Goal: Task Accomplishment & Management: Use online tool/utility

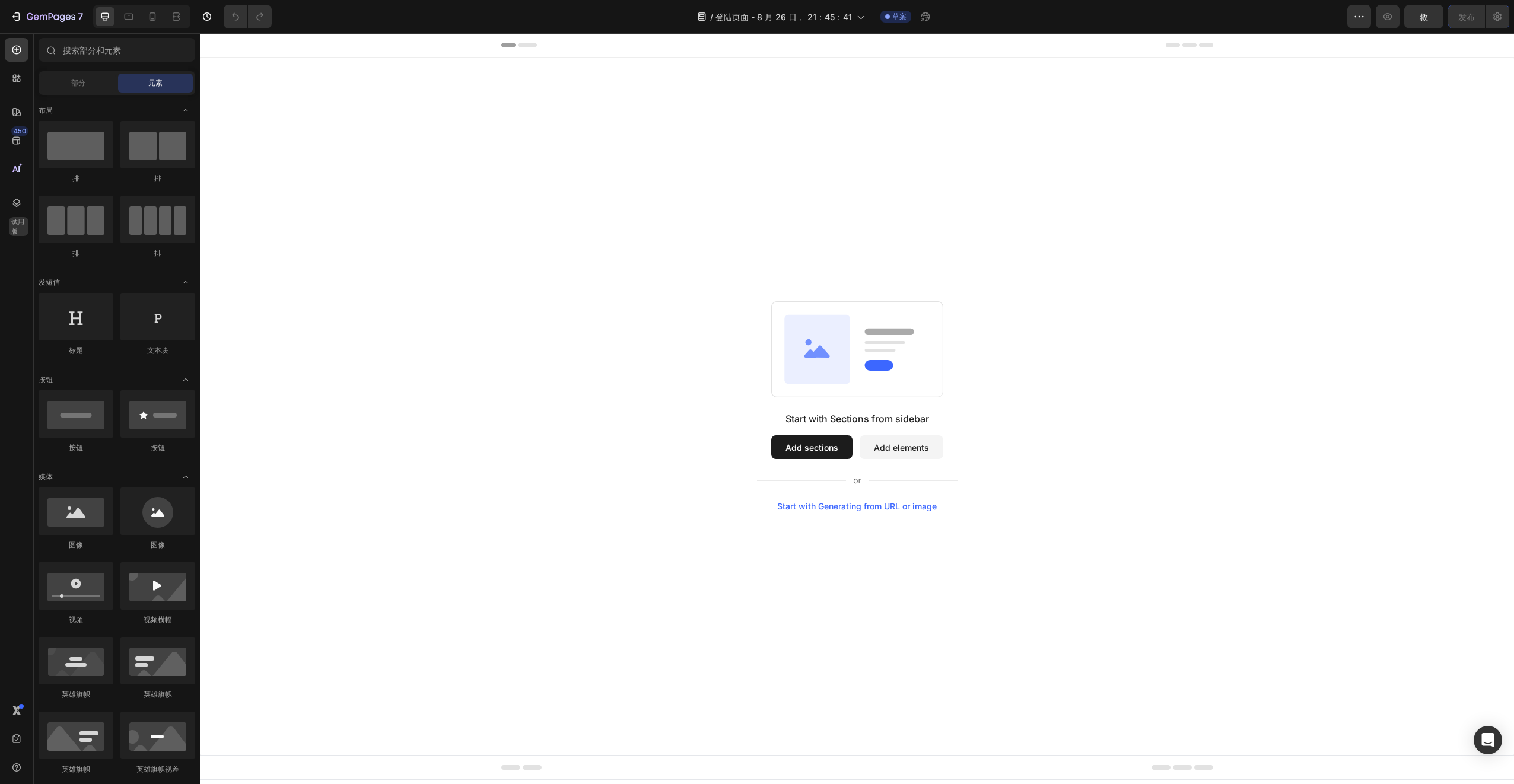
click at [815, 445] on button "Add sections" at bounding box center [812, 447] width 81 height 23
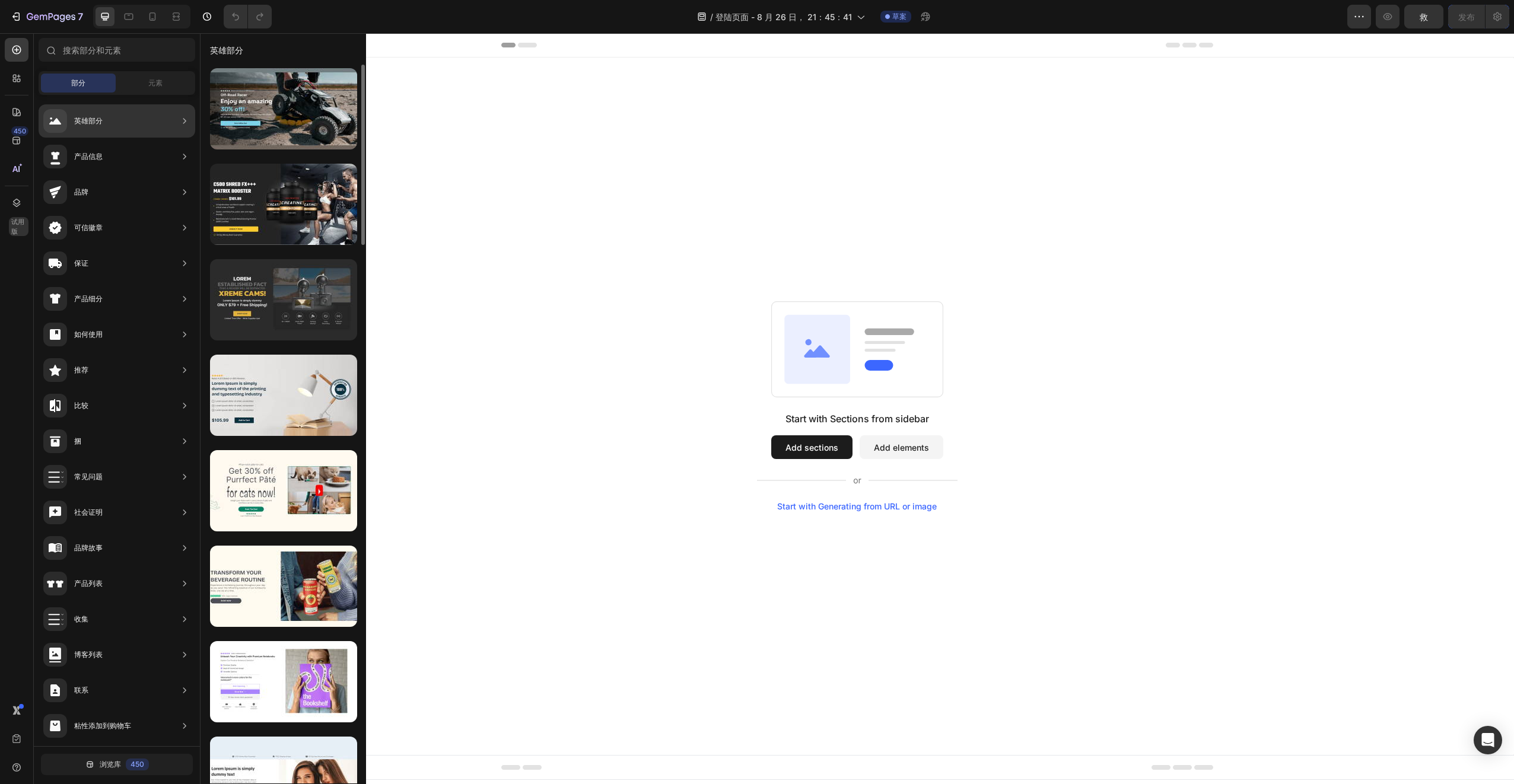
click at [323, 297] on div at bounding box center [284, 299] width 147 height 81
click at [289, 321] on div at bounding box center [284, 299] width 147 height 81
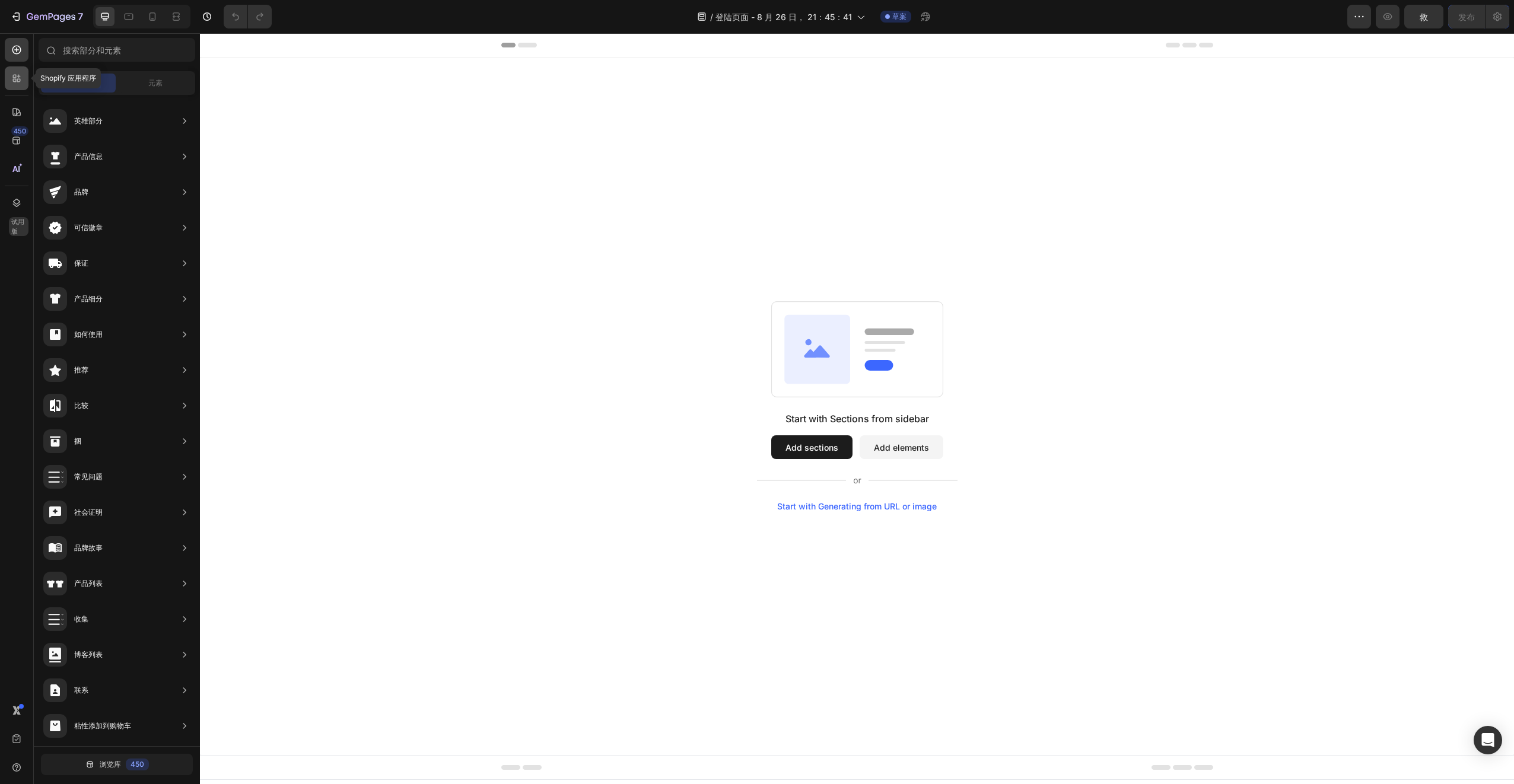
click at [17, 70] on div at bounding box center [16, 78] width 23 height 23
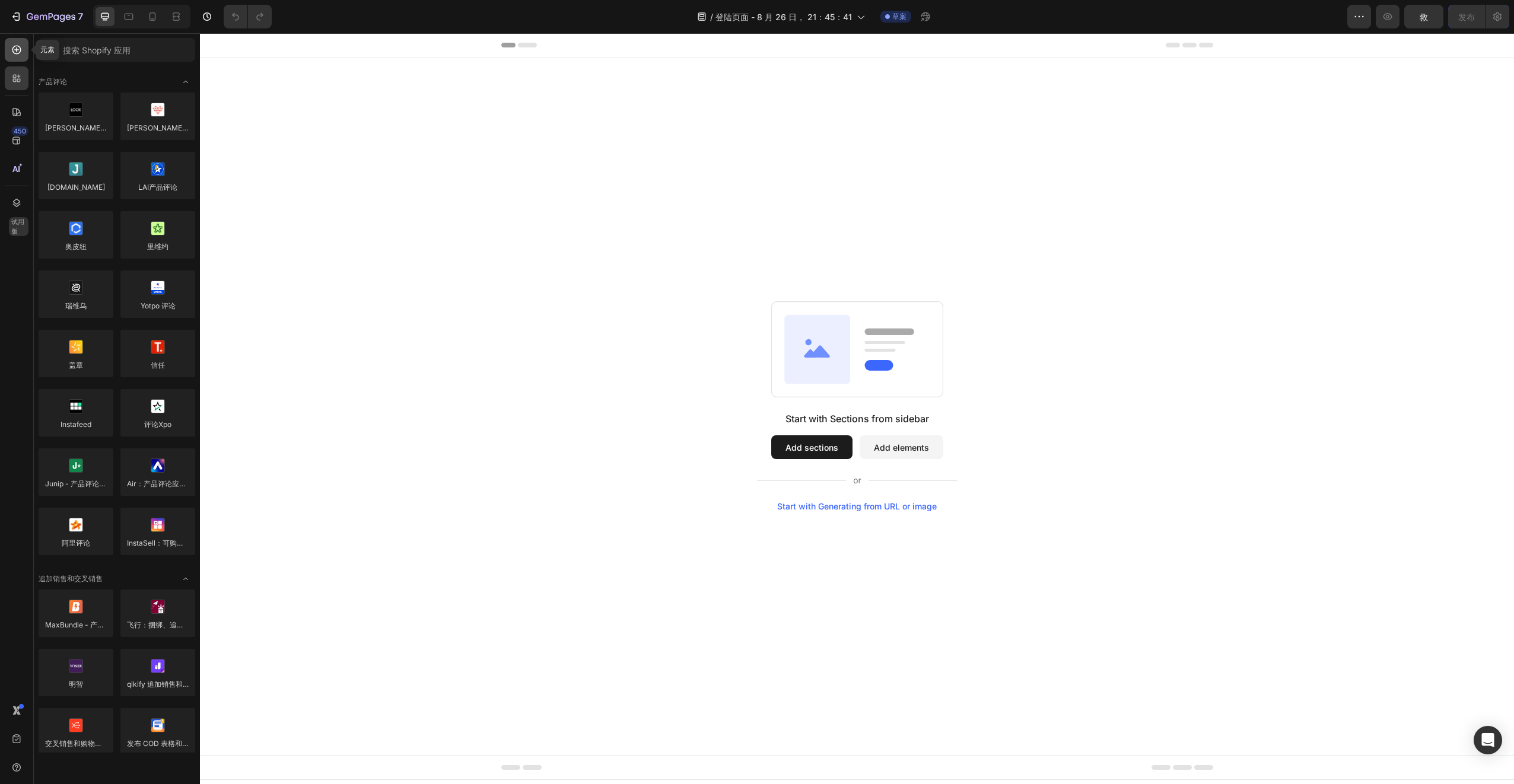
click at [17, 55] on icon at bounding box center [17, 50] width 12 height 12
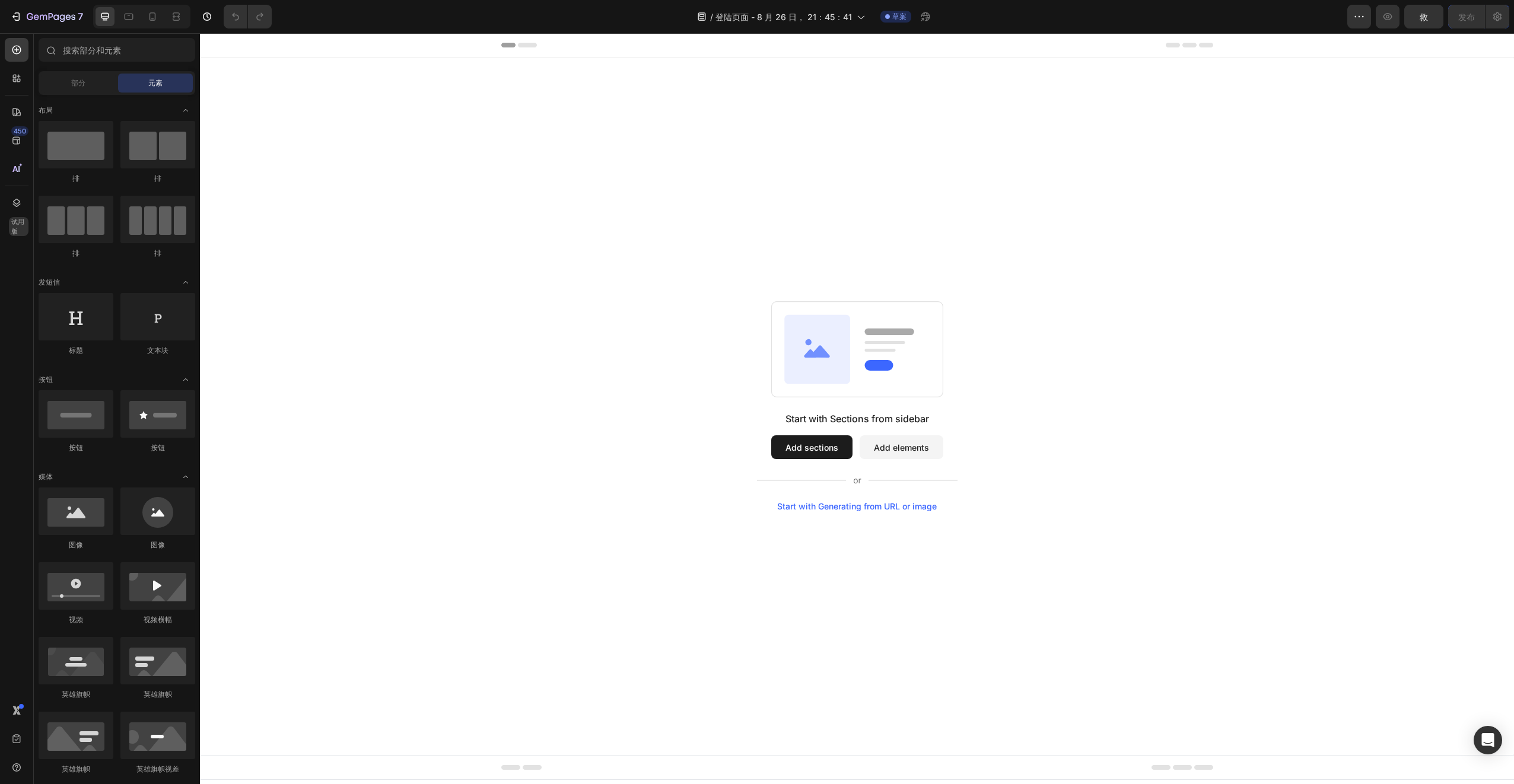
click at [505, 509] on div "Start with Sections from sidebar Add sections Add elements Start with Generatin…" at bounding box center [856, 406] width 1229 height 210
click at [315, 151] on div "Start with Sections from sidebar Add sections Add elements Start with Generatin…" at bounding box center [857, 406] width 1314 height 698
click at [512, 394] on div "Start with Sections from sidebar Add sections Add elements Start with Generatin…" at bounding box center [856, 406] width 1229 height 210
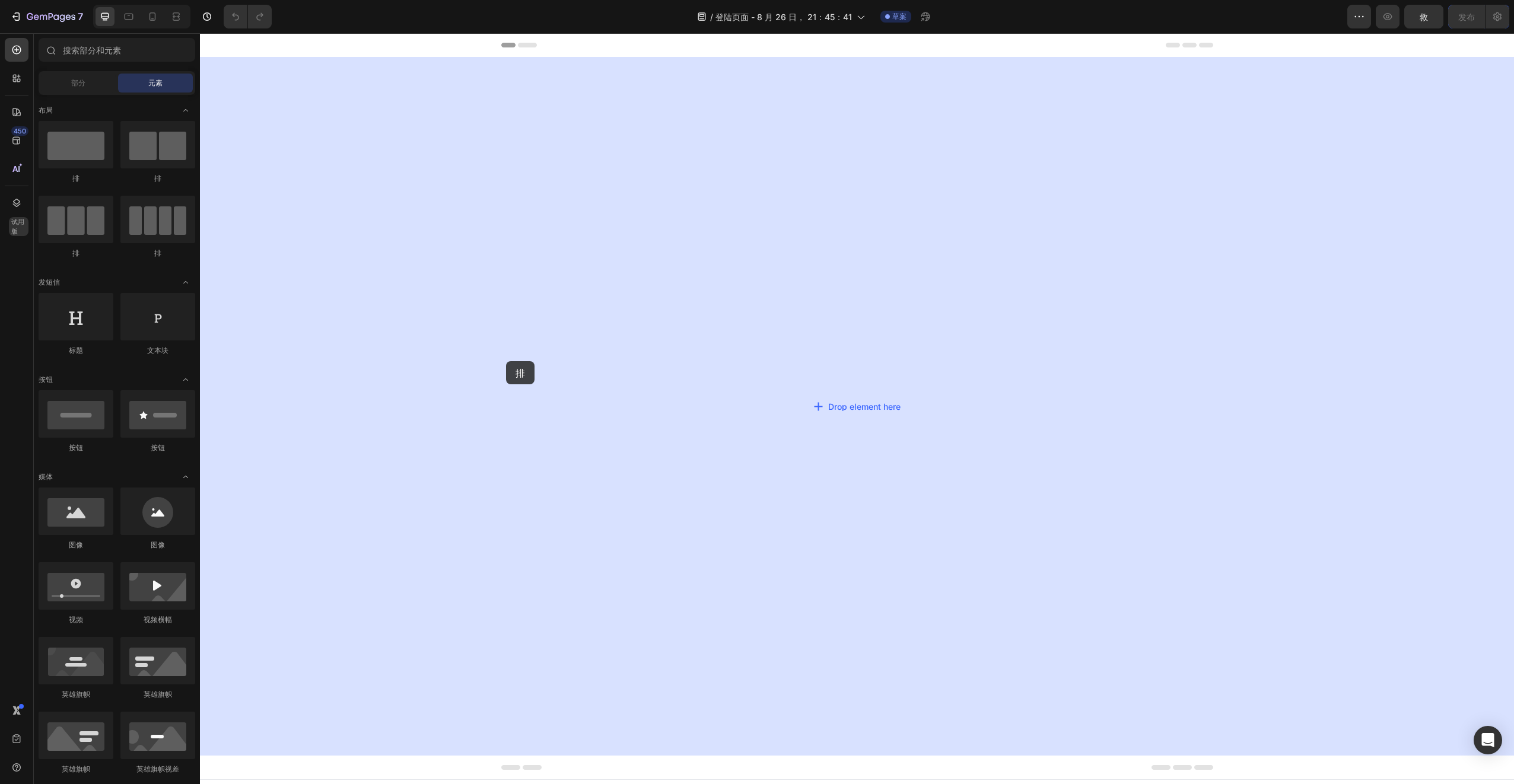
drag, startPoint x: 273, startPoint y: 194, endPoint x: 506, endPoint y: 361, distance: 286.7
click at [506, 361] on body "Header Root Start with Sections from sidebar Add sections Add elements Start wi…" at bounding box center [857, 409] width 1314 height 751
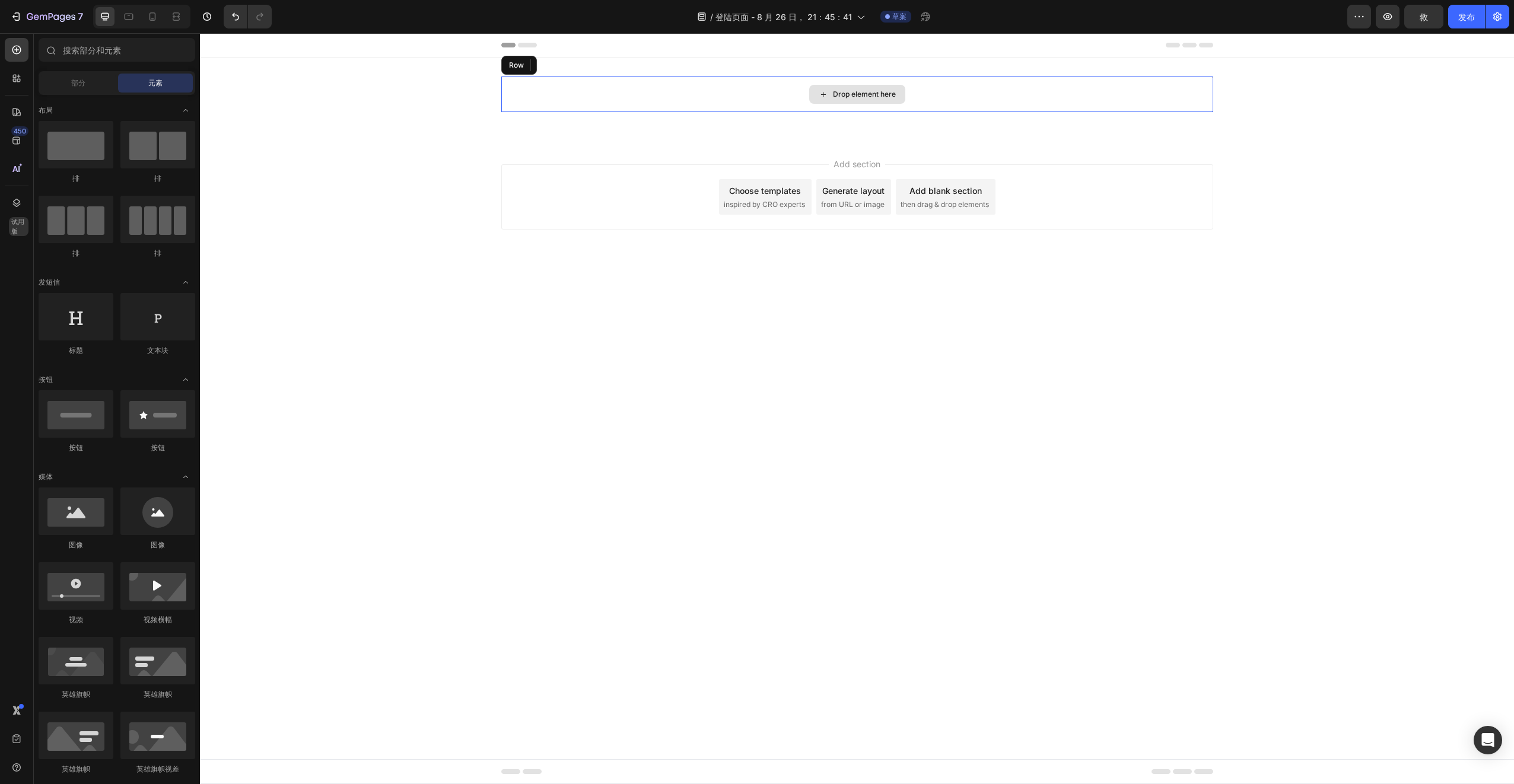
click at [880, 96] on div "Drop element here" at bounding box center [864, 94] width 63 height 9
click at [638, 68] on div "Drop element here Row Section 1" at bounding box center [857, 99] width 1314 height 83
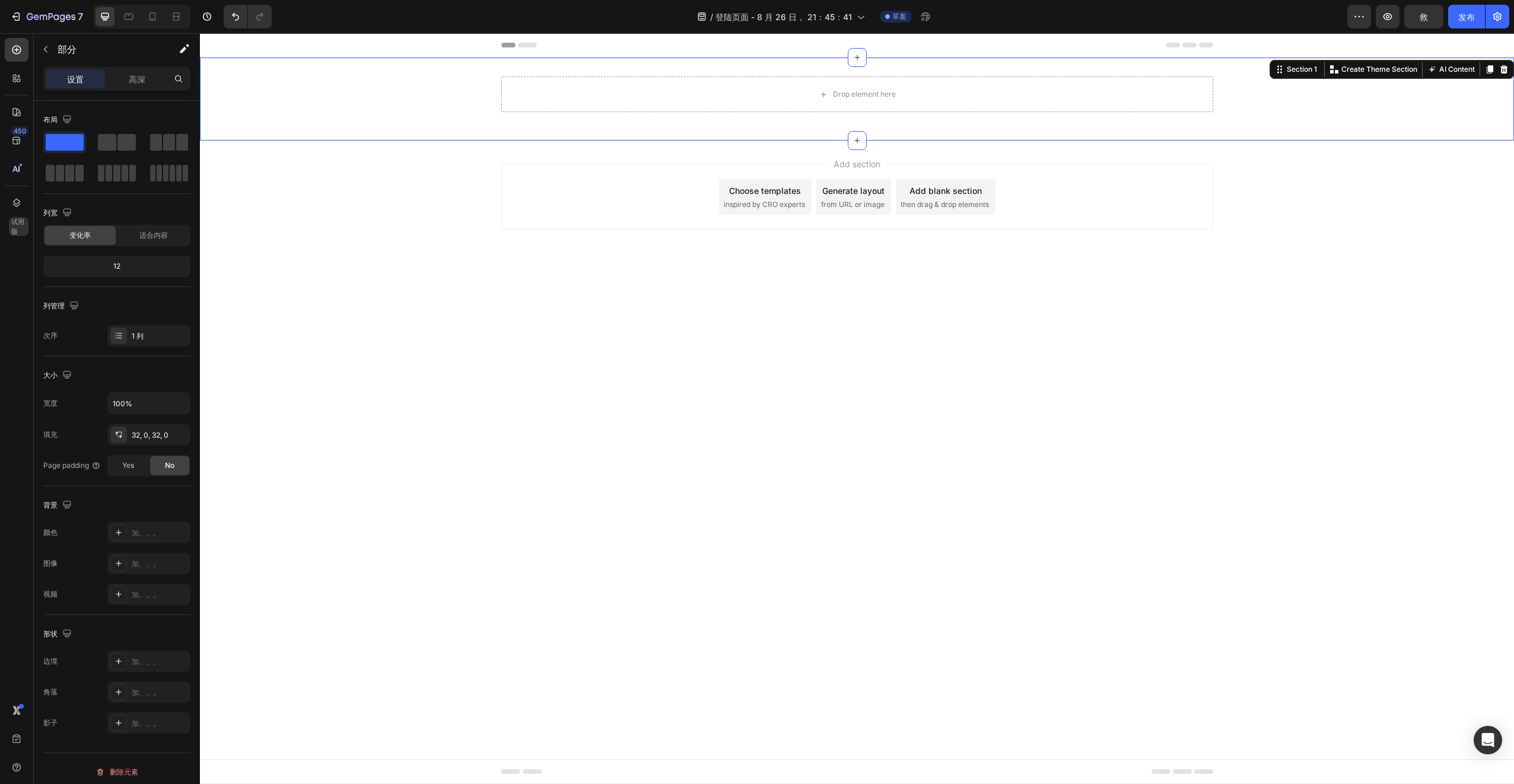
click at [638, 68] on div "Drop element here Row Section 1 You can create reusable sections Create Theme S…" at bounding box center [857, 99] width 1314 height 83
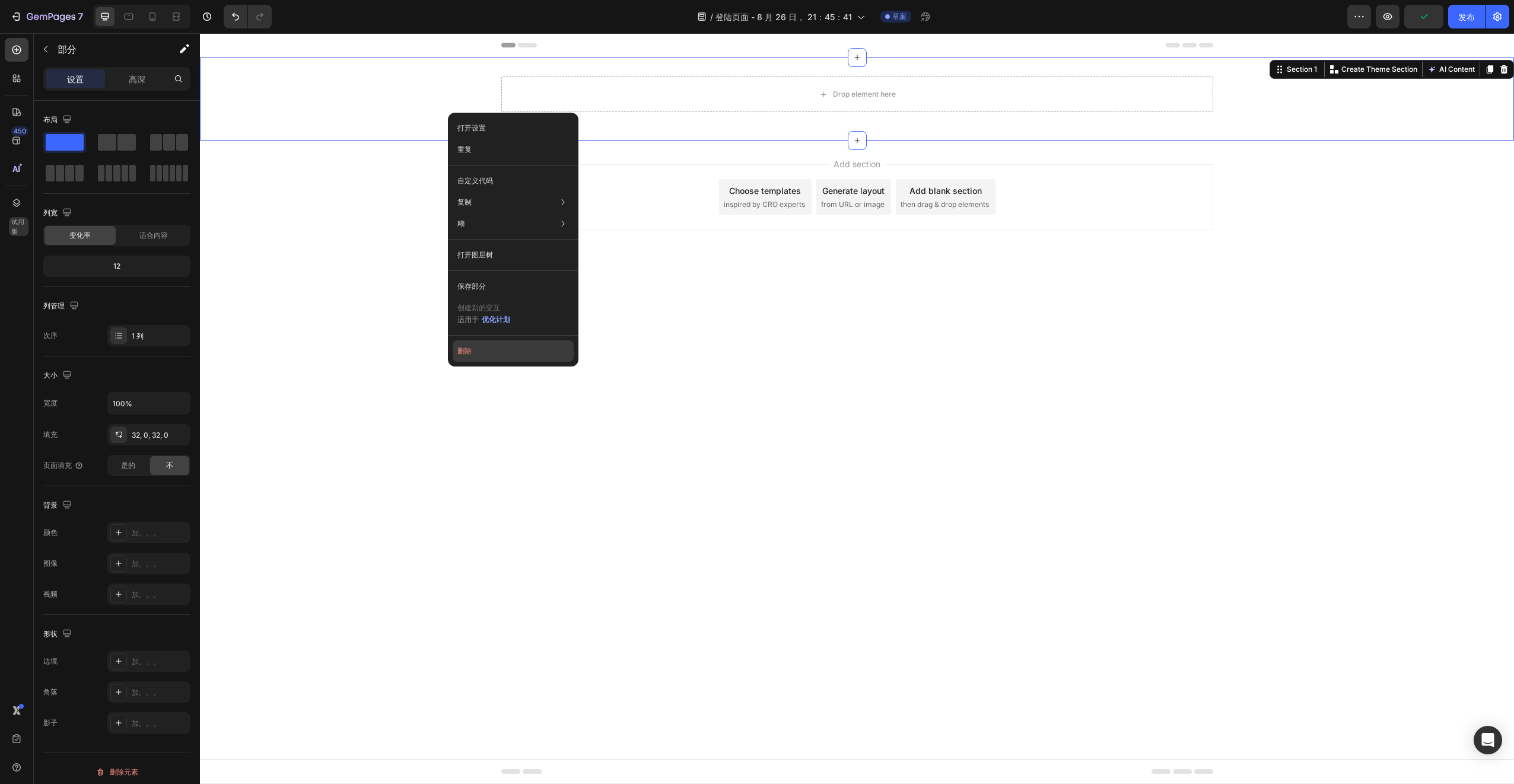
click at [519, 356] on button "删除" at bounding box center [513, 351] width 121 height 21
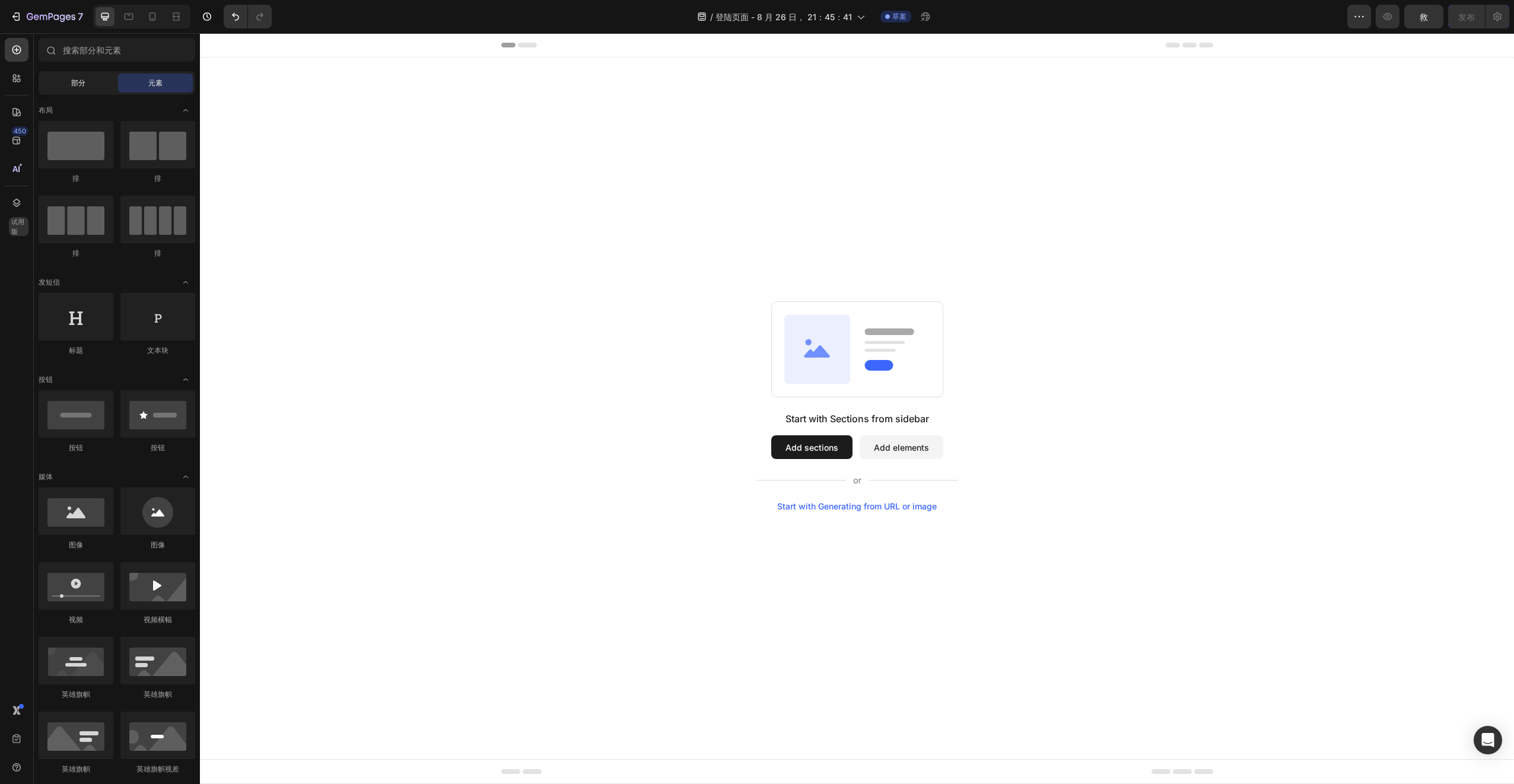
click at [67, 82] on div "部分" at bounding box center [78, 83] width 75 height 19
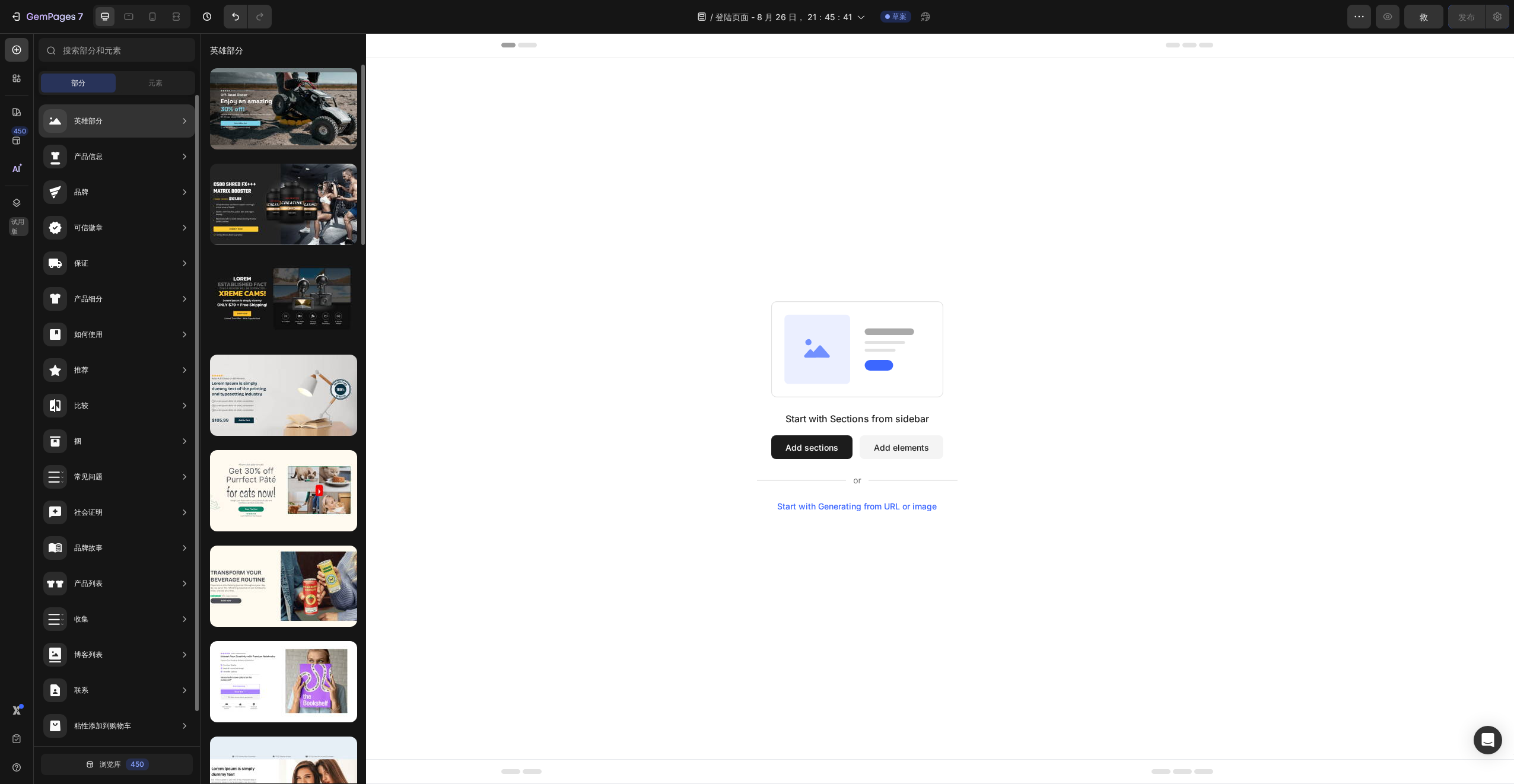
drag, startPoint x: 121, startPoint y: 115, endPoint x: 60, endPoint y: 122, distance: 61.4
click at [60, 122] on icon at bounding box center [56, 121] width 12 height 7
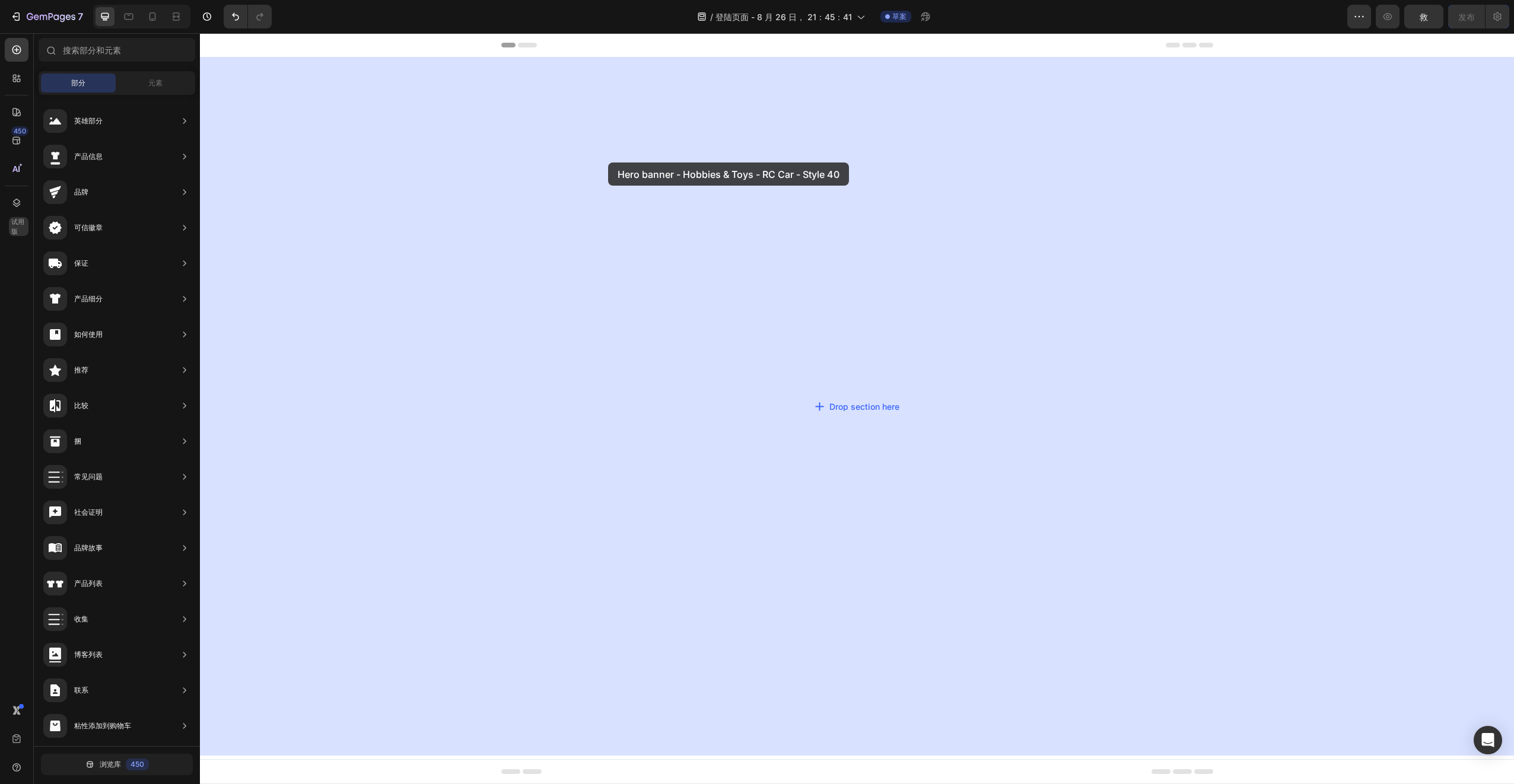
drag, startPoint x: 491, startPoint y: 153, endPoint x: 608, endPoint y: 163, distance: 117.4
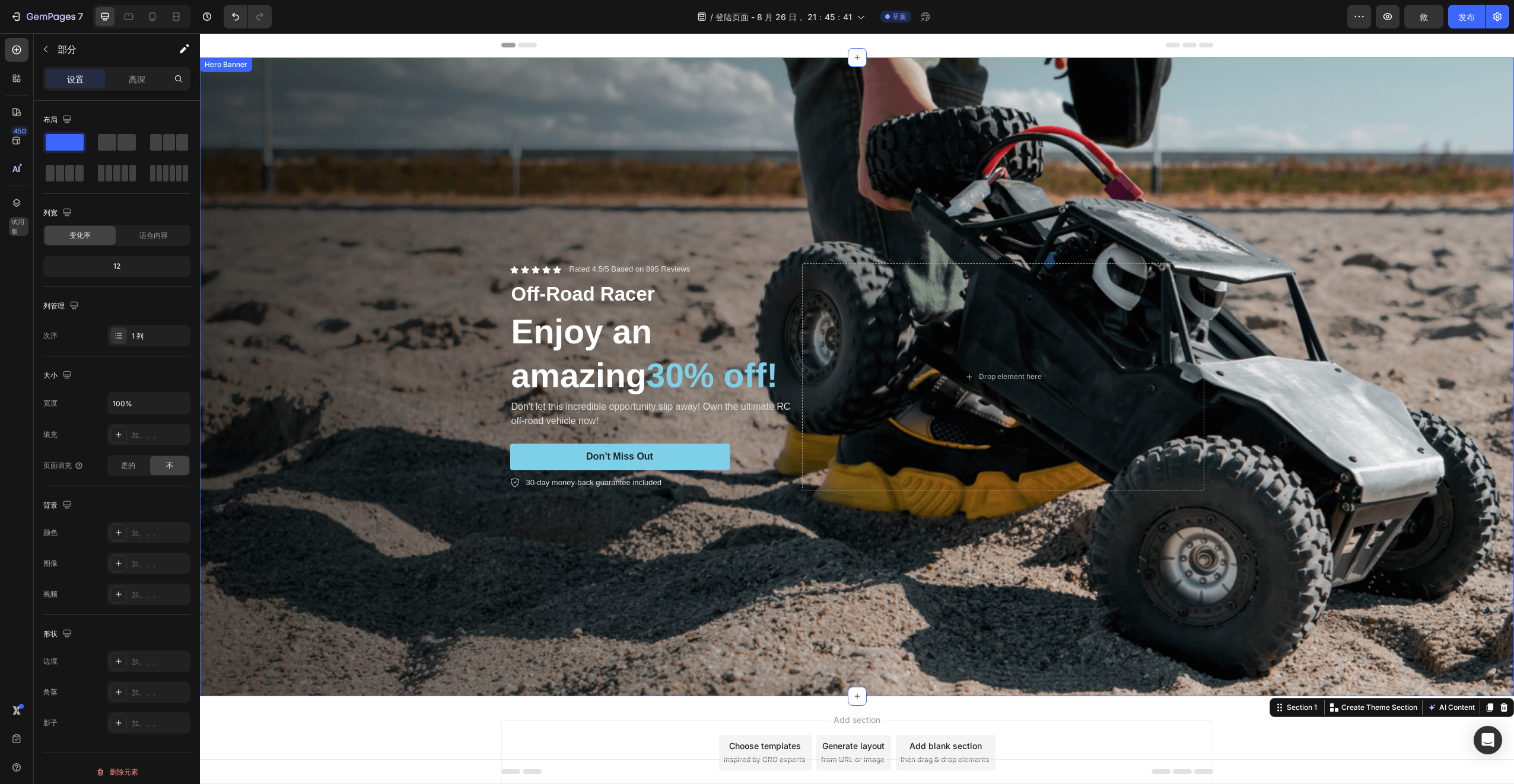
click at [293, 185] on div "Background Image" at bounding box center [857, 377] width 1314 height 639
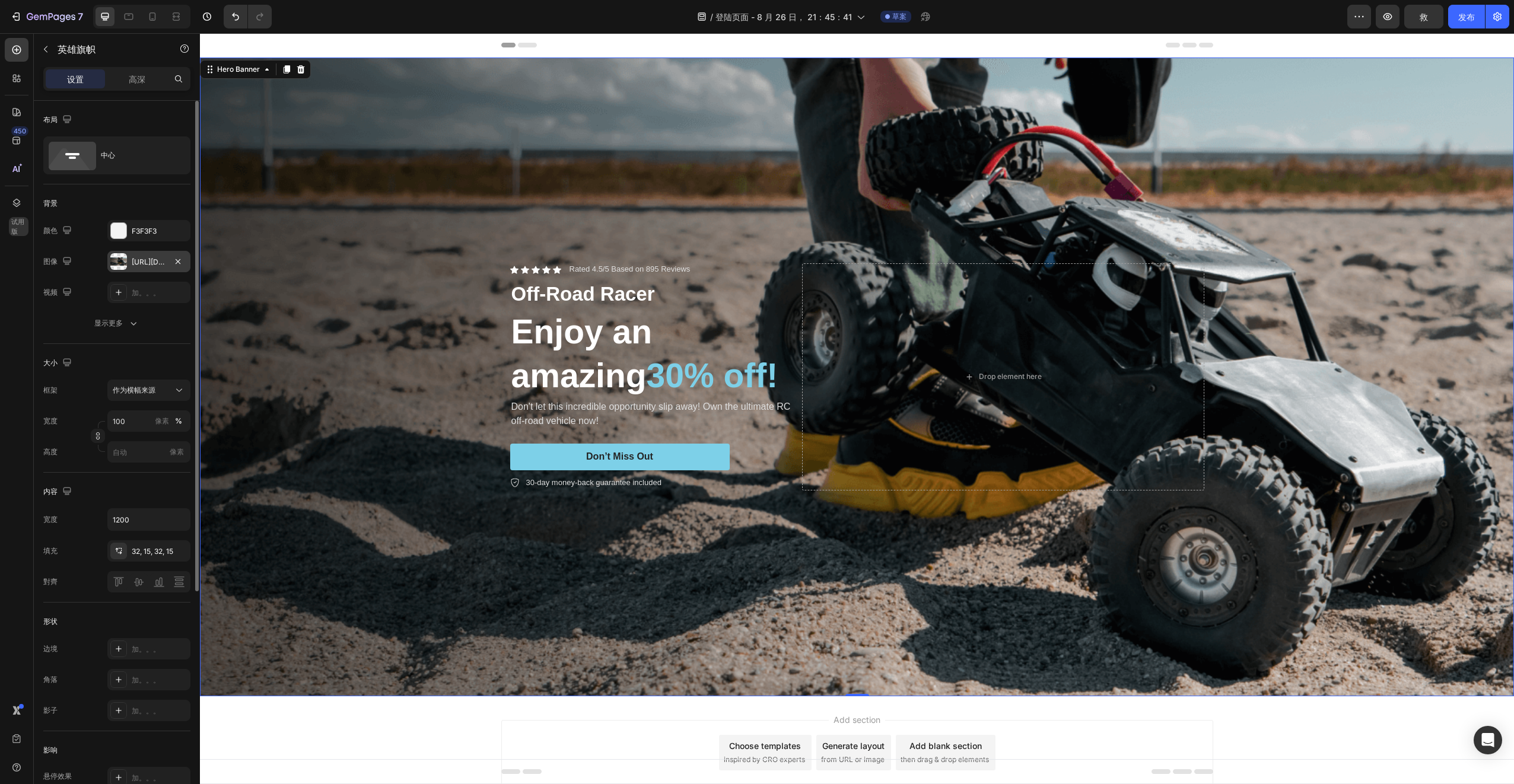
click at [151, 271] on div "[URL][DOMAIN_NAME]" at bounding box center [149, 262] width 83 height 21
drag, startPoint x: 151, startPoint y: 271, endPoint x: 133, endPoint y: 262, distance: 20.1
click at [133, 262] on div "[URL][DOMAIN_NAME]" at bounding box center [149, 262] width 34 height 11
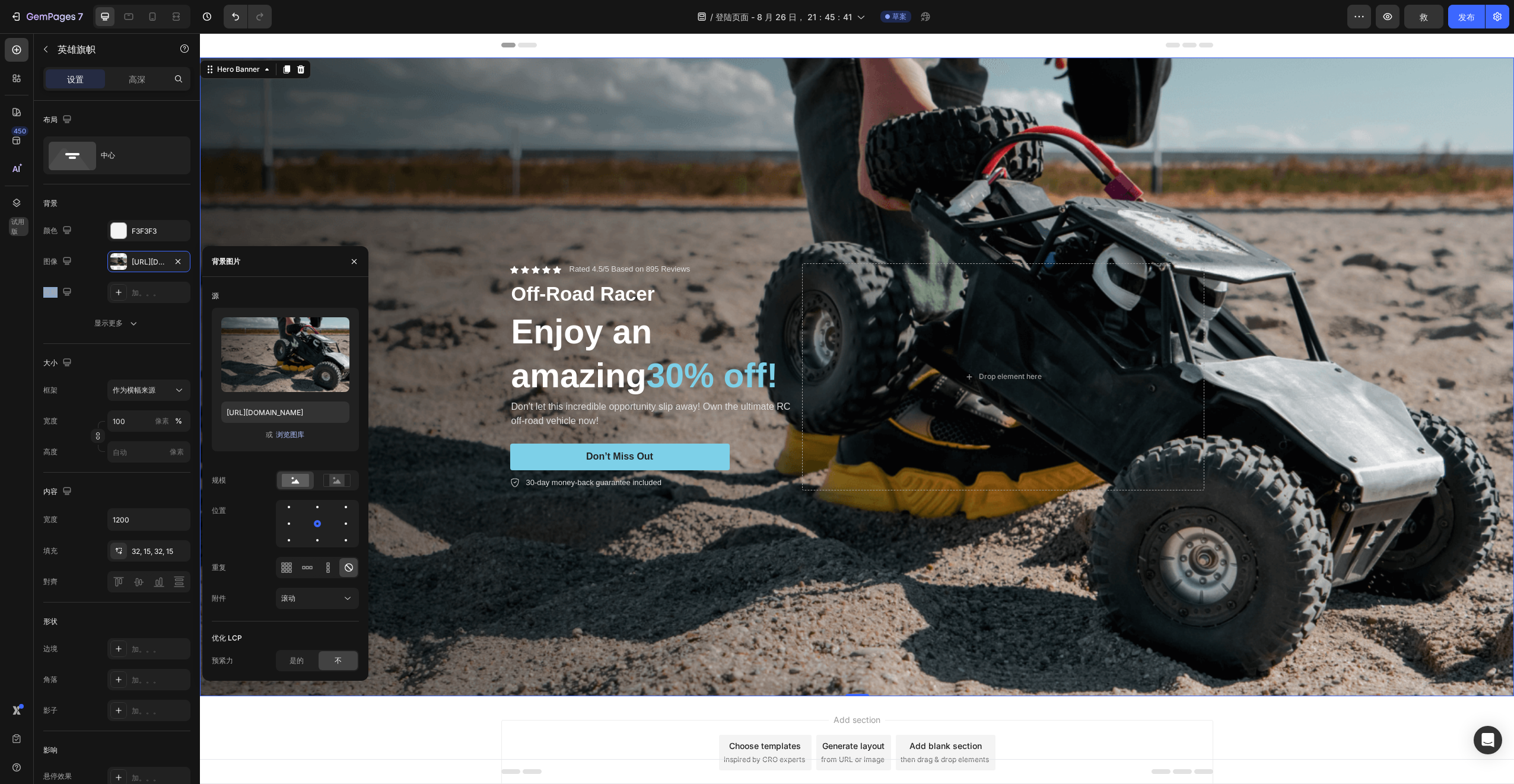
click at [295, 435] on font "浏览图库" at bounding box center [290, 435] width 29 height 11
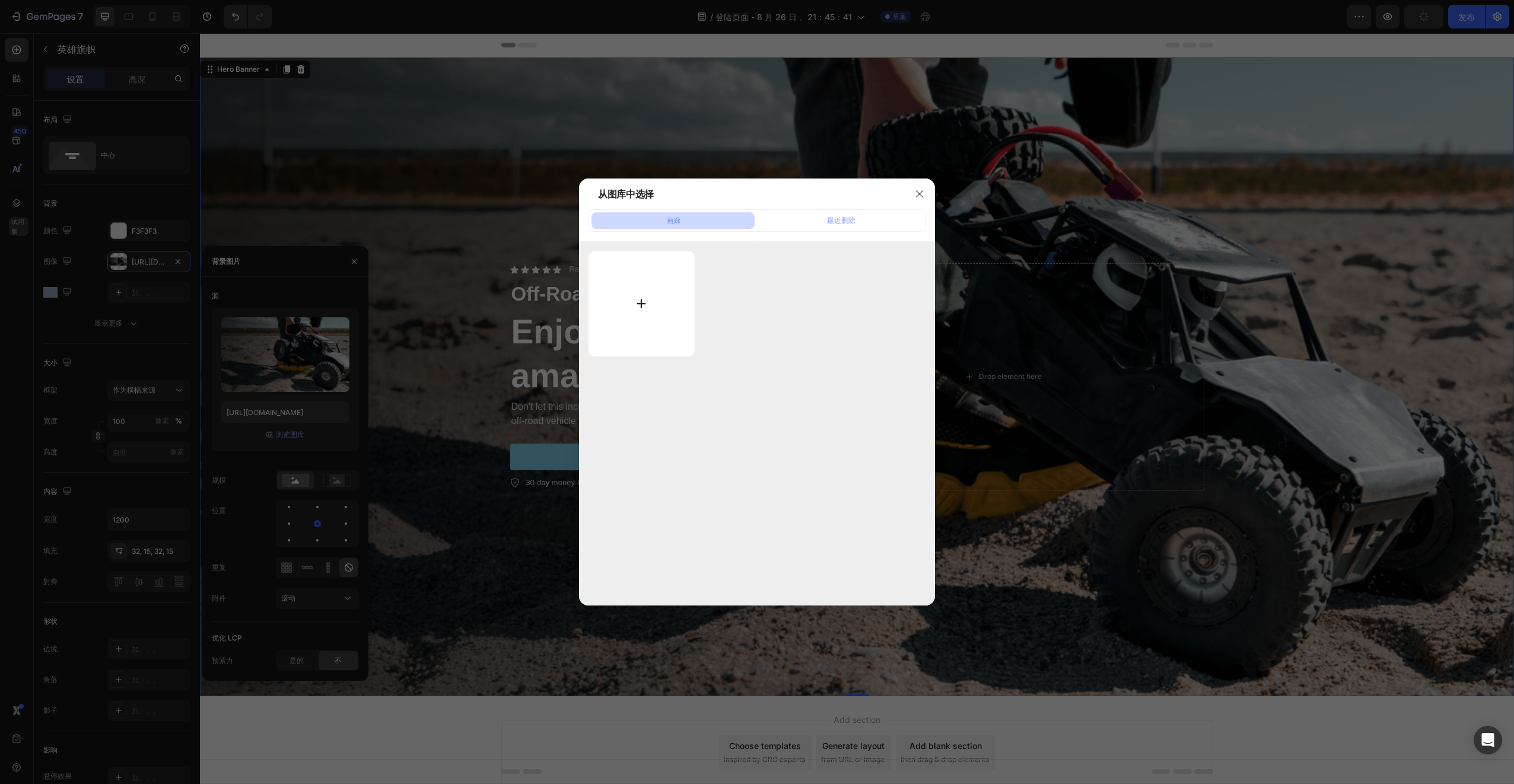
type input "[URL][DOMAIN_NAME]"
click at [621, 312] on input "file" at bounding box center [641, 304] width 106 height 106
type input "C:\fakepath\bebfb20dfd0bb5a6c580aada0b0e85a8.jpg"
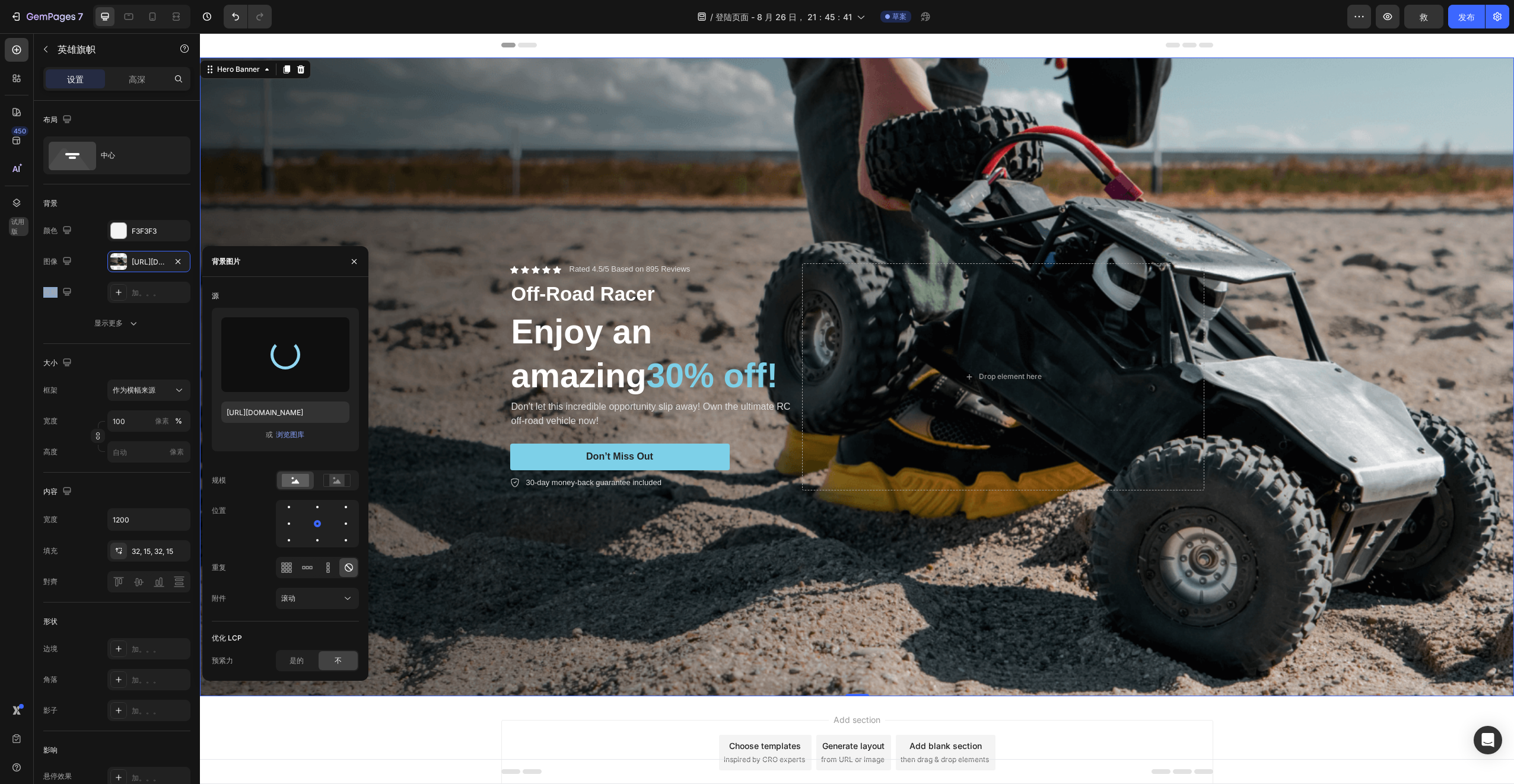
type input "[URL][DOMAIN_NAME]"
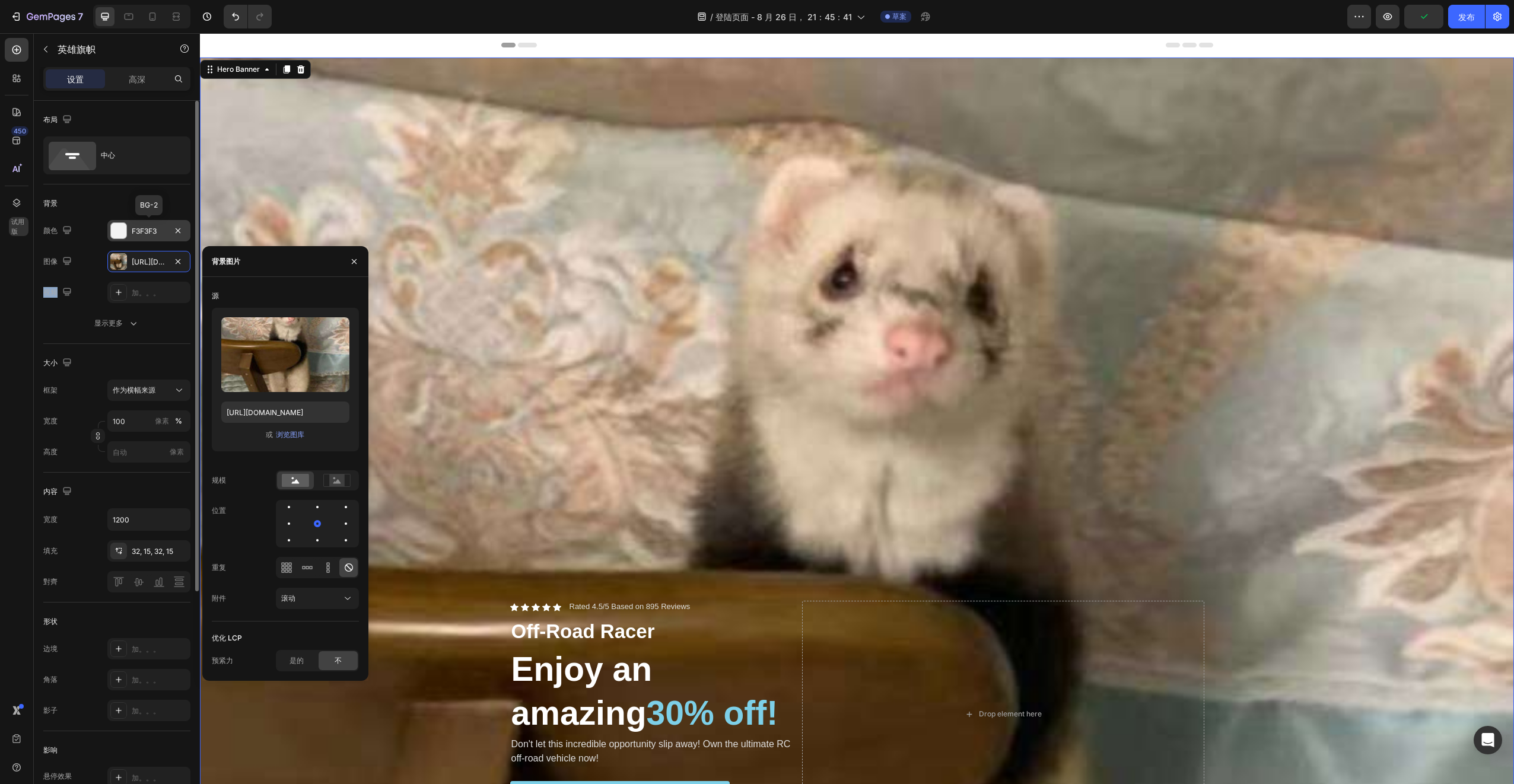
click at [121, 234] on div at bounding box center [119, 230] width 15 height 15
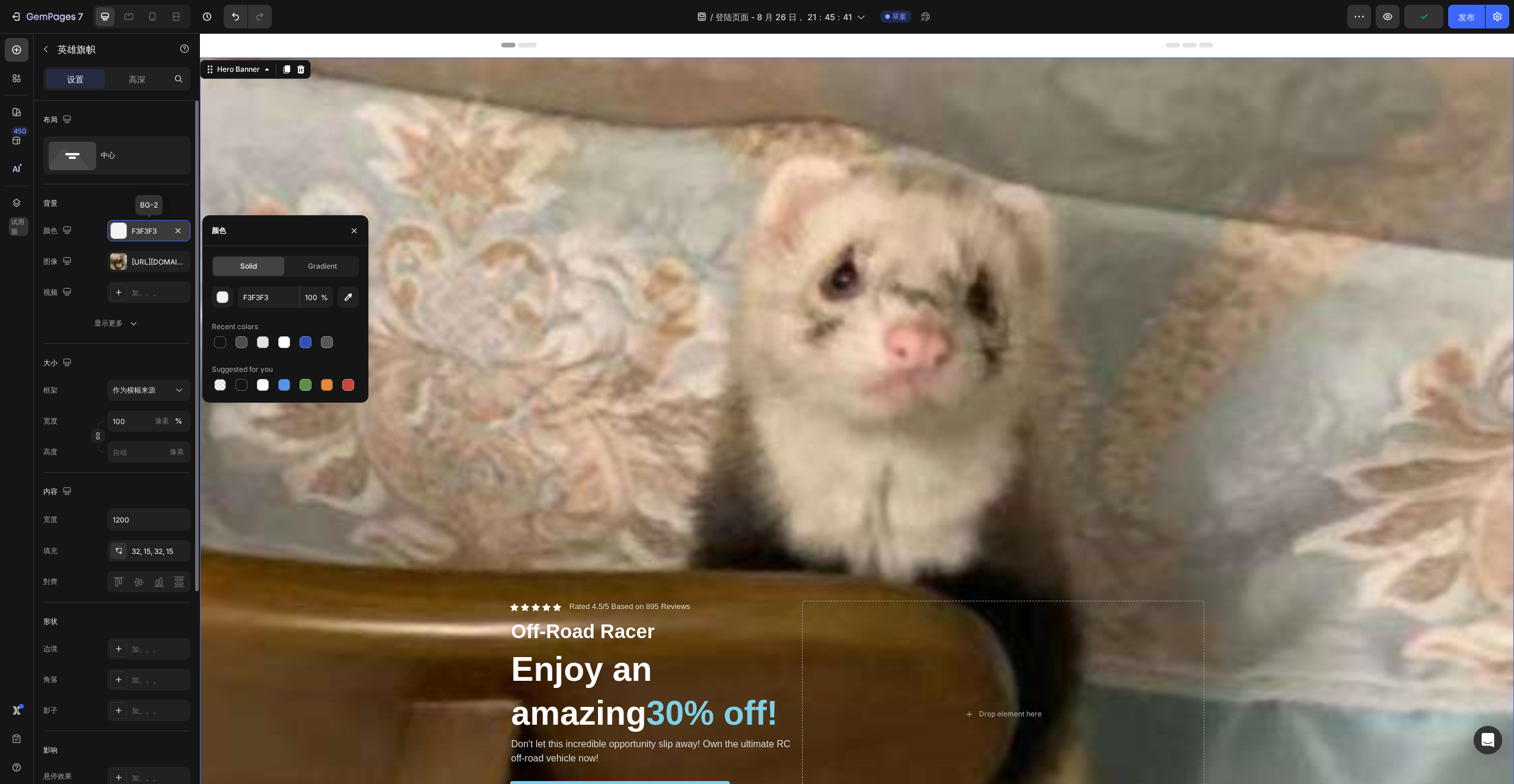
click at [121, 234] on div at bounding box center [119, 230] width 15 height 15
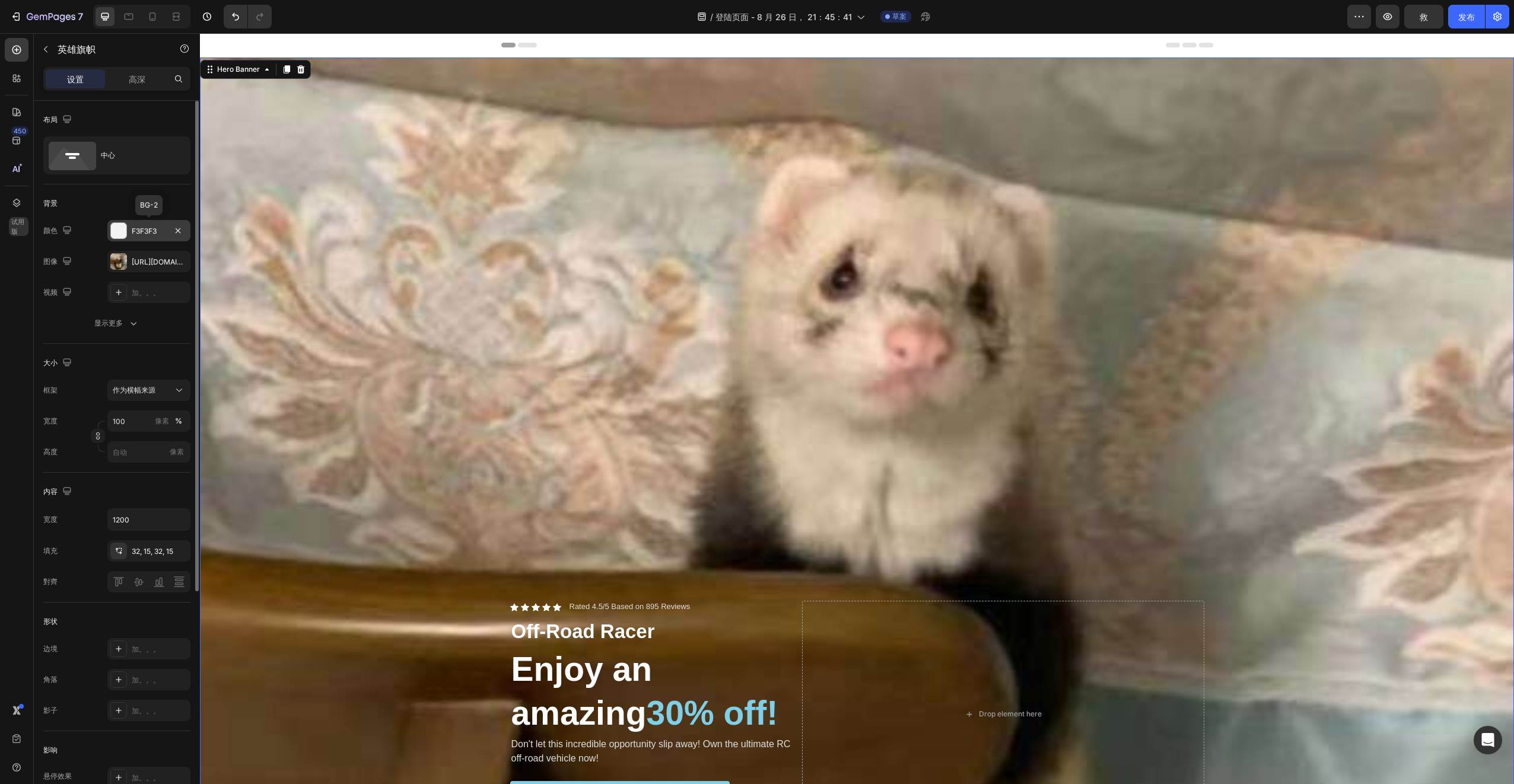
click at [121, 234] on div at bounding box center [119, 230] width 15 height 15
drag, startPoint x: 121, startPoint y: 234, endPoint x: 130, endPoint y: 236, distance: 9.2
click at [130, 236] on div "F3F3F3" at bounding box center [149, 231] width 83 height 21
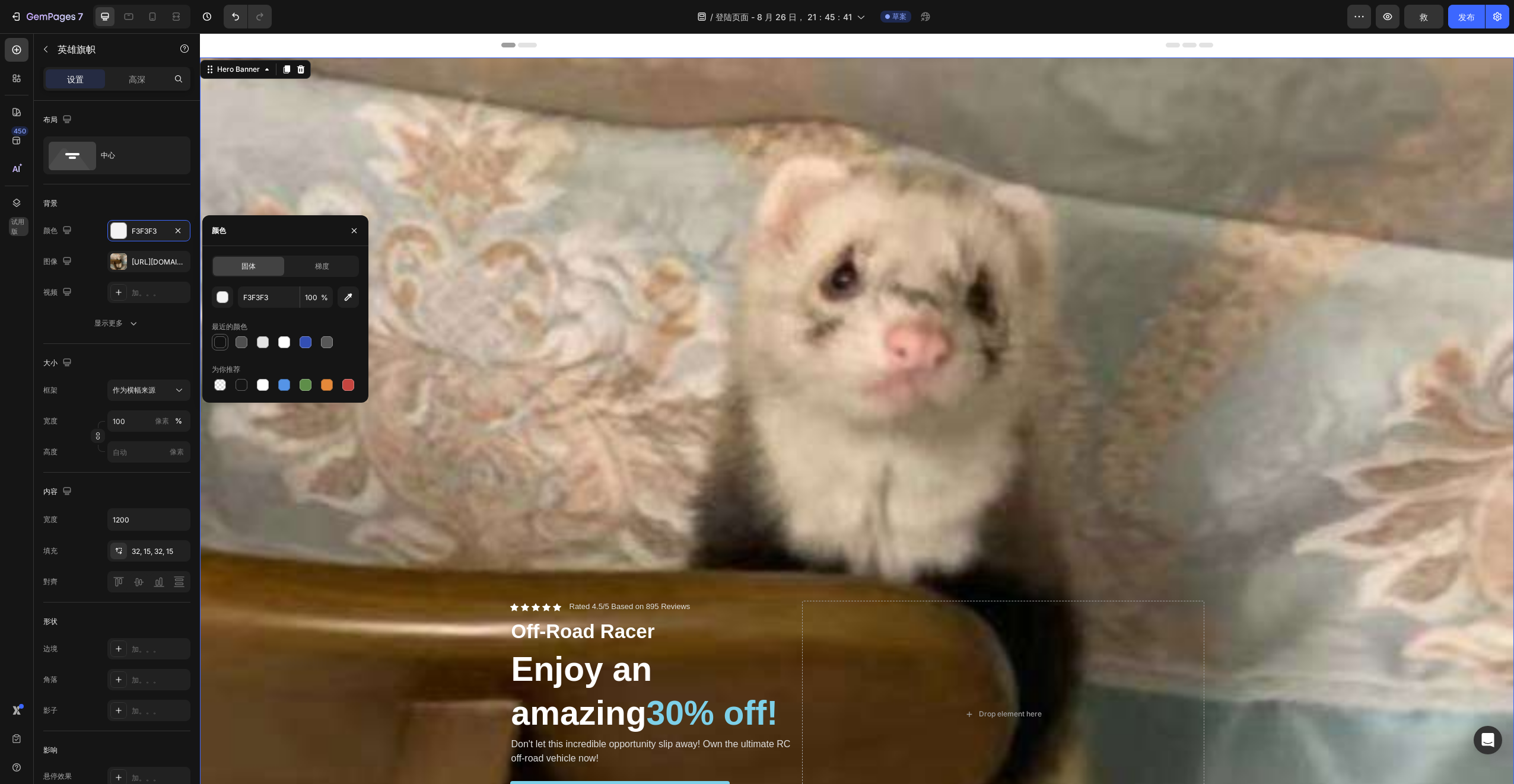
click at [222, 343] on div at bounding box center [220, 342] width 12 height 12
click at [241, 349] on div at bounding box center [241, 342] width 17 height 17
click at [218, 349] on div at bounding box center [220, 342] width 17 height 17
click at [220, 387] on div at bounding box center [220, 385] width 12 height 12
type input "000000"
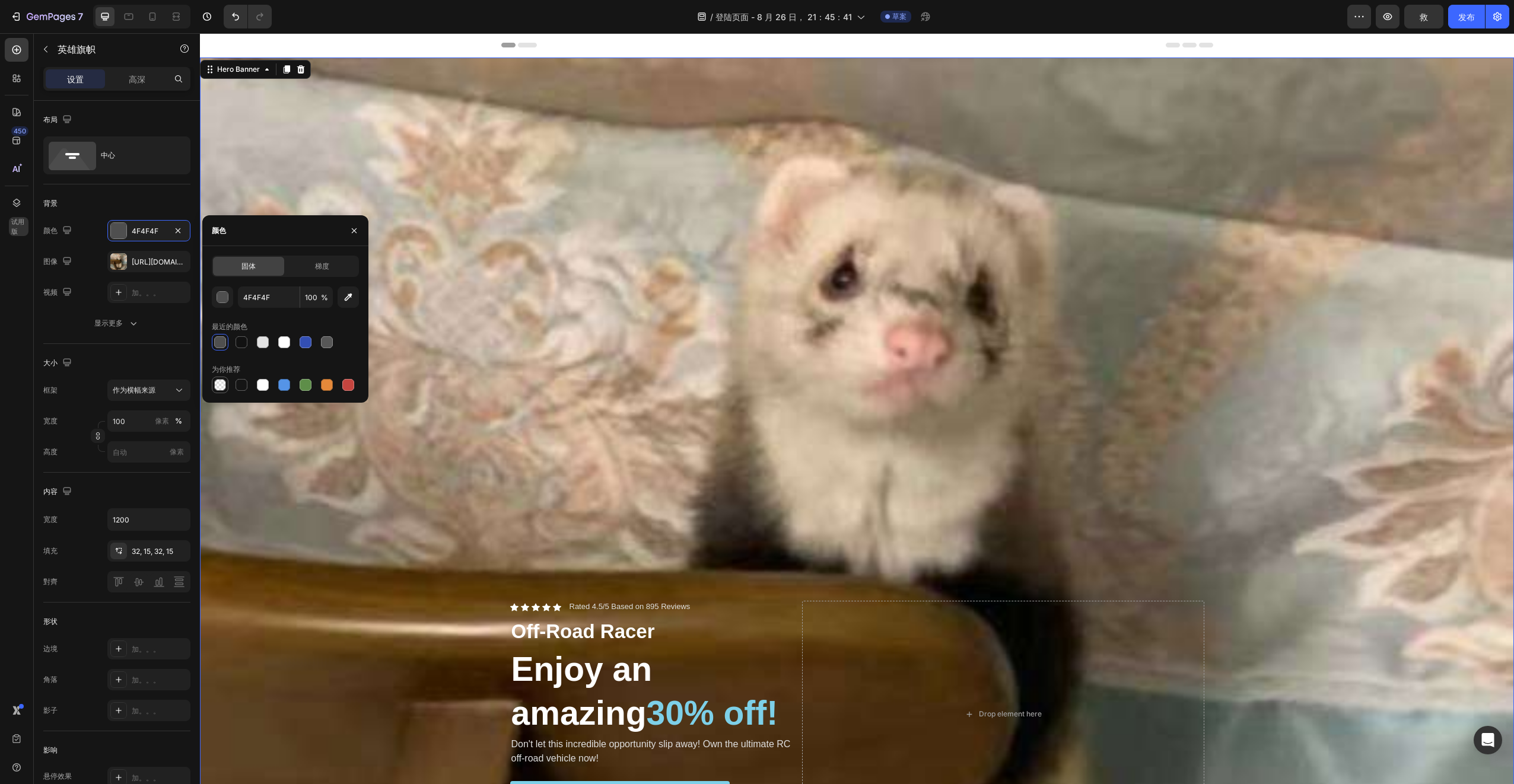
type input "0"
click at [255, 388] on div at bounding box center [262, 385] width 17 height 17
type input "FFFFFF"
type input "100"
click at [225, 340] on div at bounding box center [220, 342] width 12 height 12
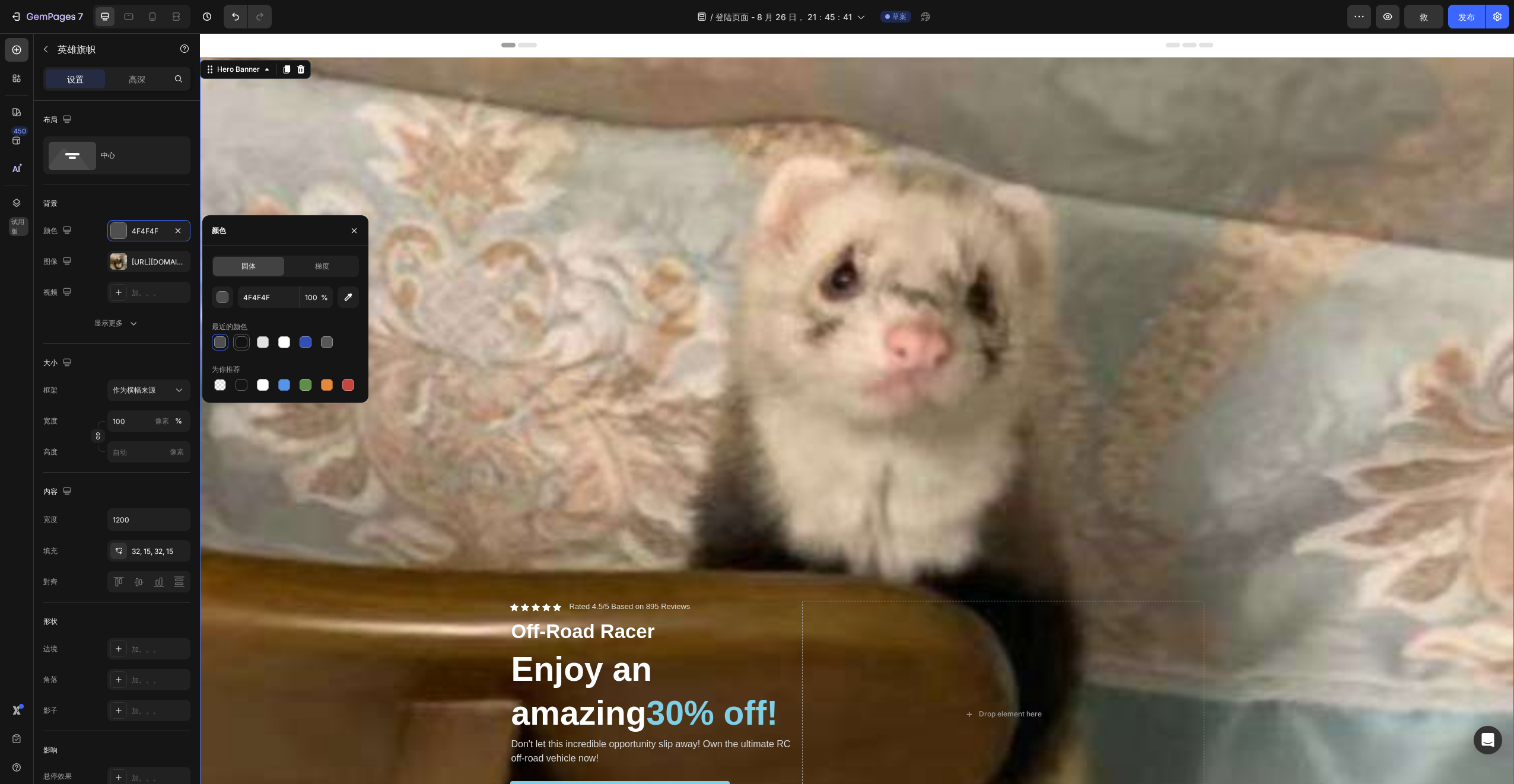
click at [242, 345] on div at bounding box center [242, 342] width 12 height 12
type input "121212"
click at [161, 262] on div "[URL][DOMAIN_NAME]" at bounding box center [149, 262] width 34 height 11
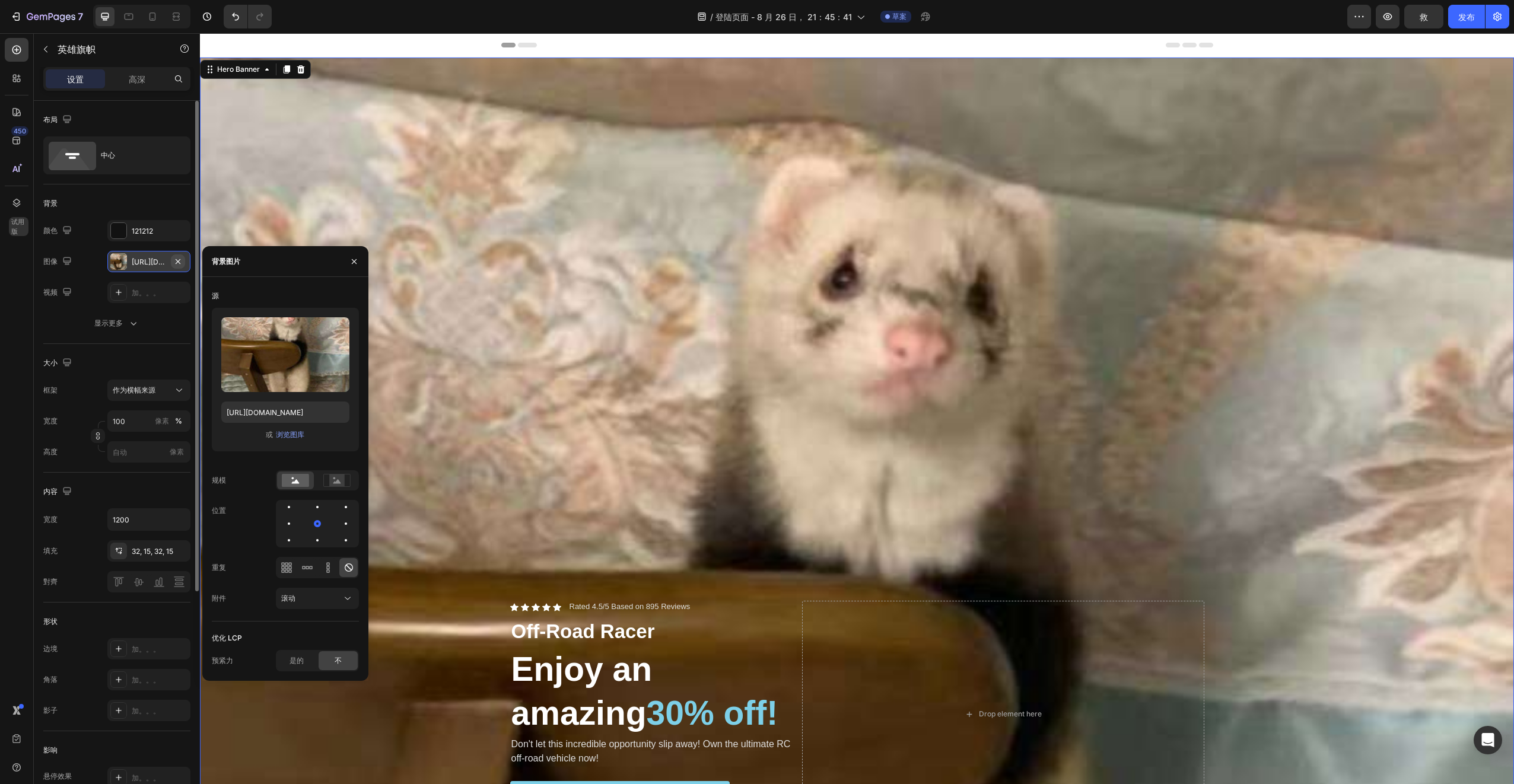
click at [178, 264] on icon "button" at bounding box center [178, 262] width 9 height 9
type input "Auto"
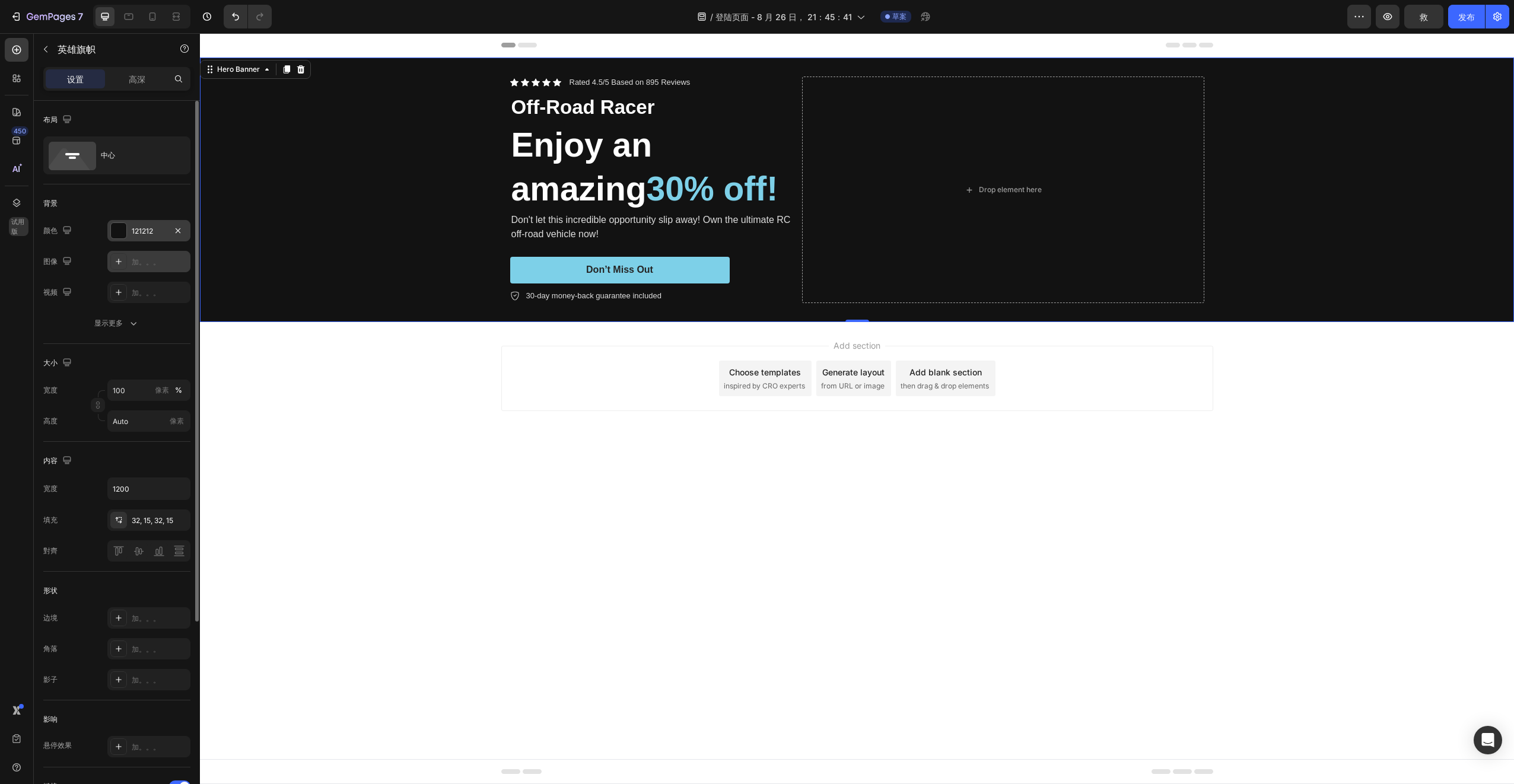
click at [114, 232] on div at bounding box center [119, 230] width 15 height 15
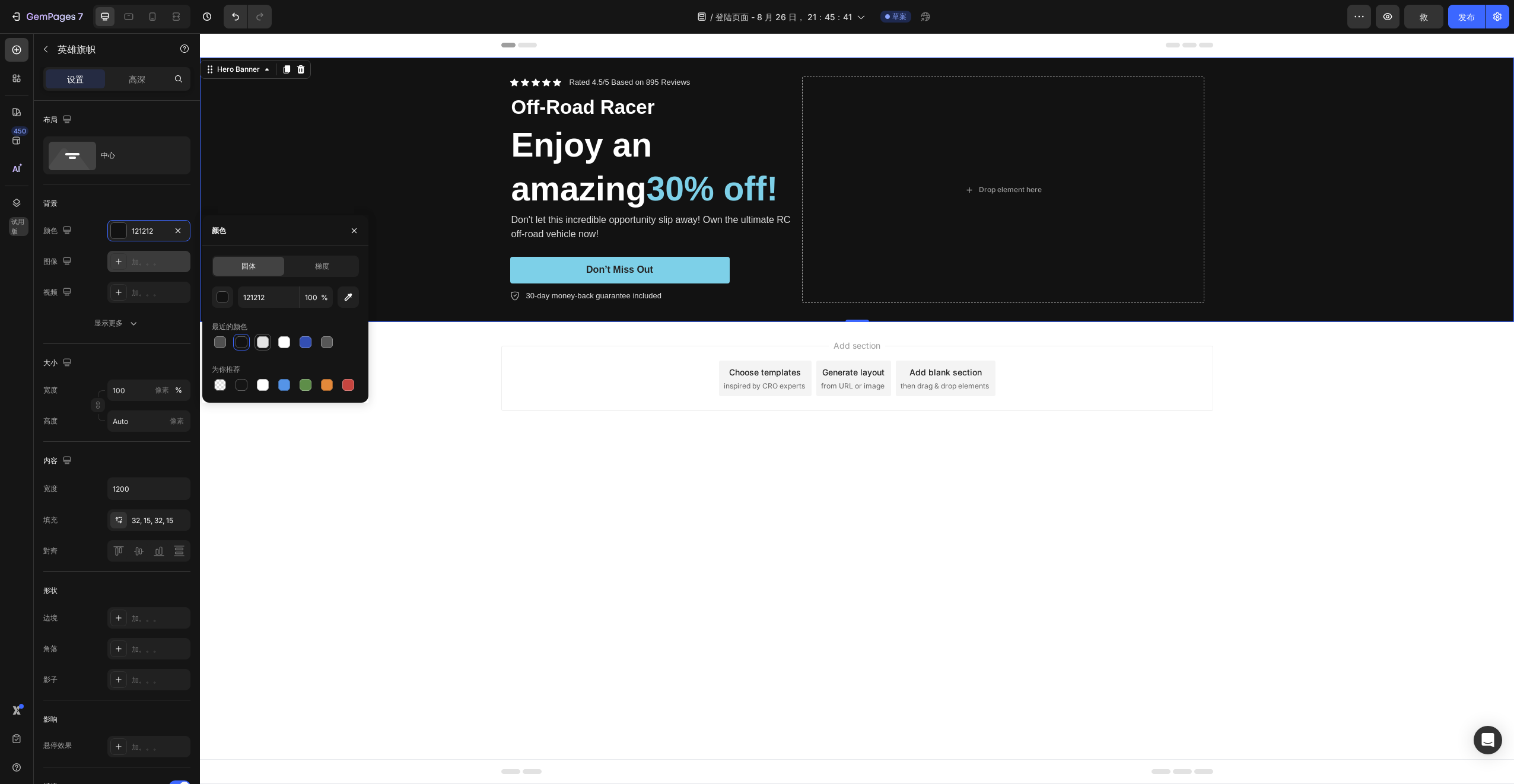
click at [263, 345] on div at bounding box center [263, 342] width 12 height 12
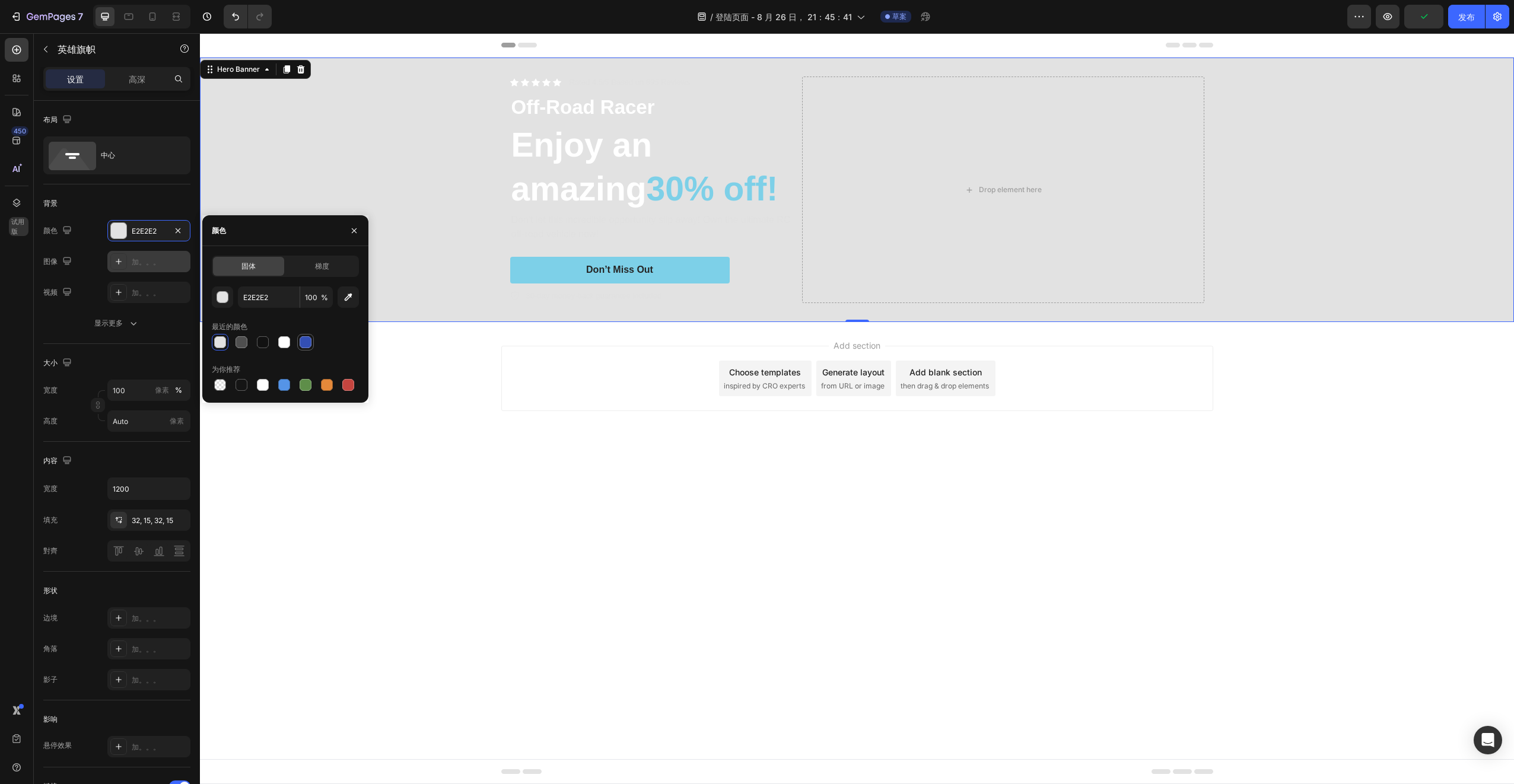
click at [310, 337] on div at bounding box center [305, 342] width 12 height 12
type input "334FB4"
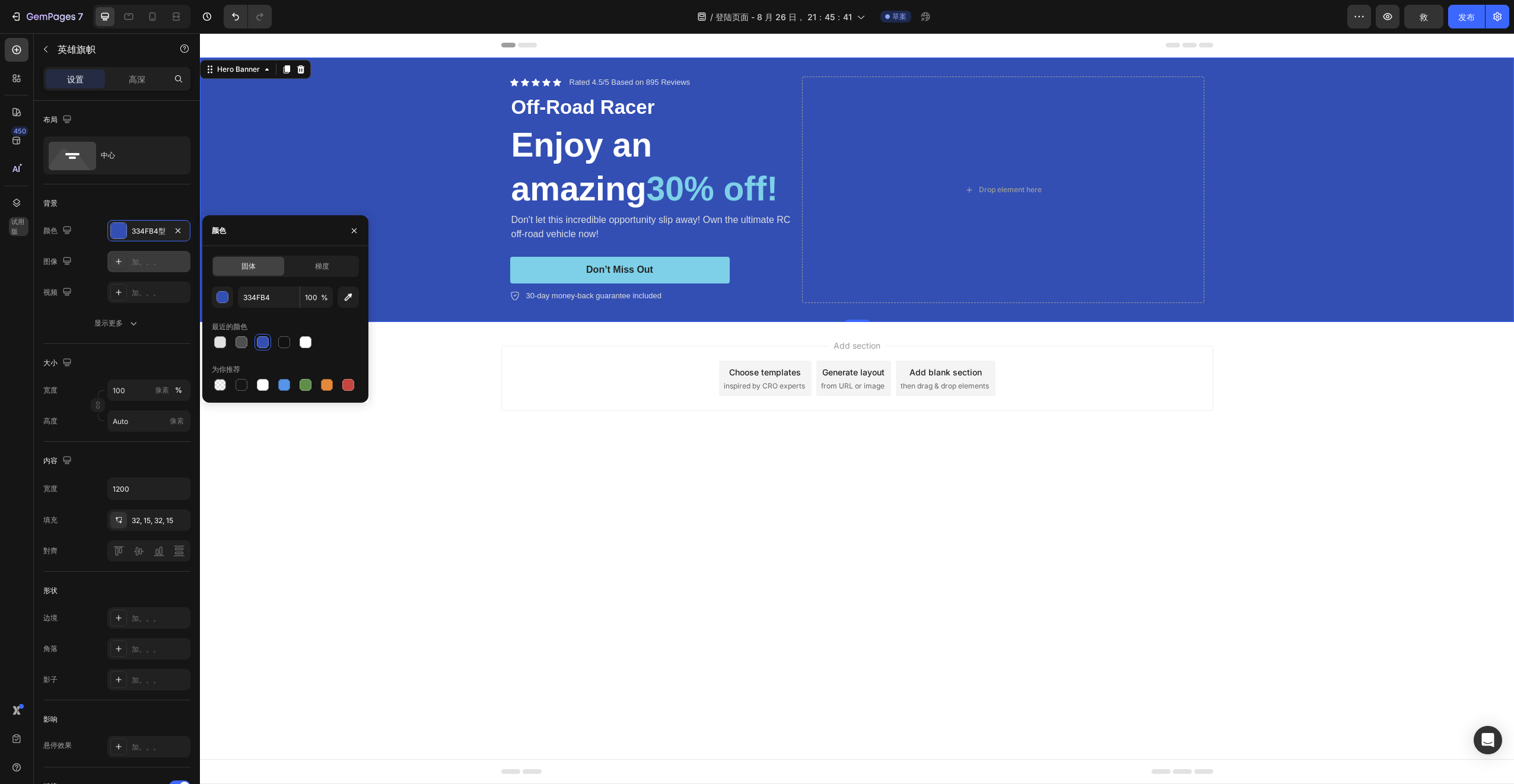
click at [117, 264] on icon at bounding box center [119, 262] width 9 height 9
type input "[URL][DOMAIN_NAME]"
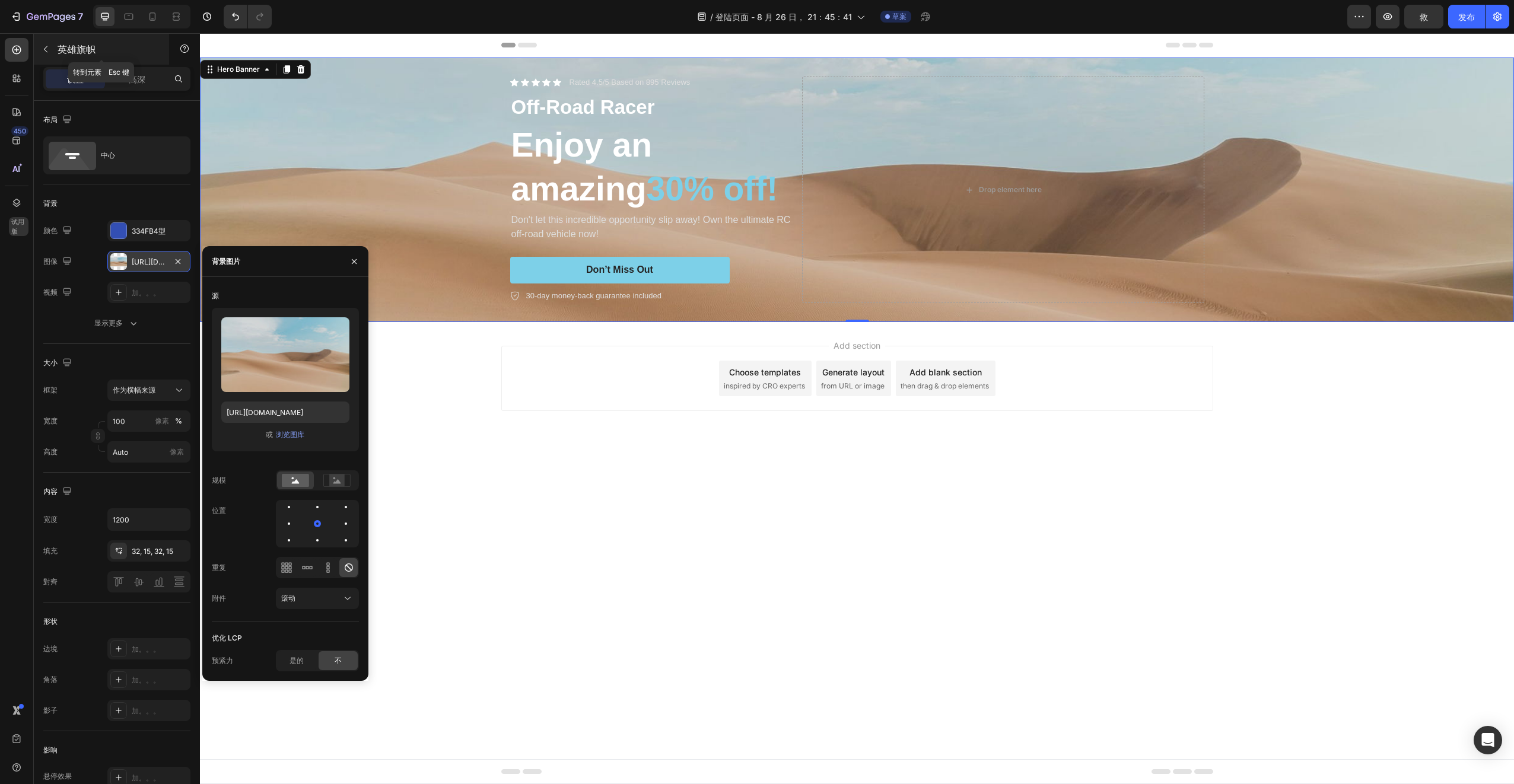
click at [47, 50] on icon "button" at bounding box center [46, 49] width 9 height 9
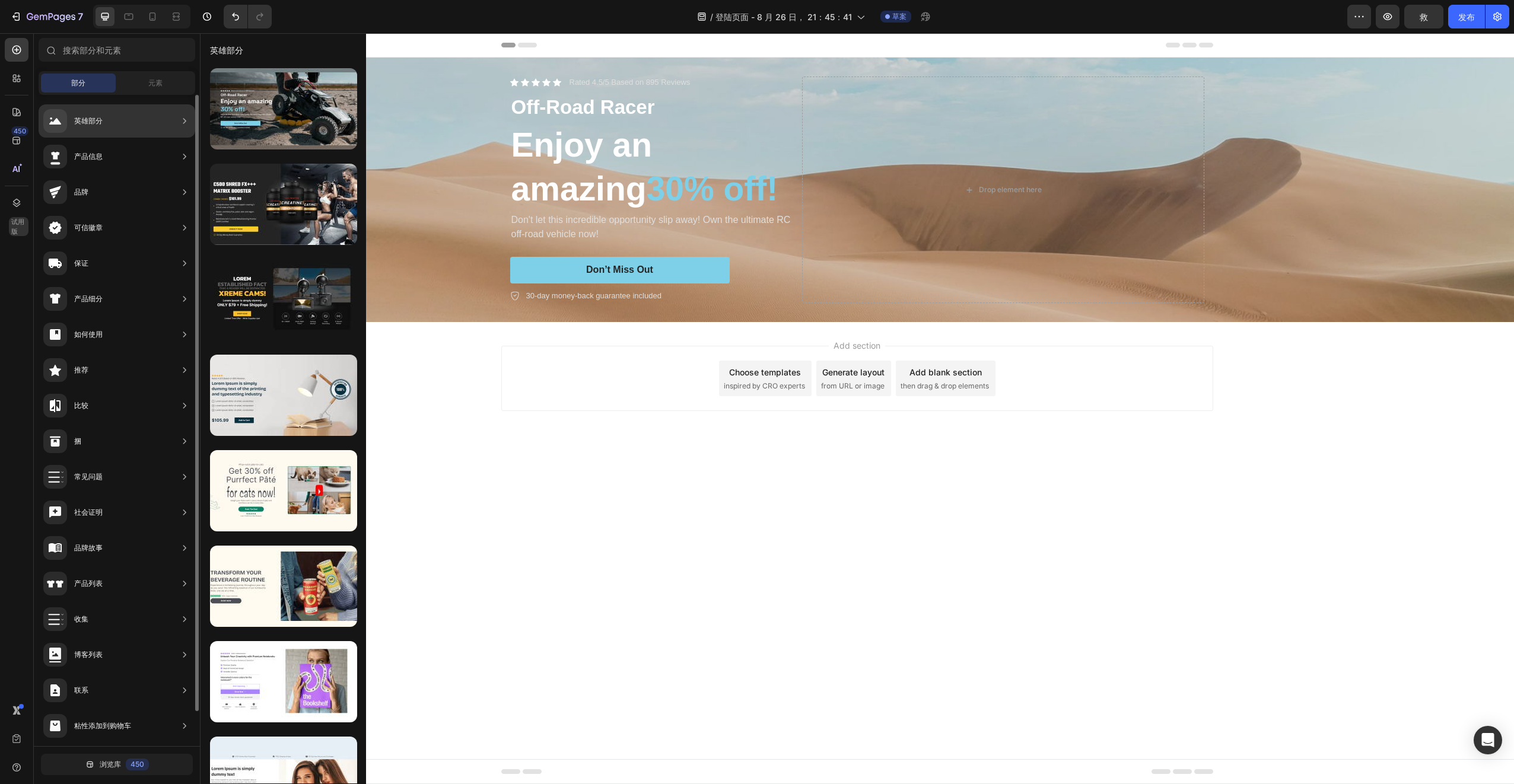
click at [106, 175] on div "产品信息" at bounding box center [117, 192] width 157 height 33
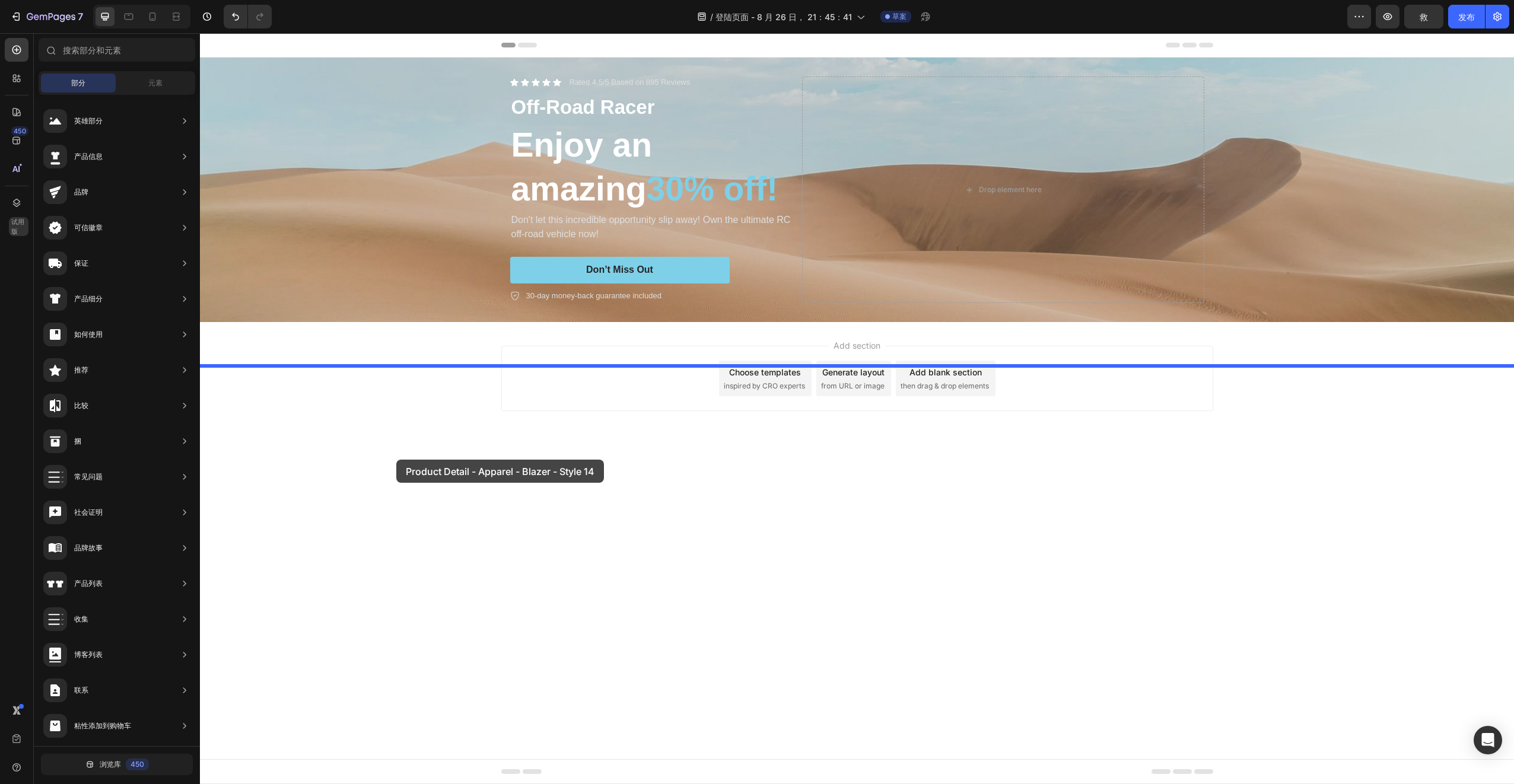
drag, startPoint x: 475, startPoint y: 153, endPoint x: 422, endPoint y: 485, distance: 336.2
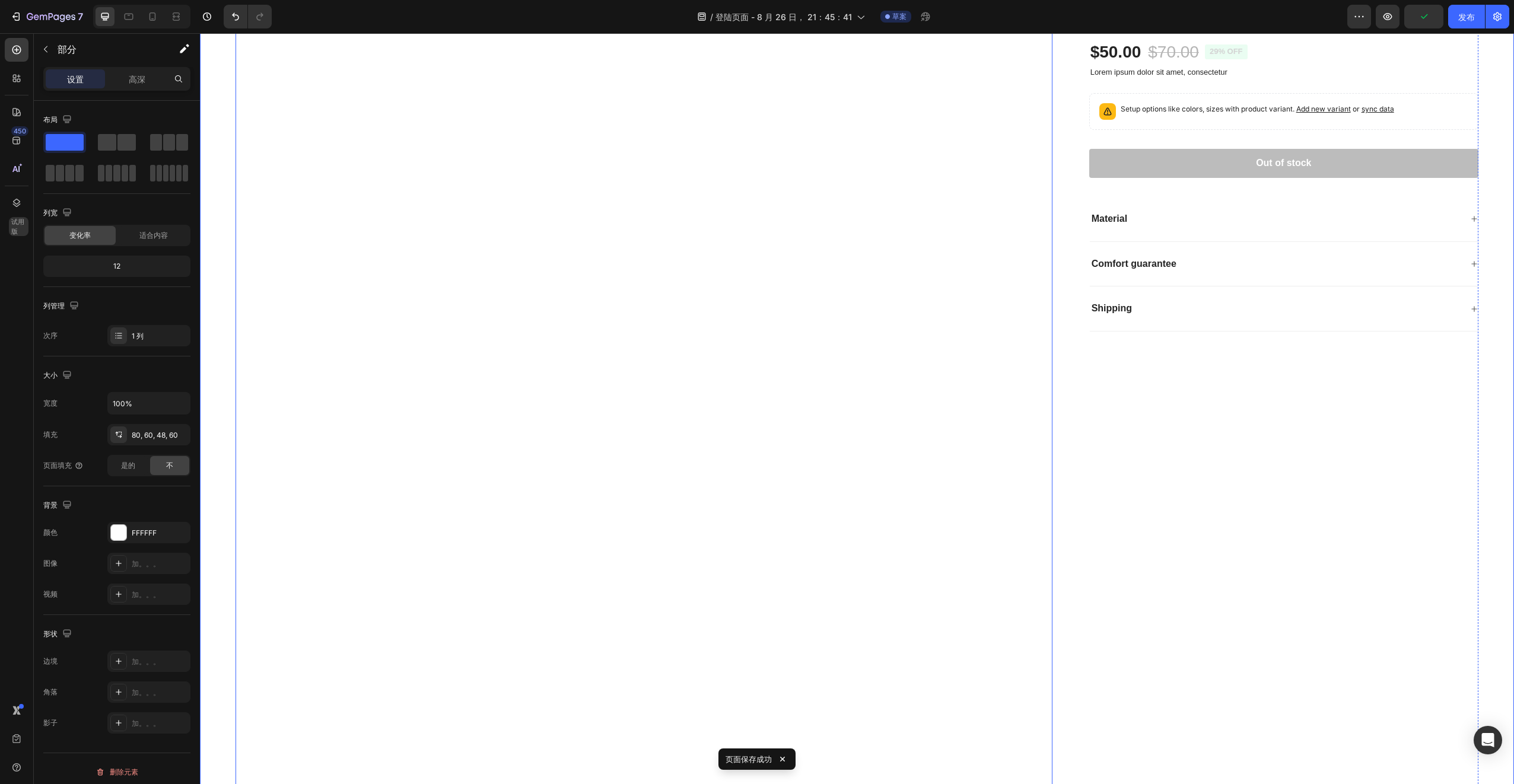
scroll to position [297, 0]
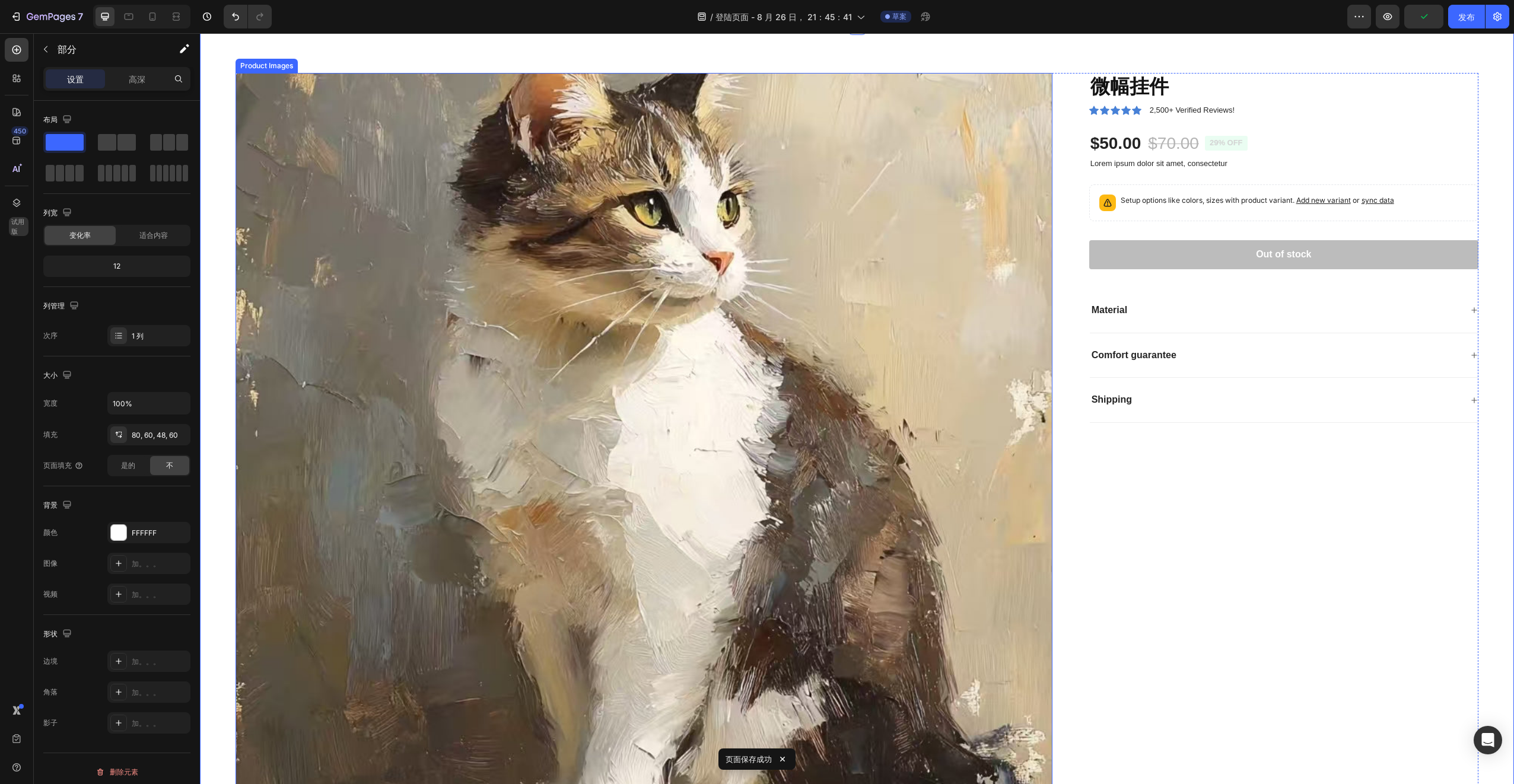
click at [670, 433] on img at bounding box center [644, 481] width 817 height 817
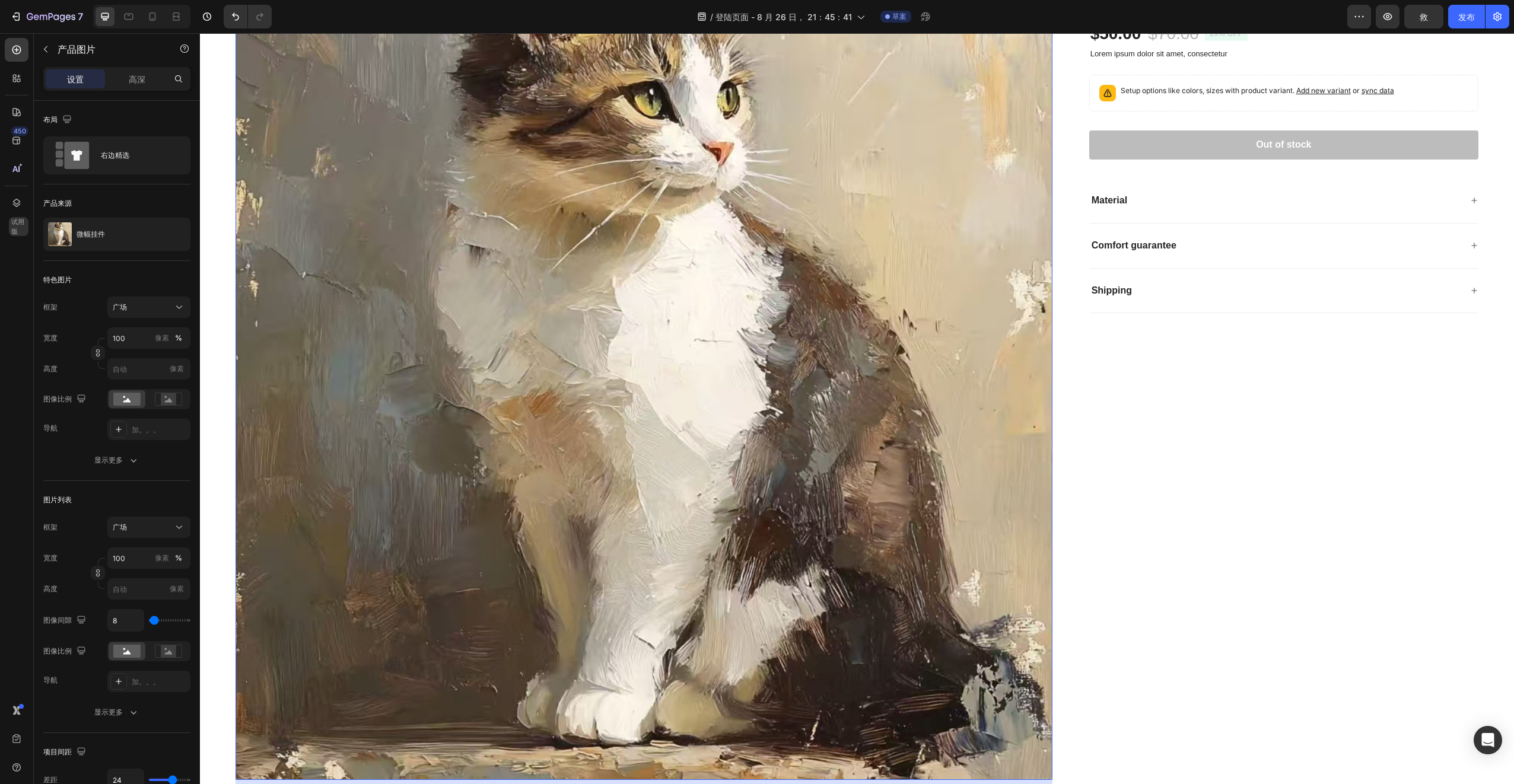
scroll to position [415, 0]
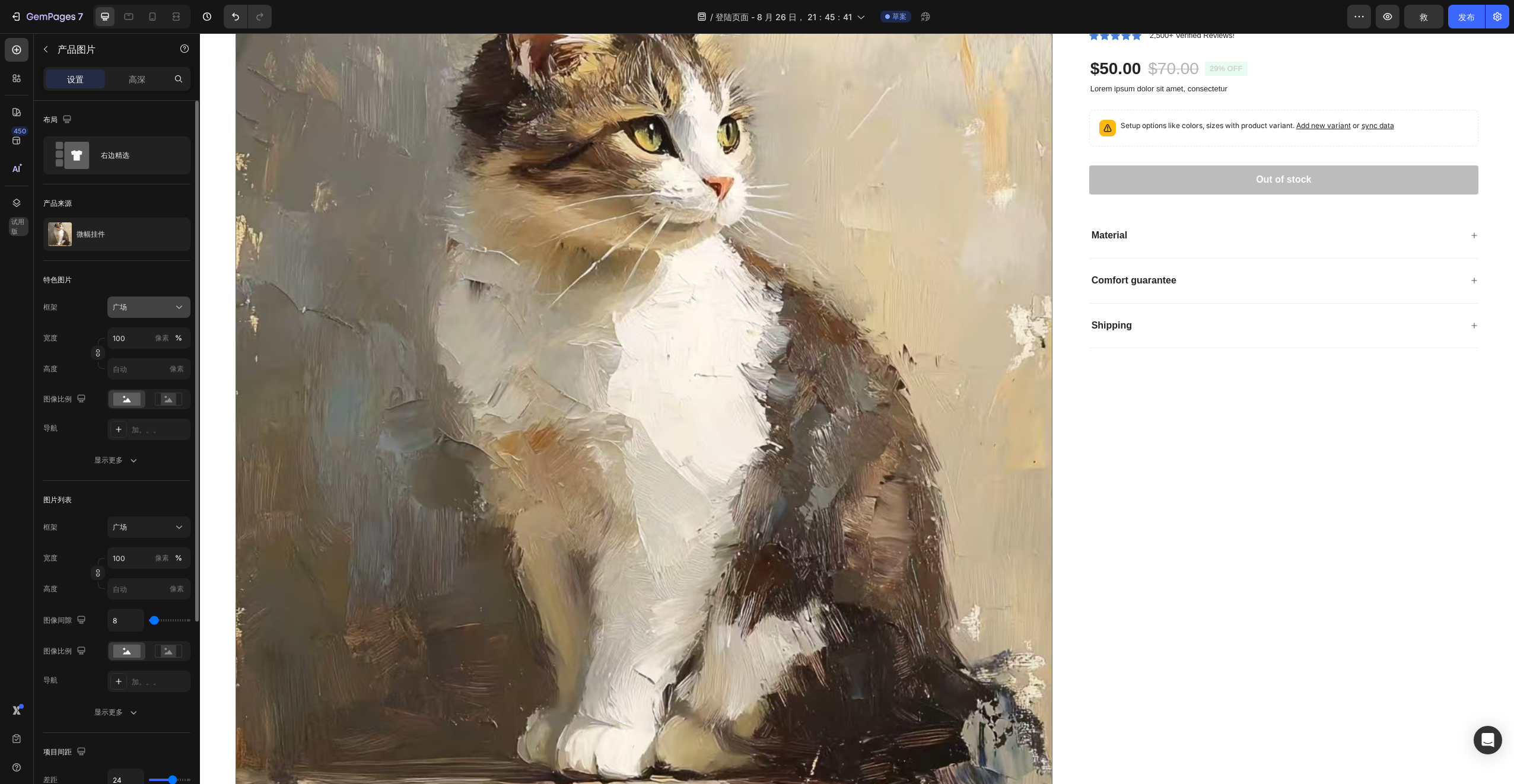
click at [177, 315] on button "广场" at bounding box center [149, 307] width 83 height 21
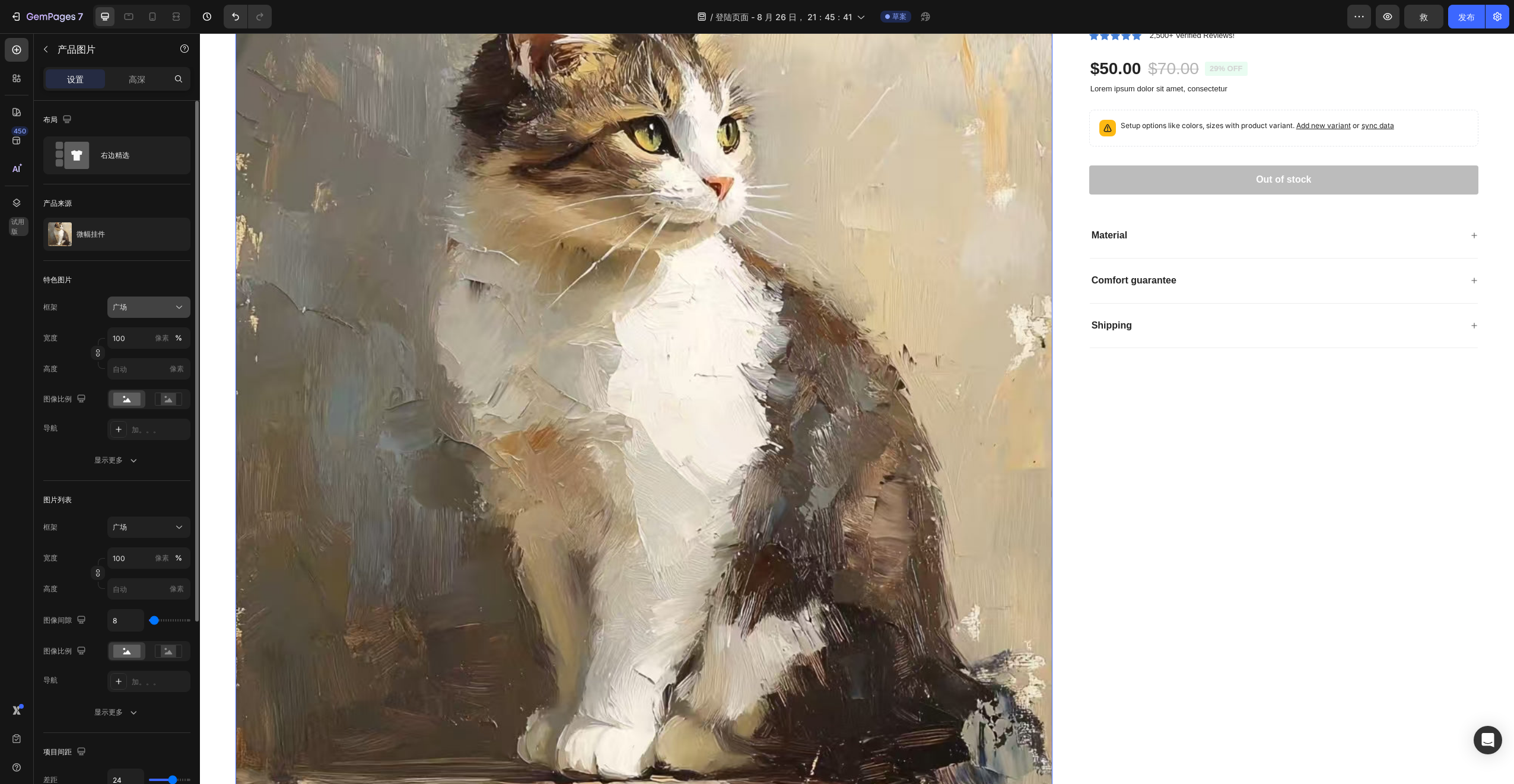
click at [177, 315] on button "广场" at bounding box center [149, 307] width 83 height 21
click at [177, 307] on icon at bounding box center [179, 307] width 6 height 3
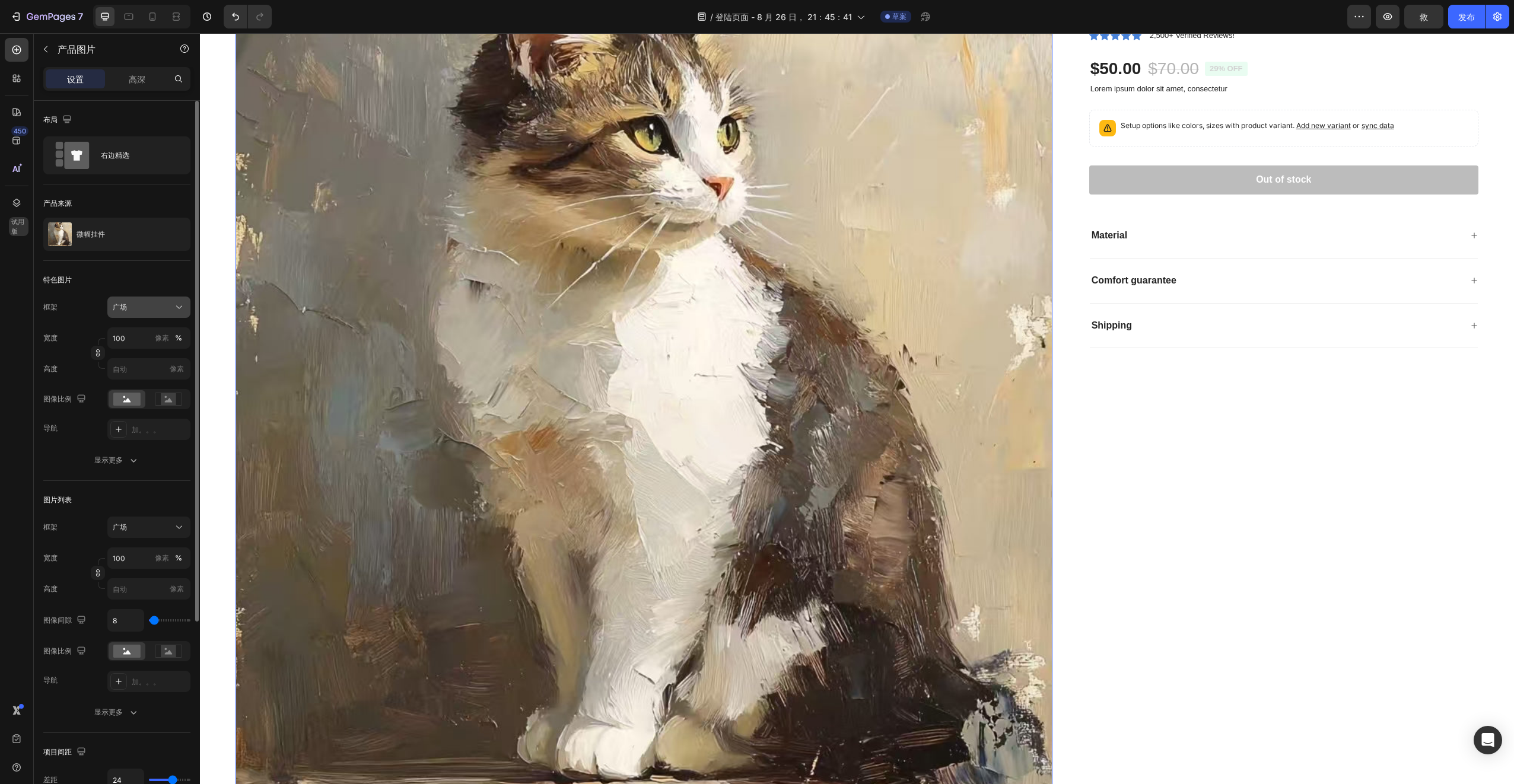
click at [177, 307] on icon at bounding box center [179, 307] width 6 height 3
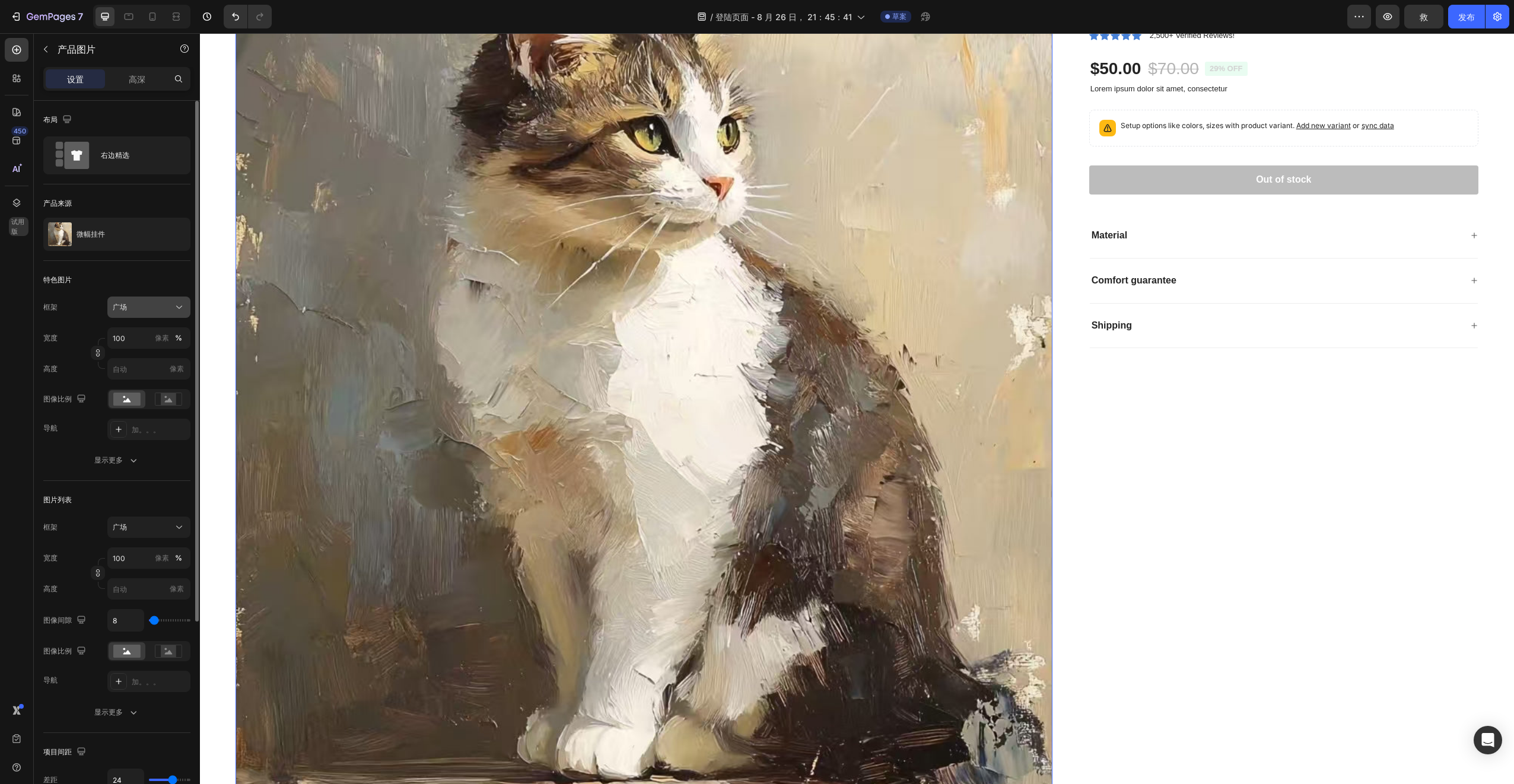
click at [177, 307] on icon at bounding box center [179, 307] width 6 height 3
drag, startPoint x: 116, startPoint y: 275, endPoint x: 86, endPoint y: 292, distance: 34.5
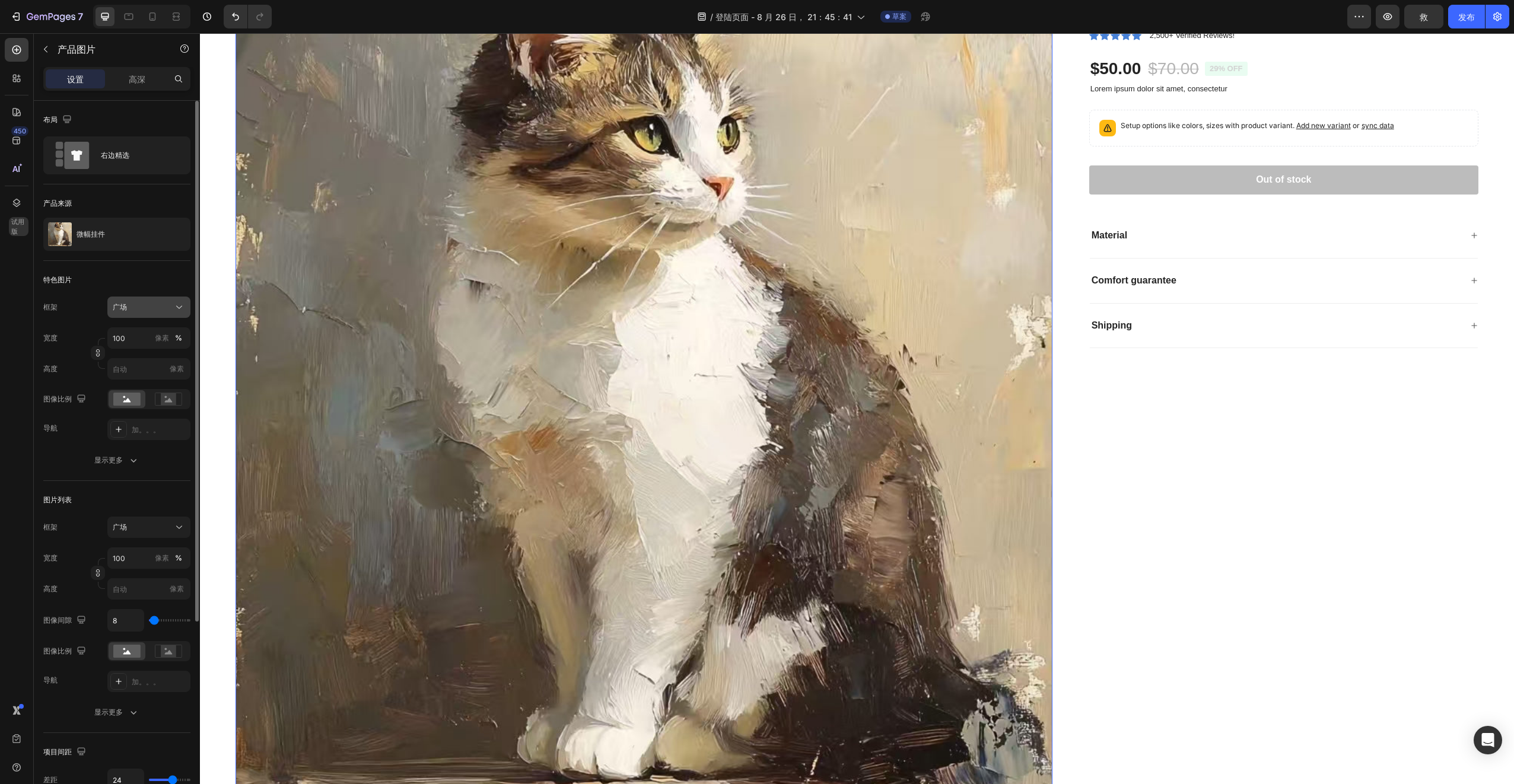
click at [158, 311] on div "广场" at bounding box center [141, 307] width 58 height 11
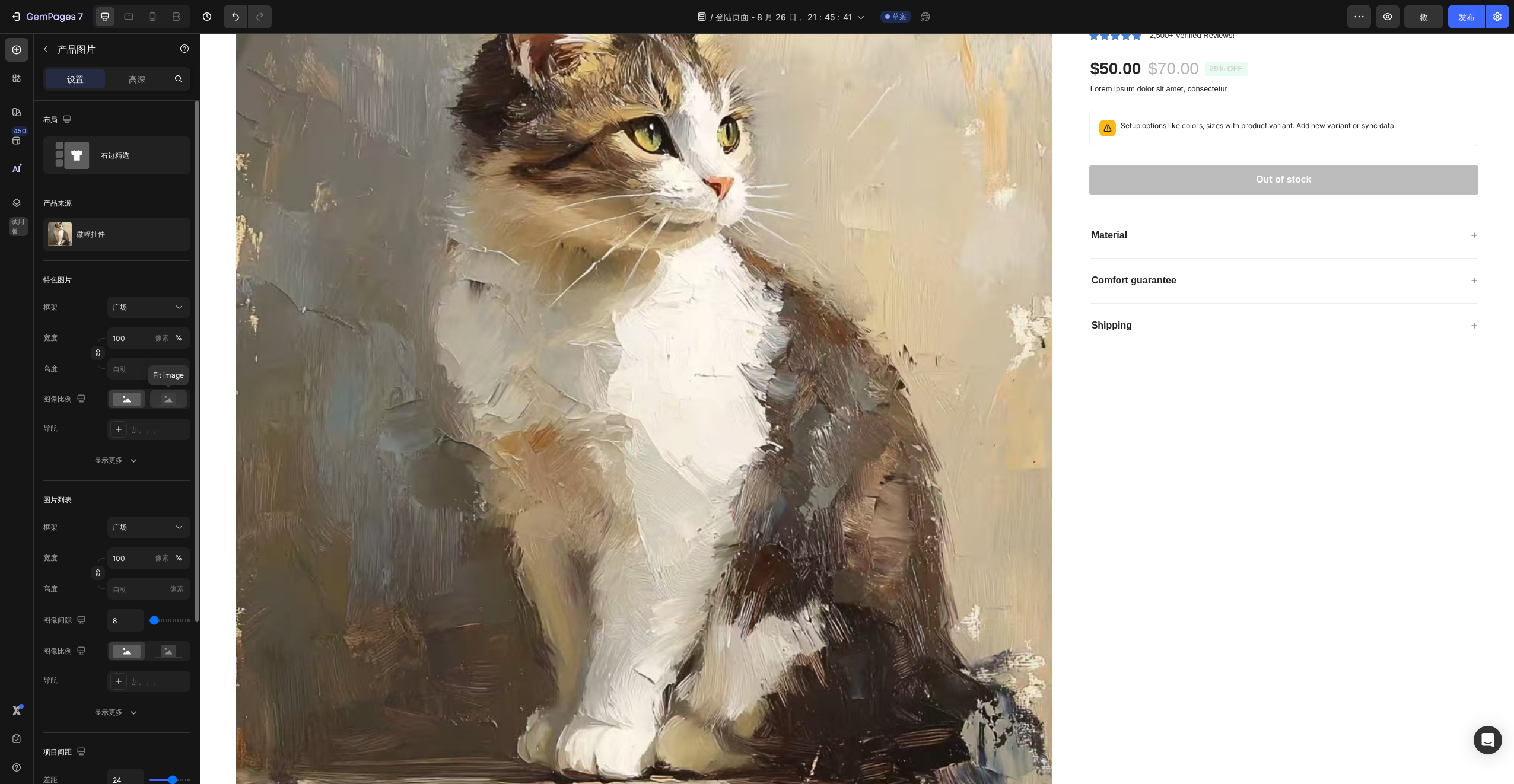
click at [177, 400] on icon at bounding box center [168, 398] width 27 height 13
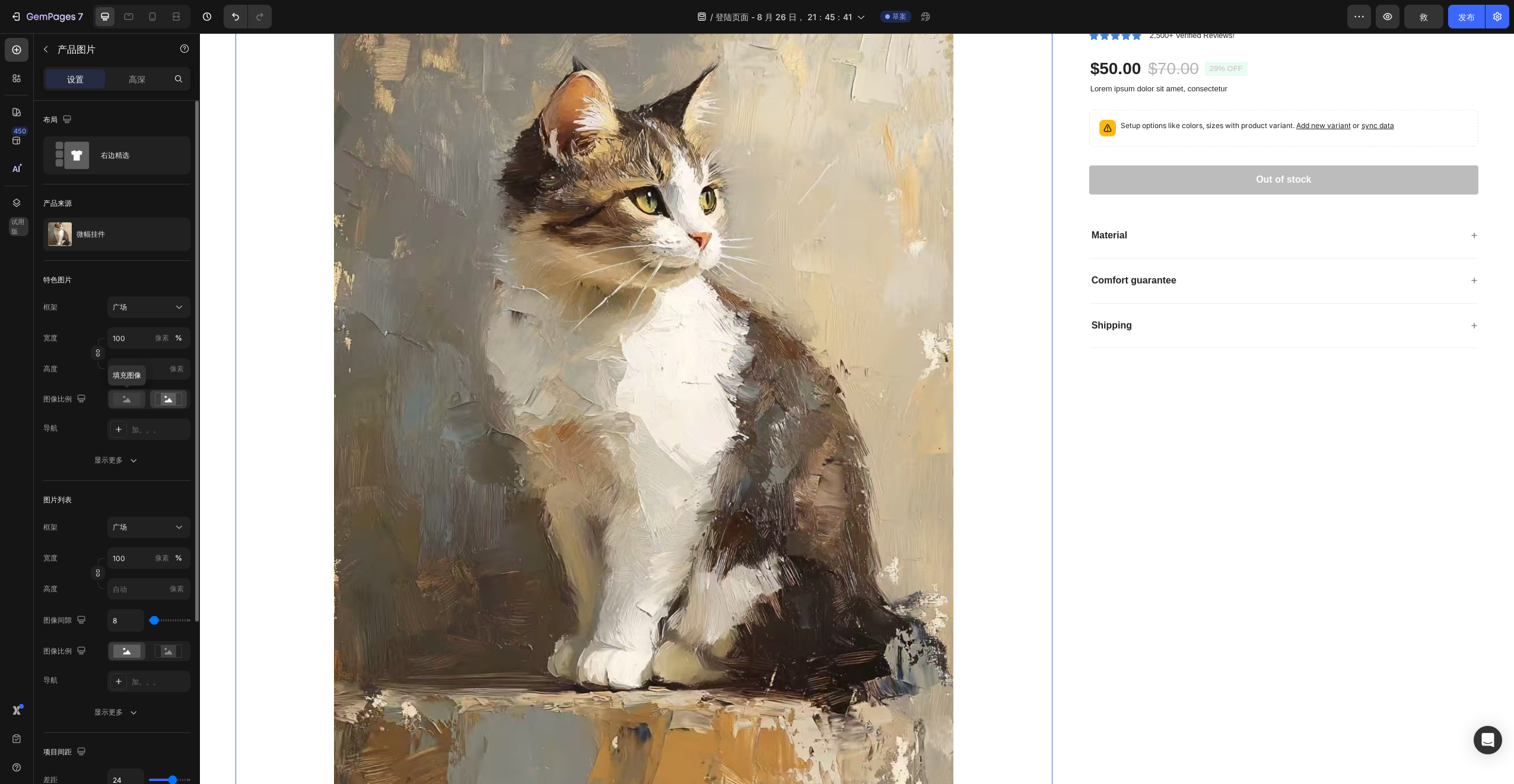
click at [131, 405] on rect at bounding box center [127, 398] width 27 height 13
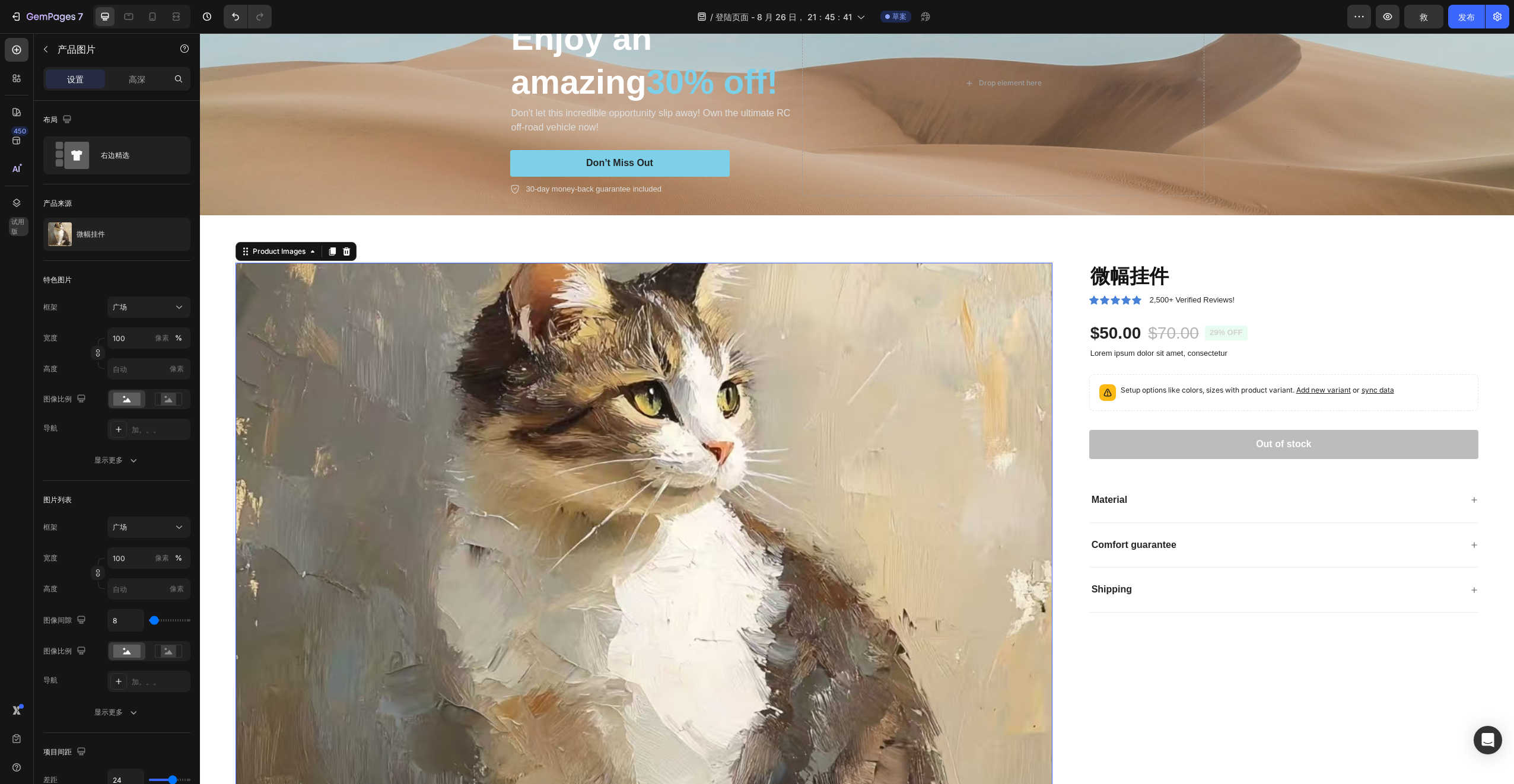
scroll to position [0, 0]
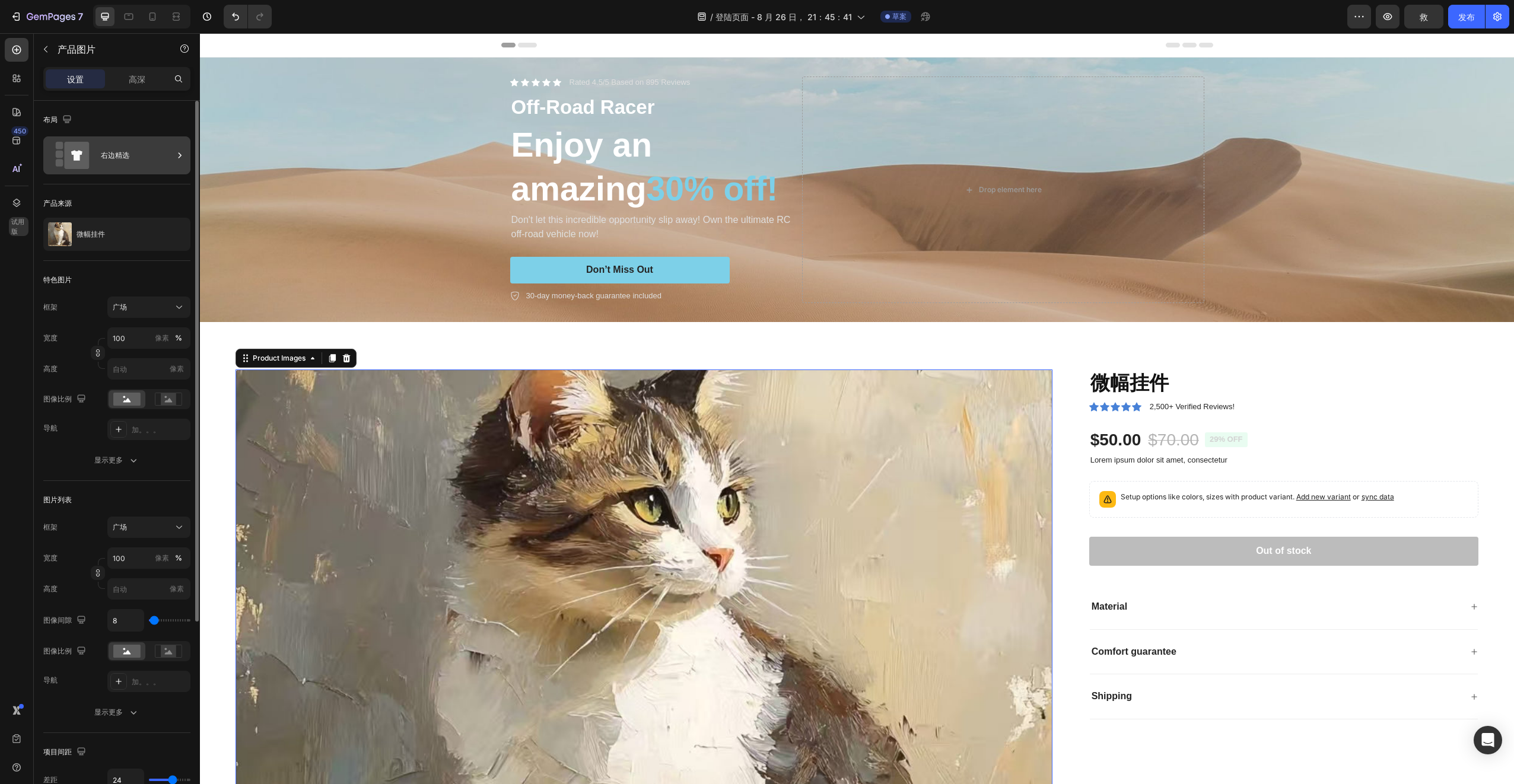
click at [117, 160] on div "右边精选" at bounding box center [137, 155] width 72 height 27
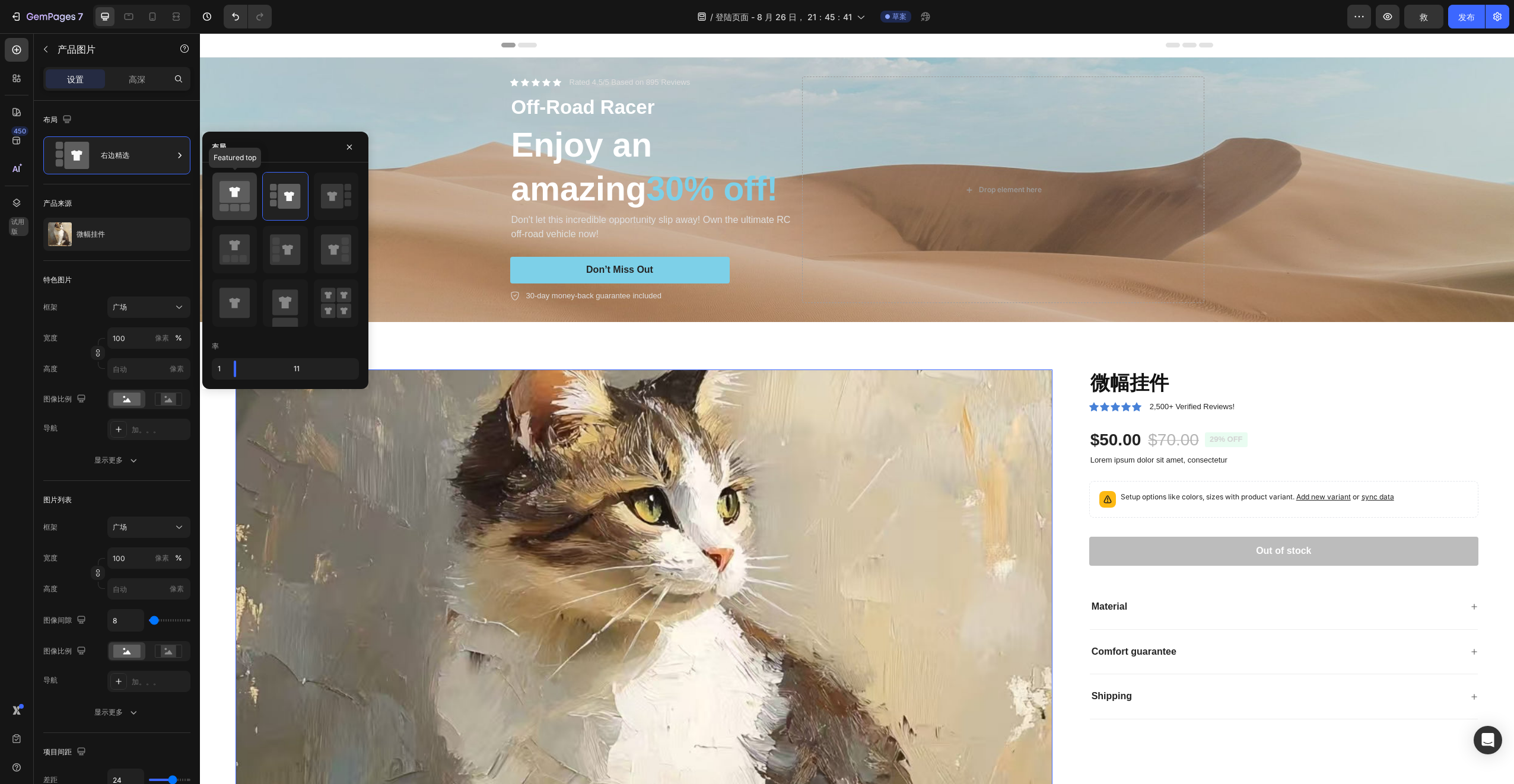
click at [243, 198] on icon at bounding box center [234, 191] width 30 height 22
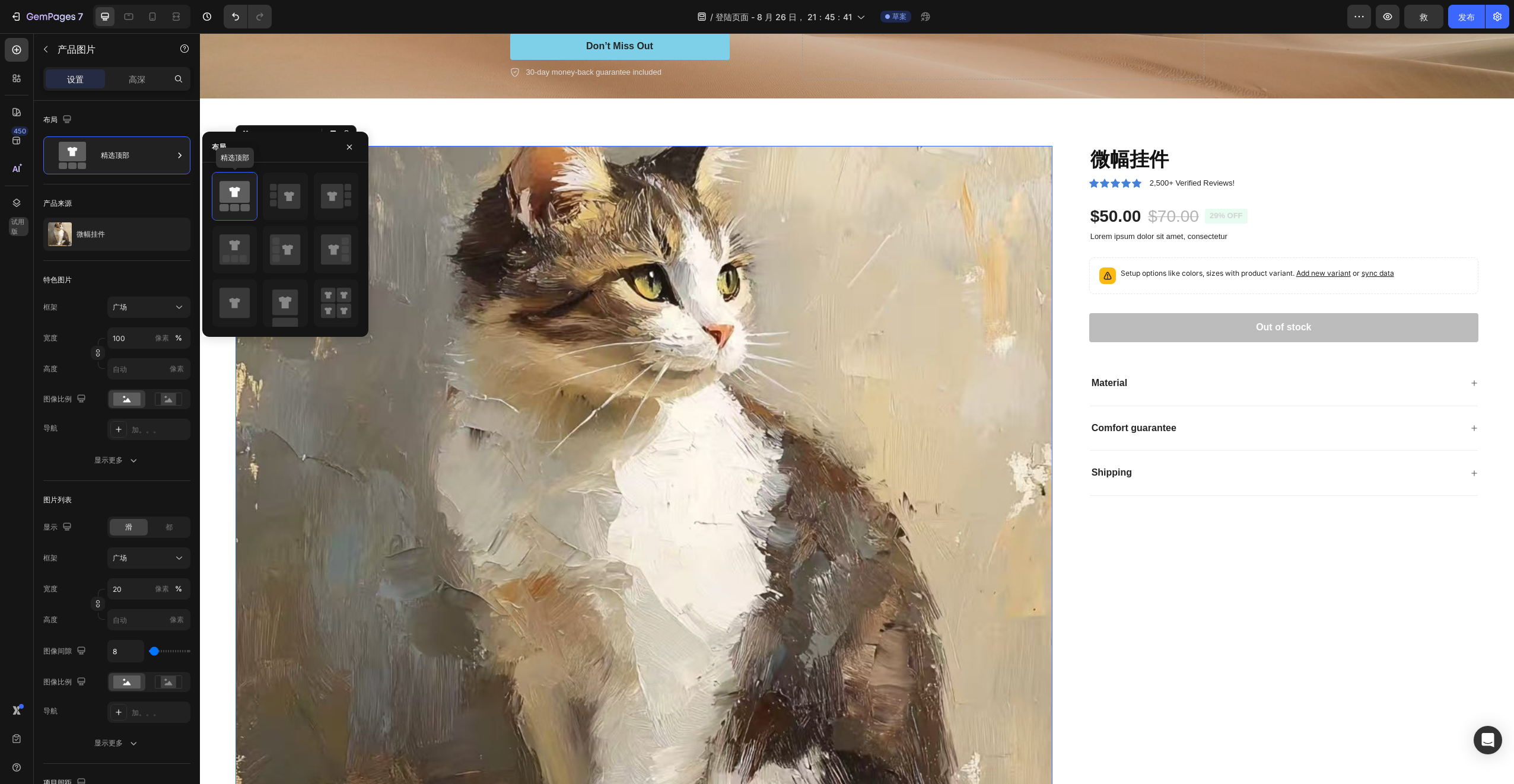
scroll to position [237, 0]
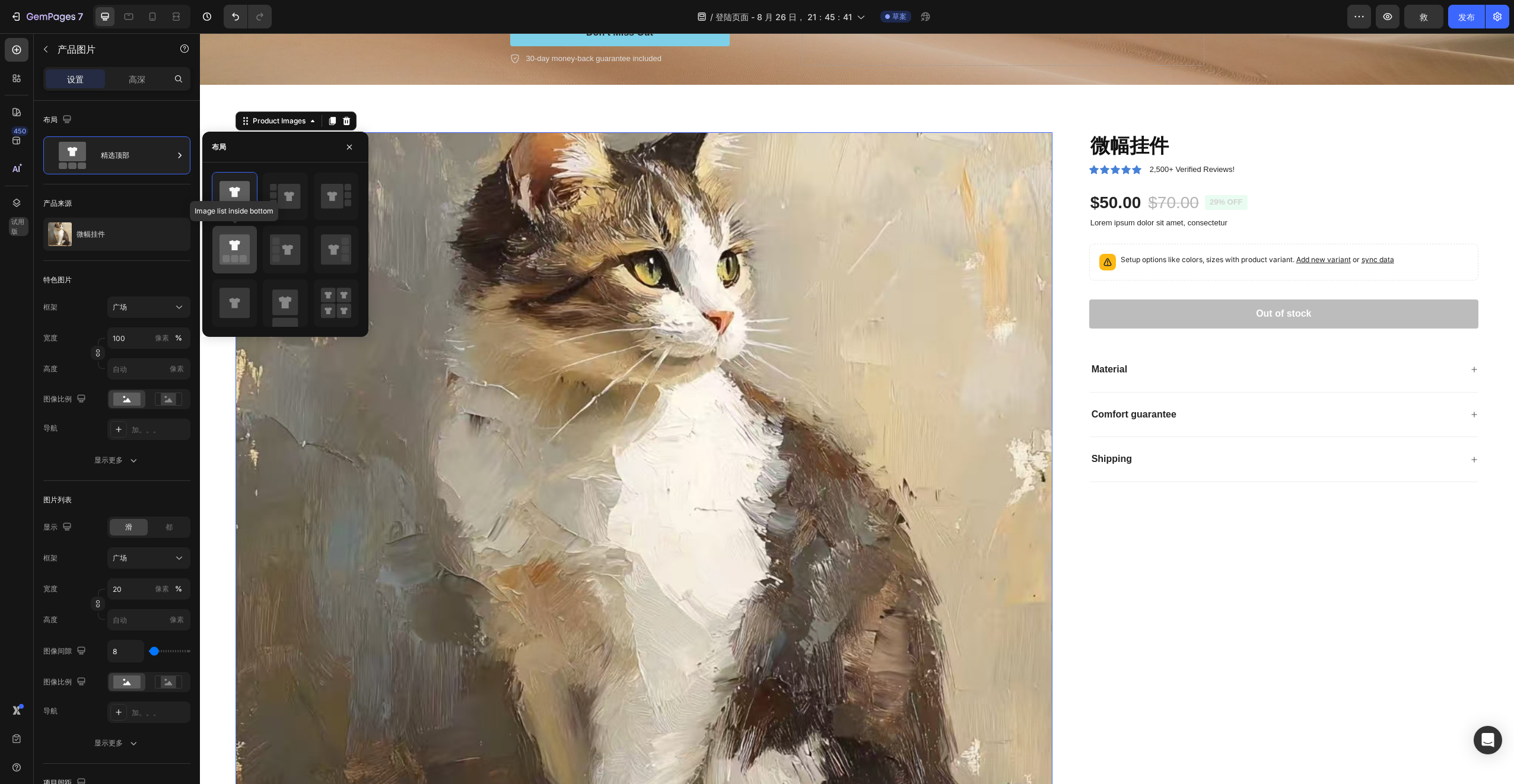
click at [248, 256] on icon at bounding box center [234, 249] width 30 height 30
click at [339, 305] on rect at bounding box center [344, 311] width 15 height 15
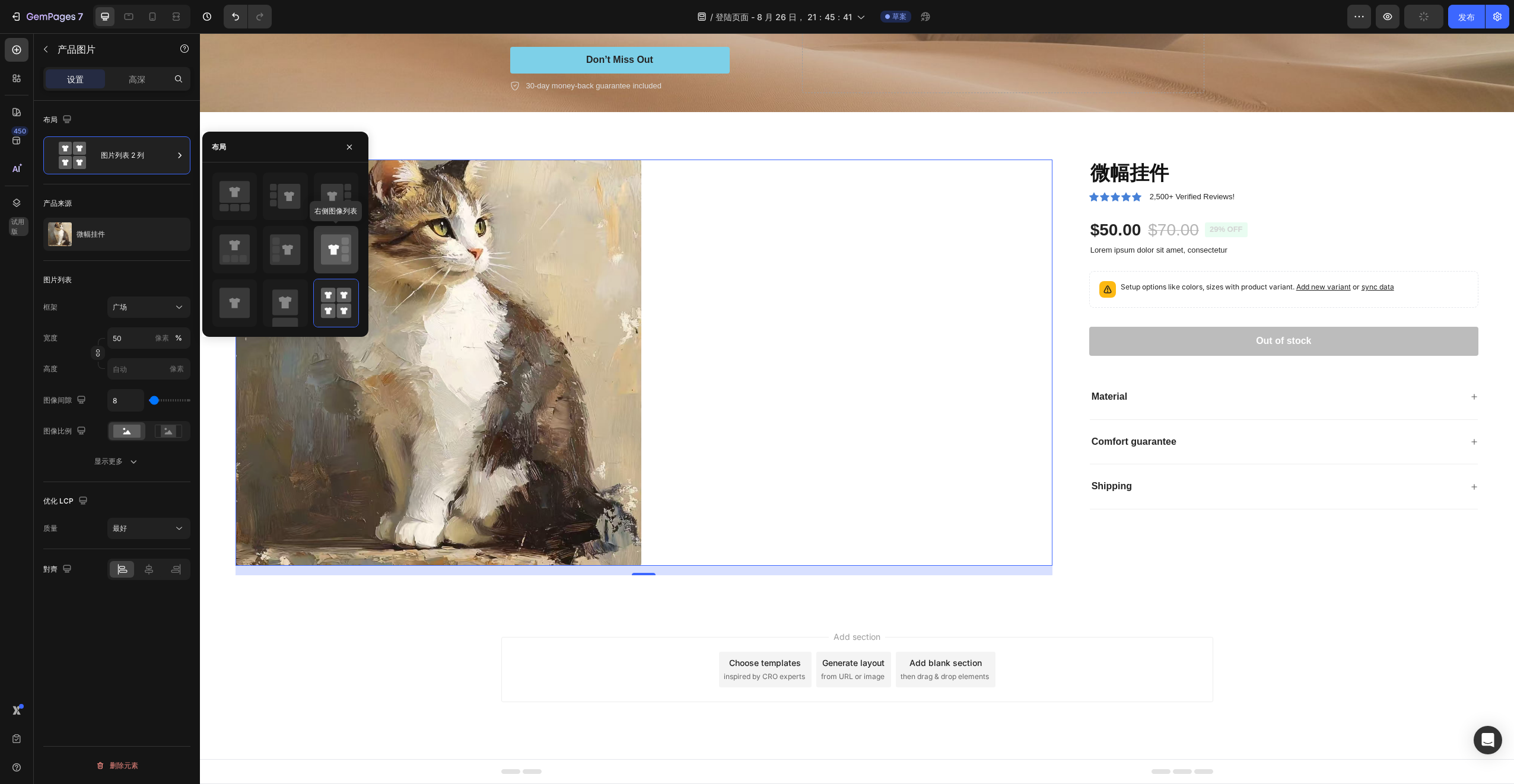
click at [341, 250] on icon at bounding box center [335, 249] width 30 height 30
type input "100"
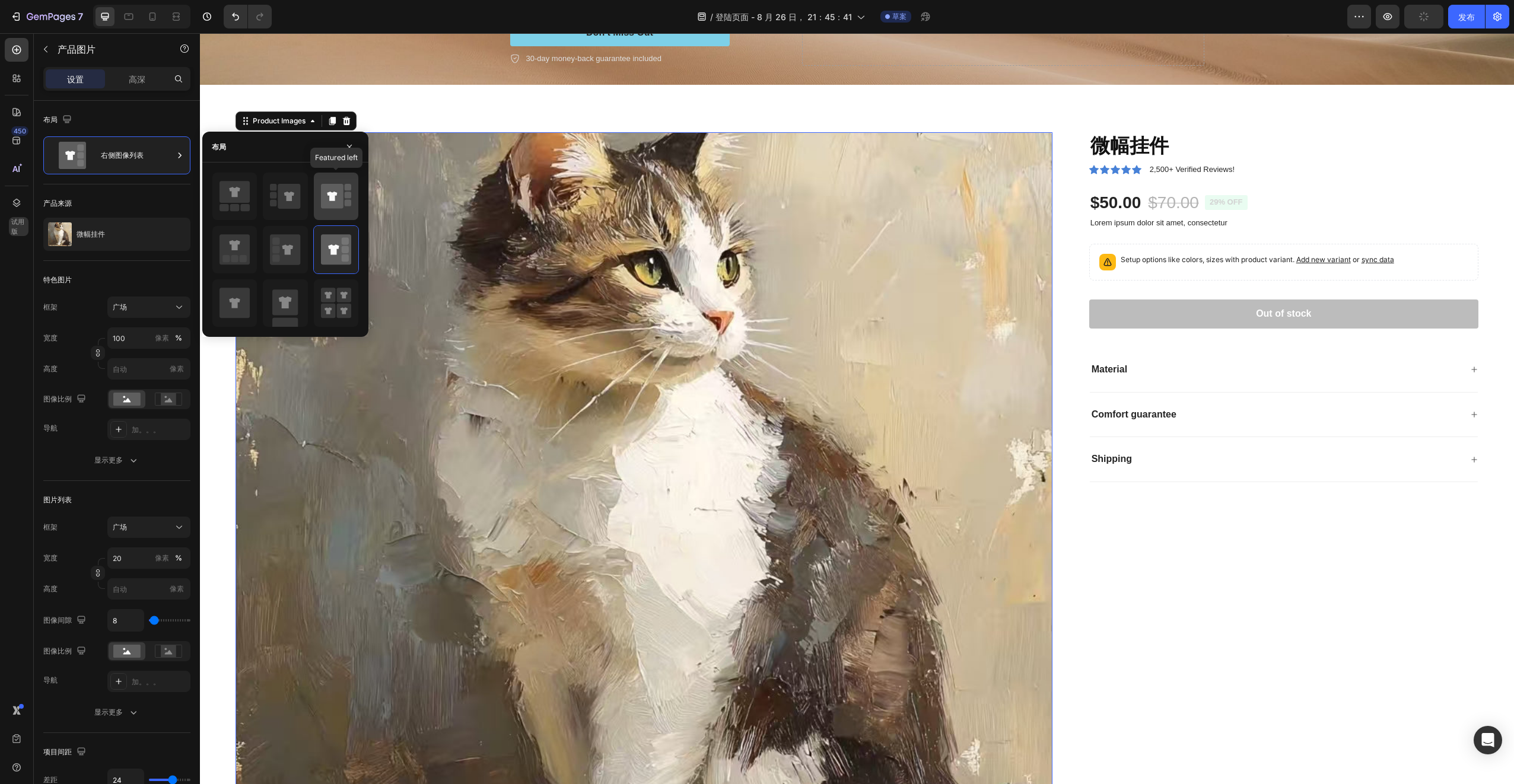
click at [329, 208] on icon at bounding box center [332, 196] width 23 height 25
type input "100"
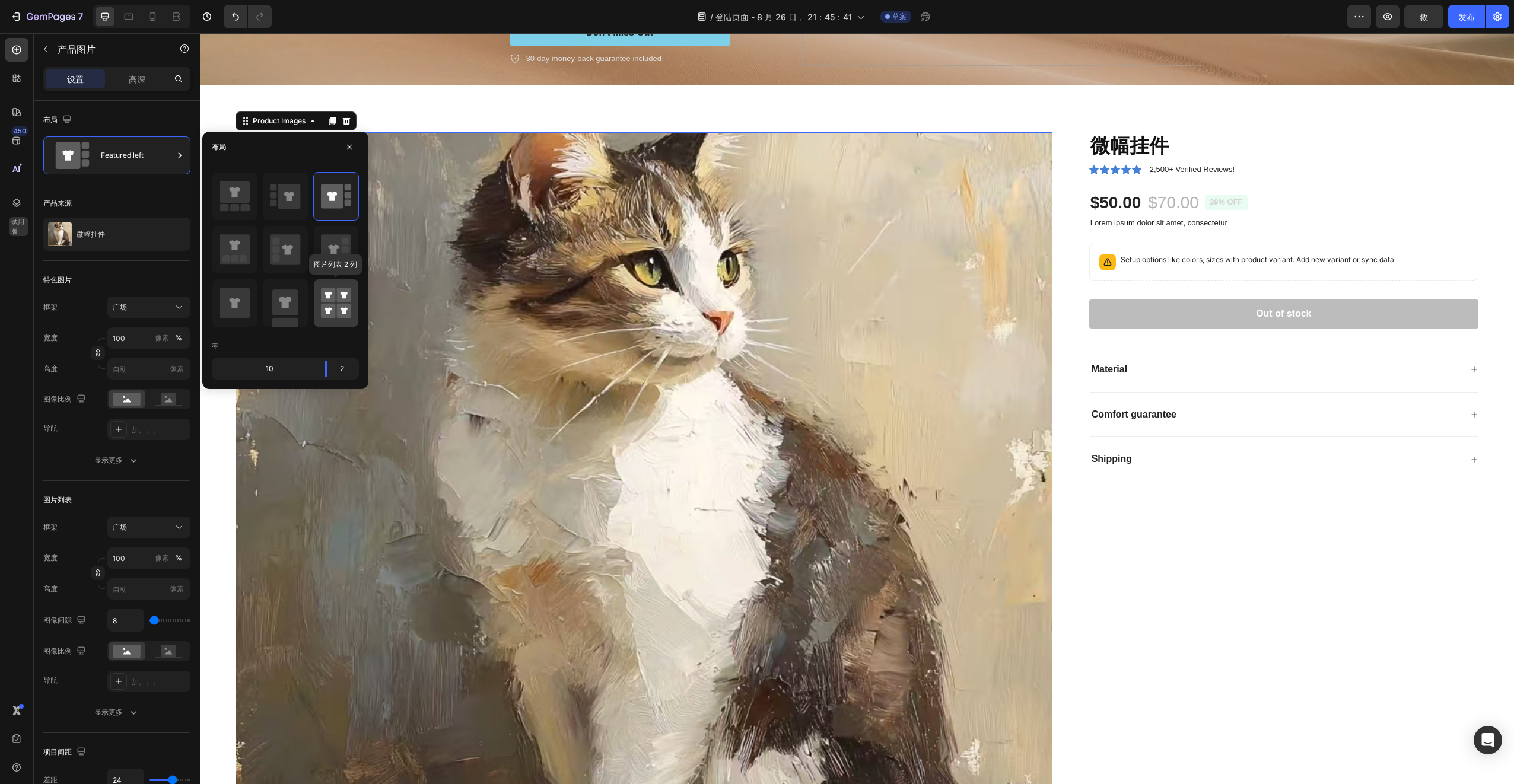
click at [335, 309] on rect at bounding box center [328, 311] width 15 height 15
type input "50"
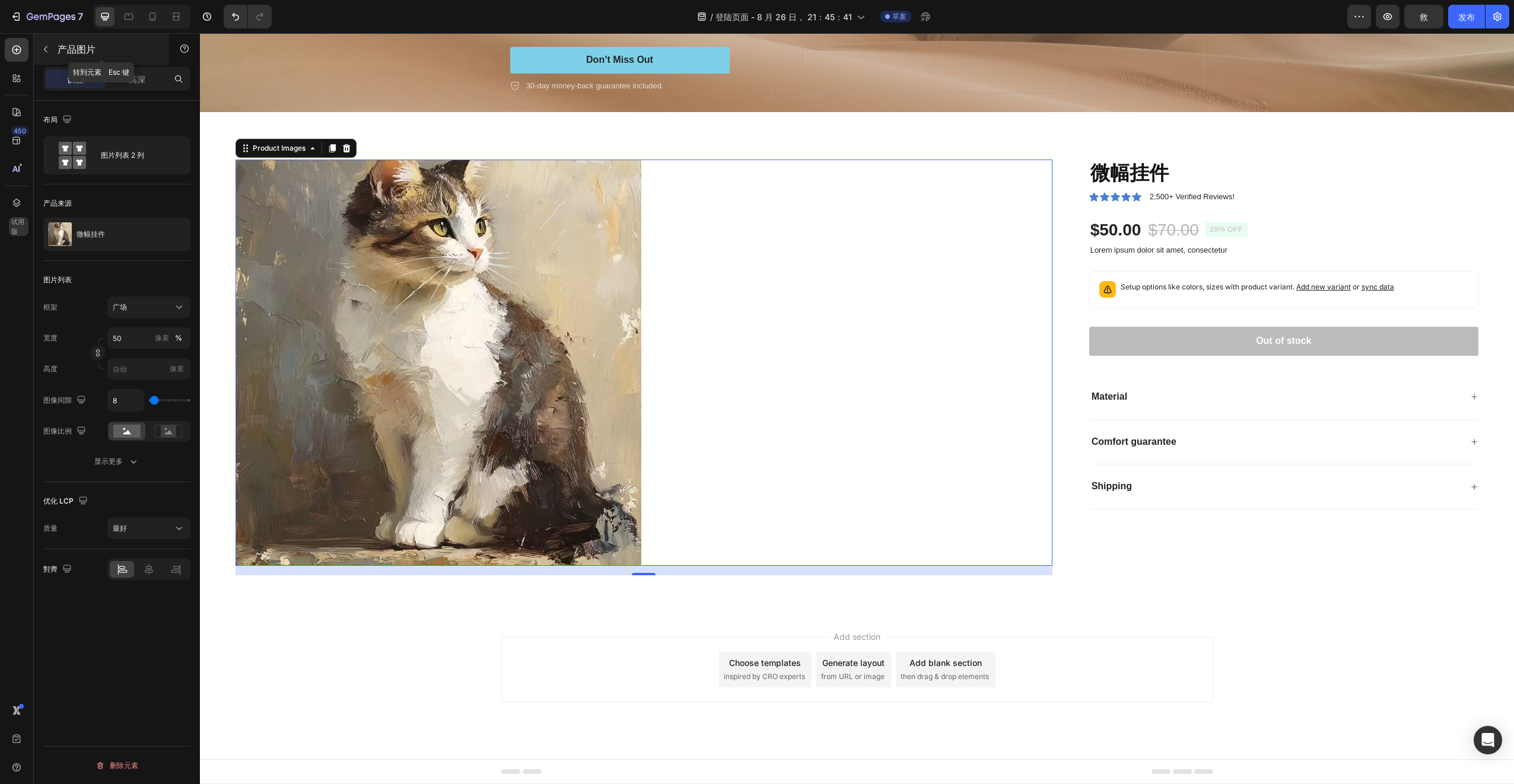
click at [48, 48] on icon "button" at bounding box center [46, 49] width 9 height 9
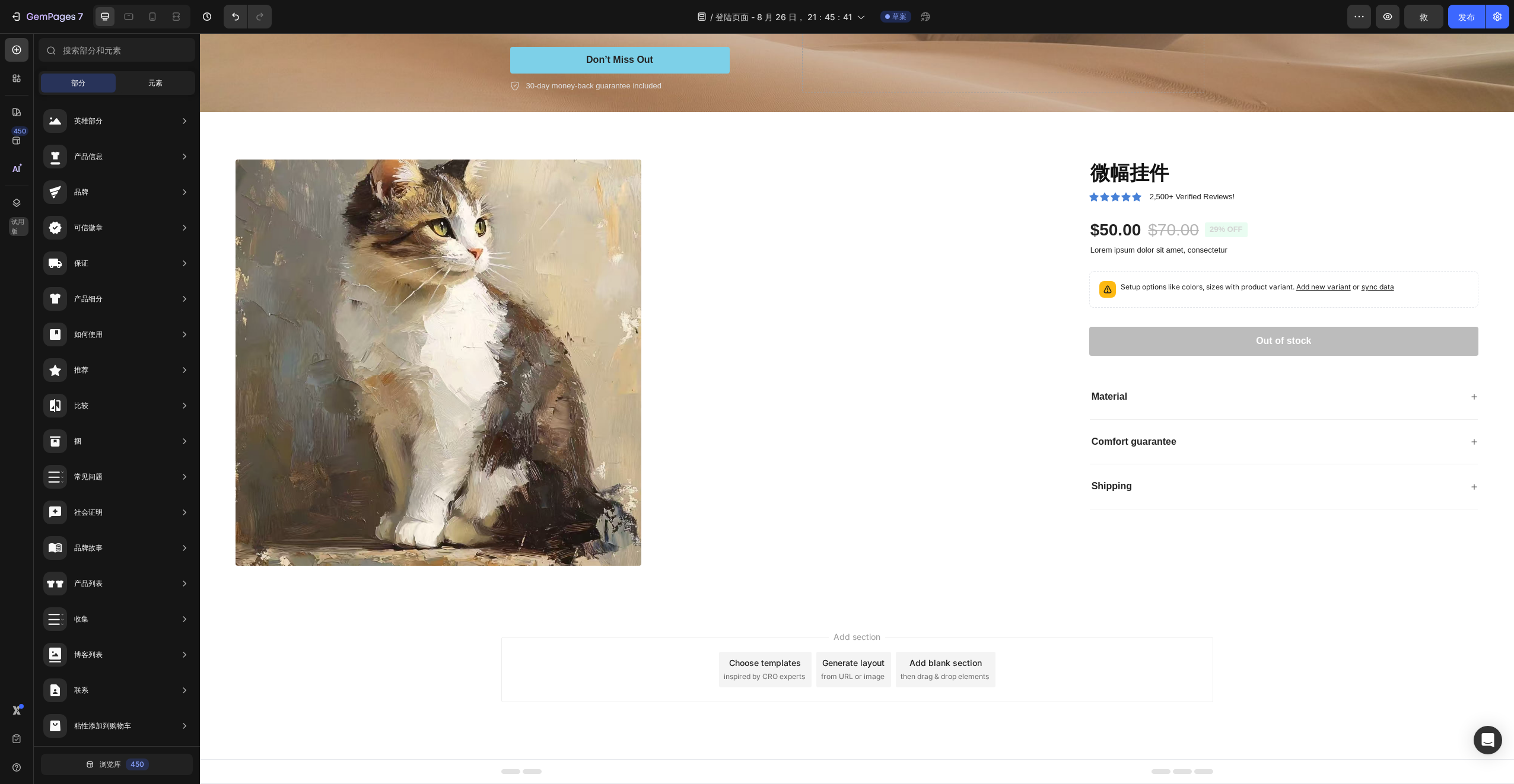
click at [182, 88] on div "元素" at bounding box center [155, 83] width 75 height 19
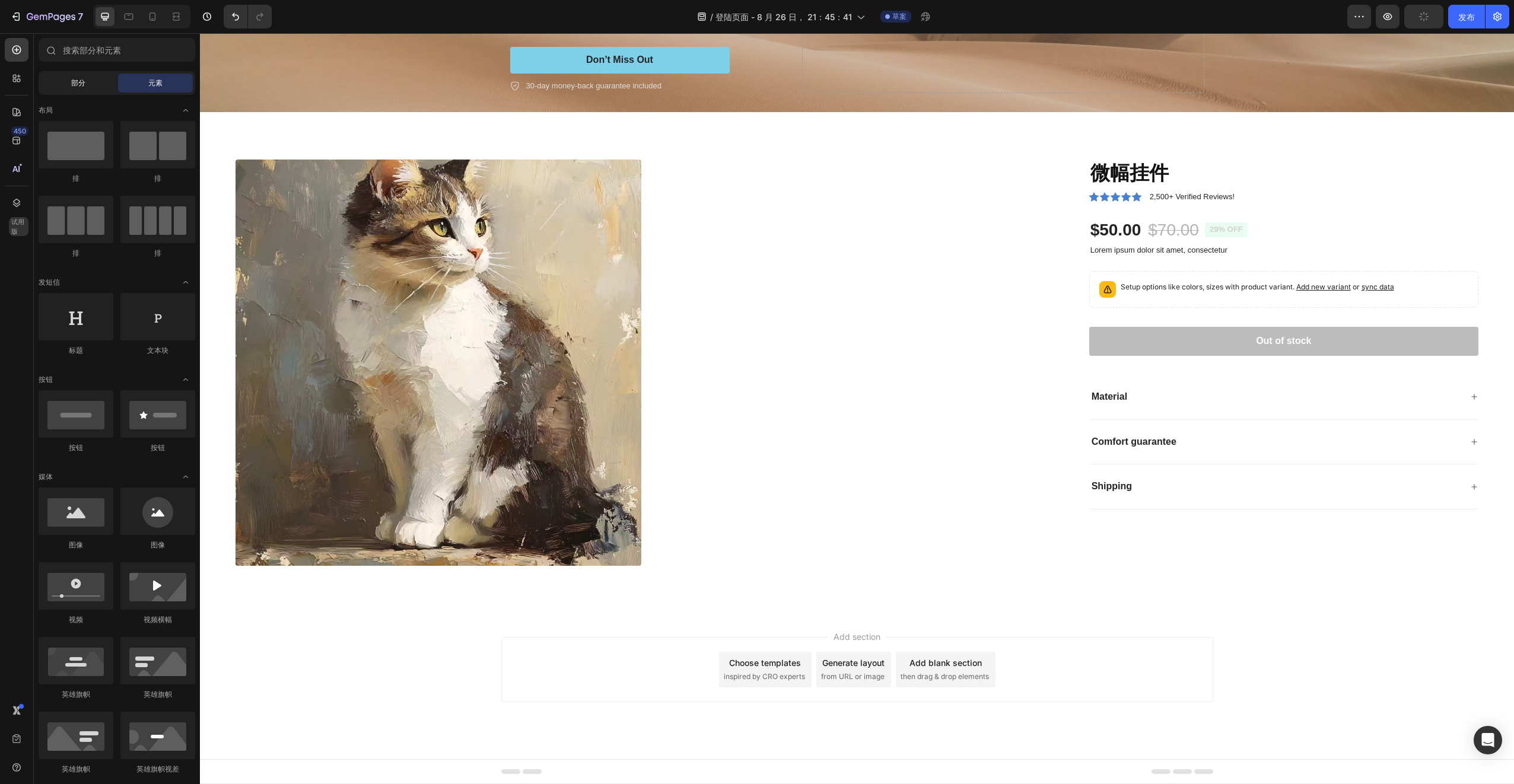
click at [64, 81] on div "部分" at bounding box center [78, 83] width 75 height 19
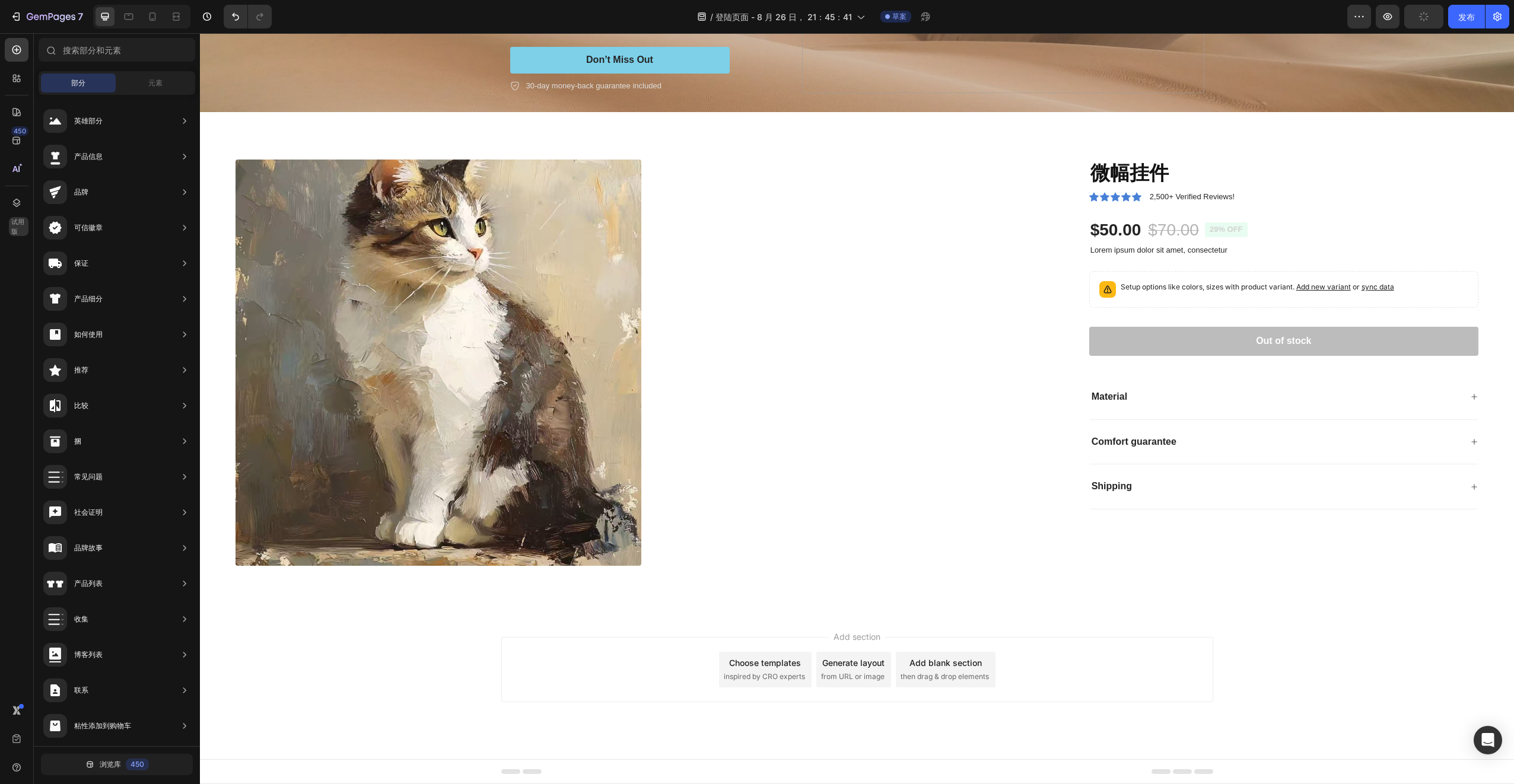
click at [64, 81] on div "部分" at bounding box center [78, 83] width 75 height 19
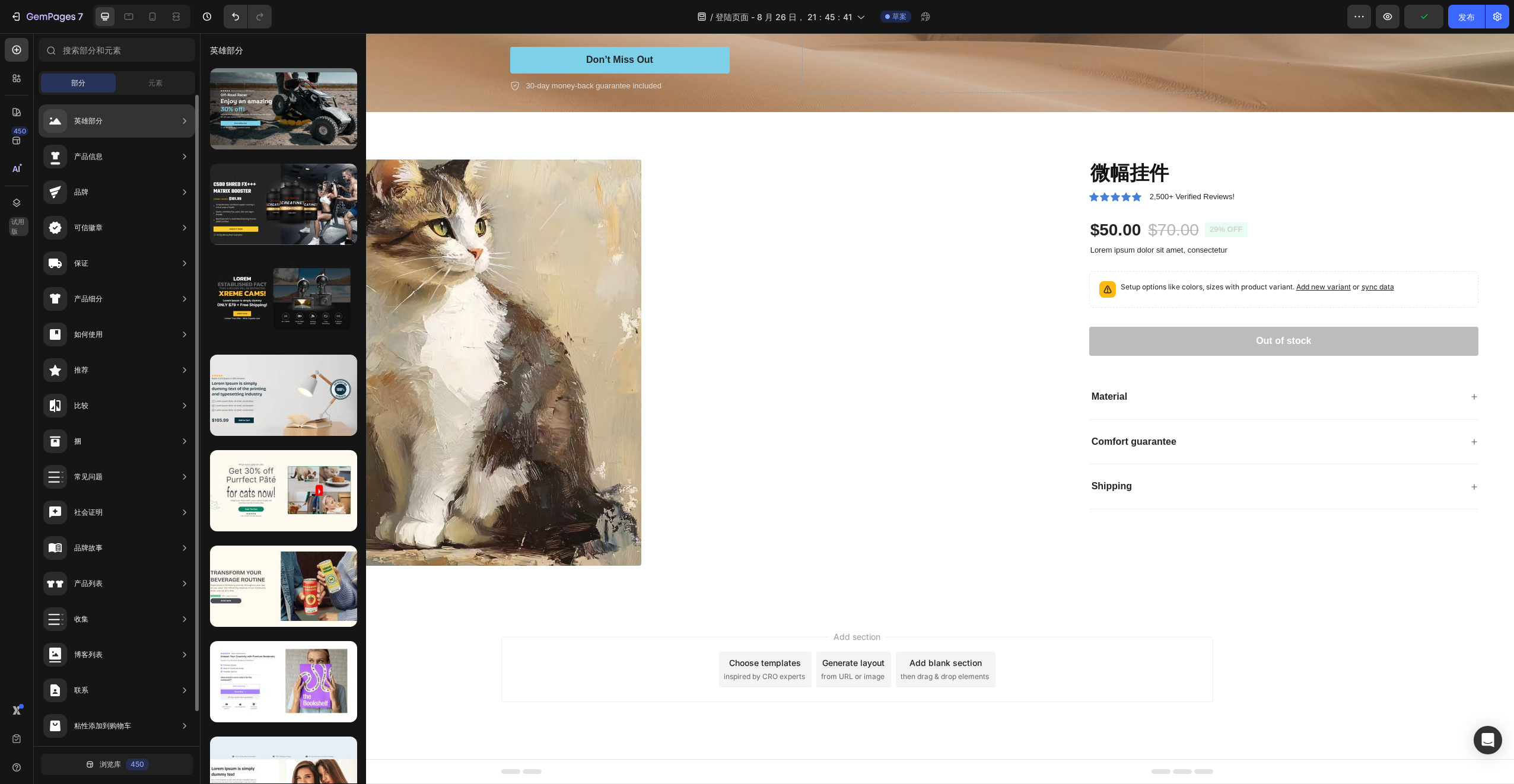
click at [117, 175] on div "产品信息" at bounding box center [117, 192] width 157 height 33
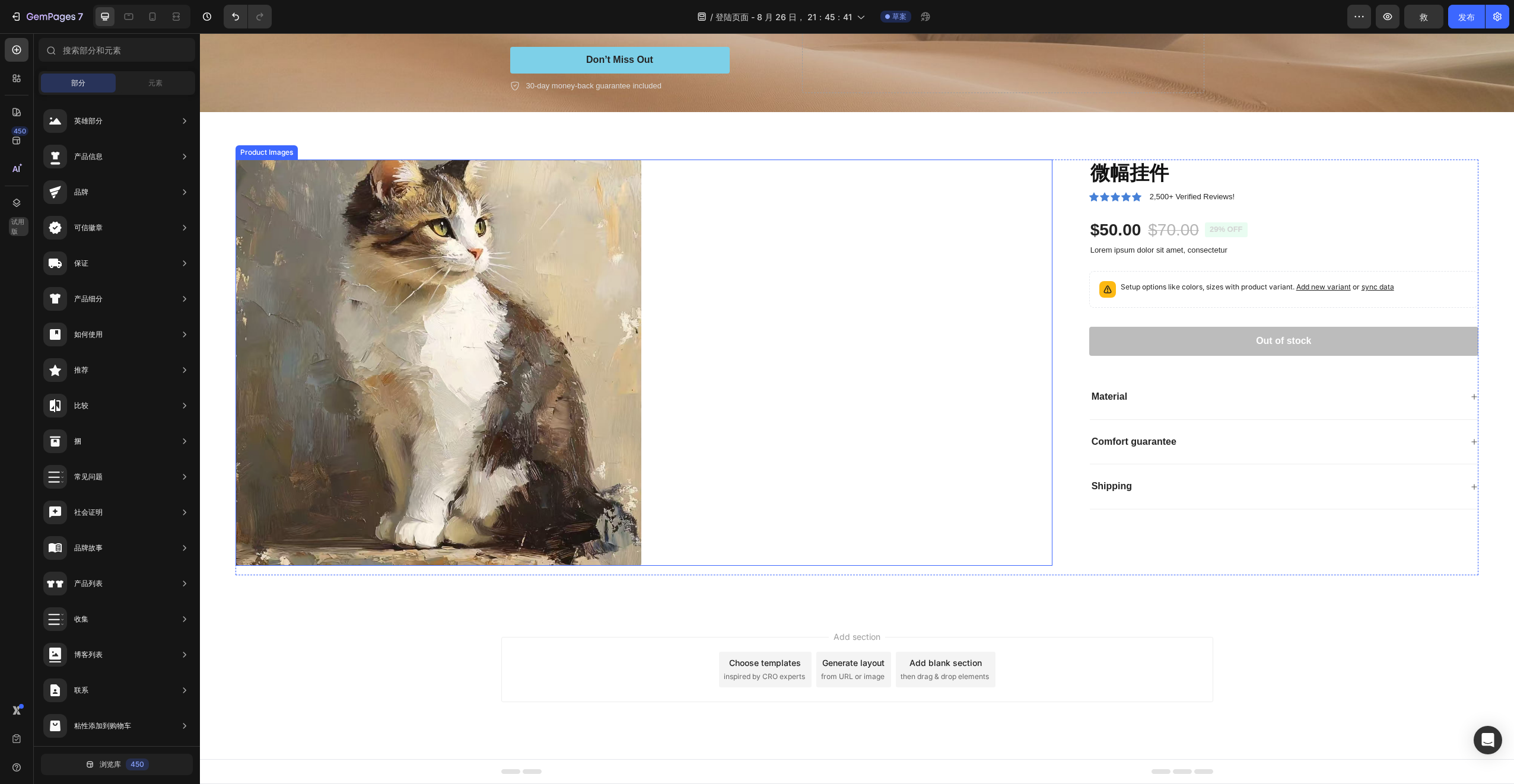
click at [439, 289] on img at bounding box center [439, 362] width 406 height 406
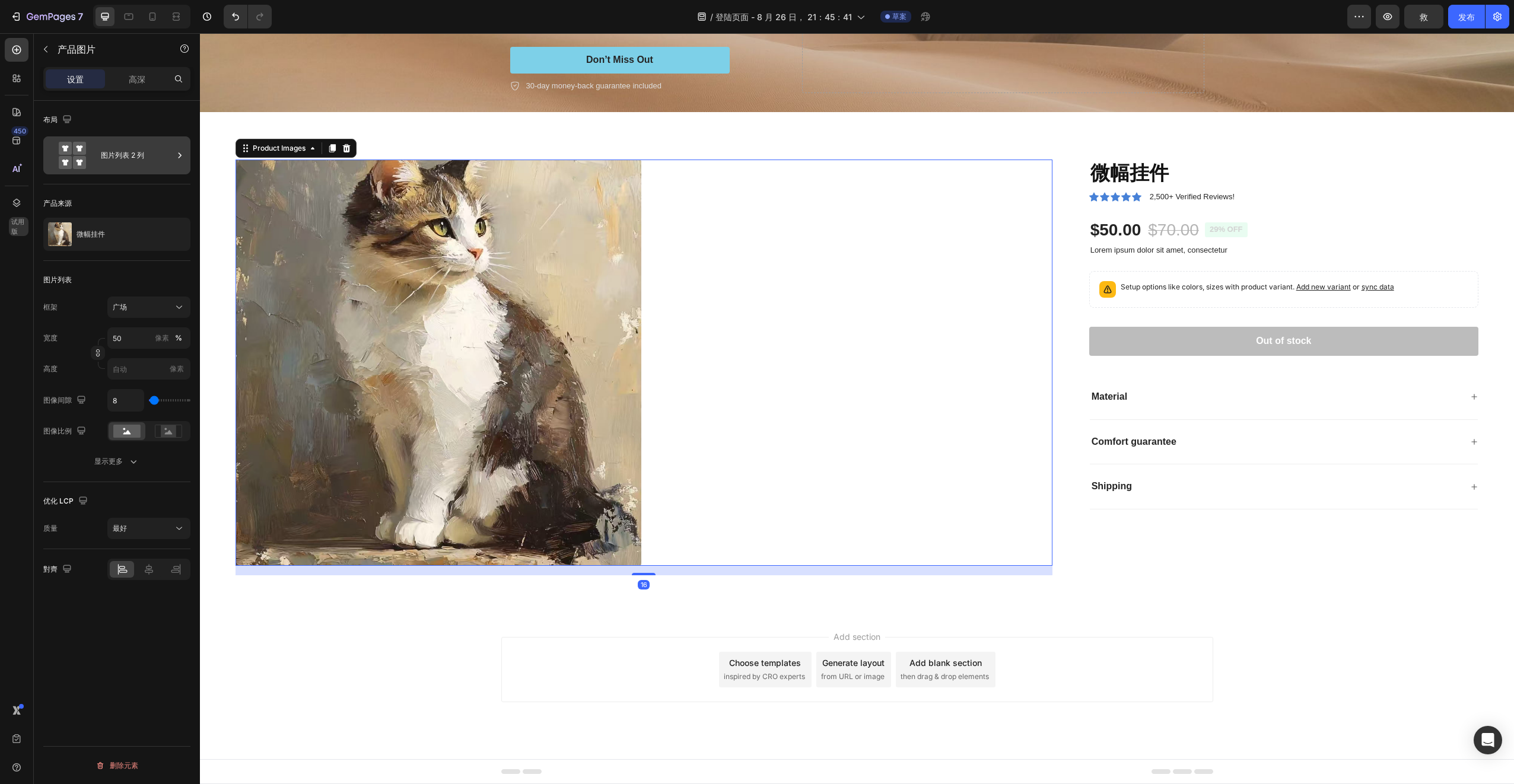
click at [121, 159] on div "图片列表 2 列" at bounding box center [137, 155] width 72 height 27
drag, startPoint x: 107, startPoint y: 201, endPoint x: 73, endPoint y: 158, distance: 54.8
click at [73, 158] on rect at bounding box center [79, 162] width 13 height 13
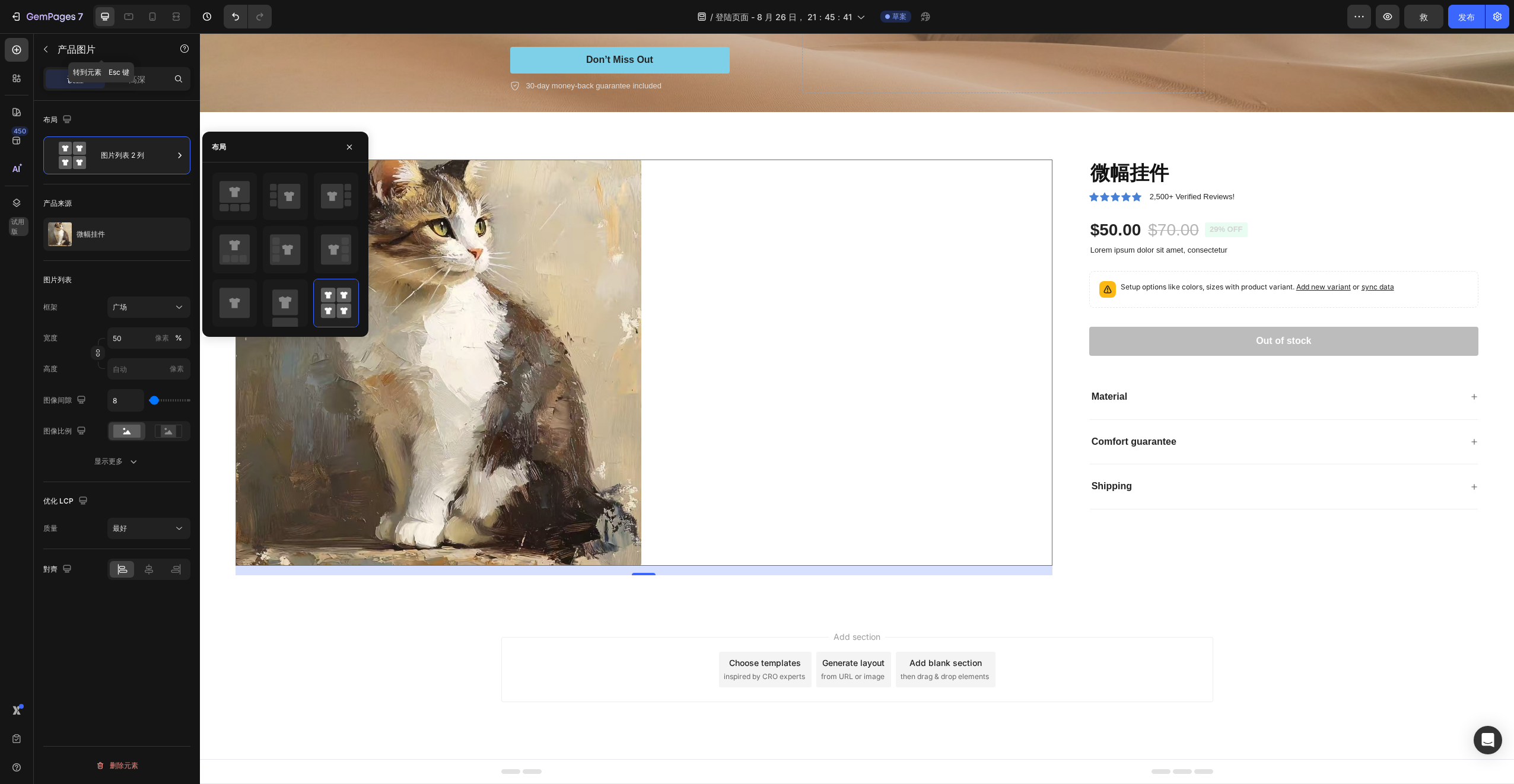
click at [46, 50] on icon "button" at bounding box center [46, 49] width 9 height 9
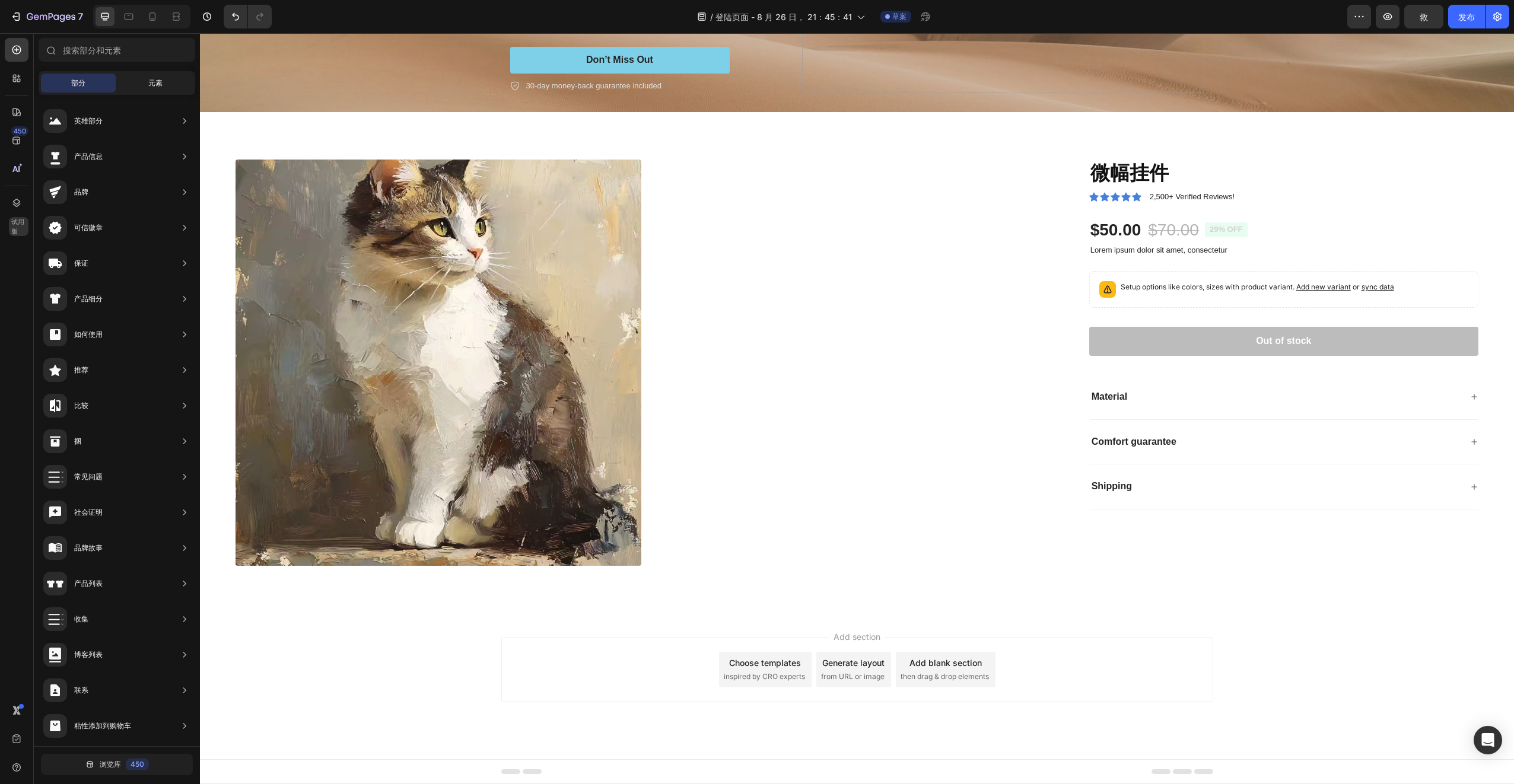
click at [159, 86] on span "元素" at bounding box center [155, 83] width 14 height 11
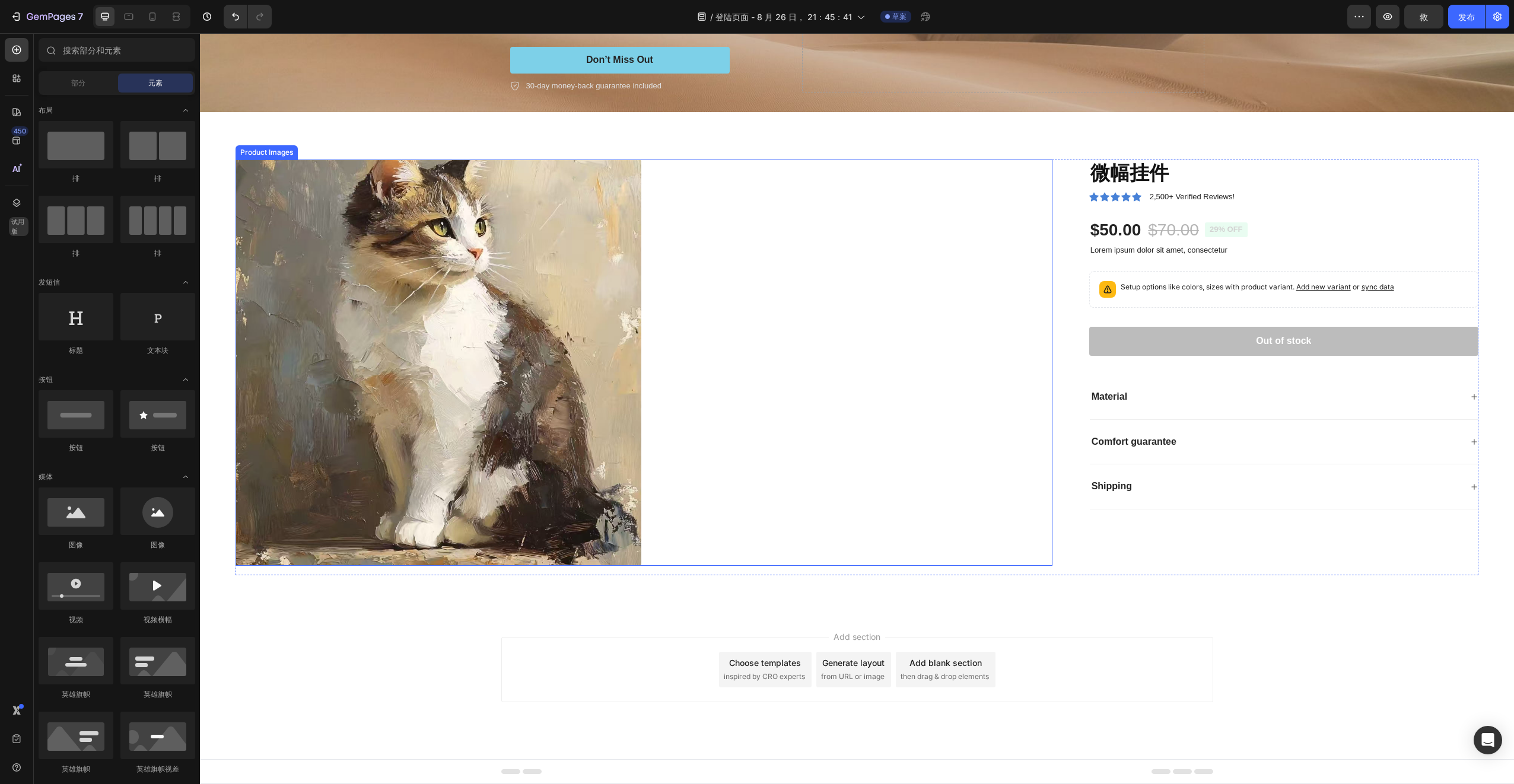
click at [710, 351] on div at bounding box center [644, 362] width 817 height 406
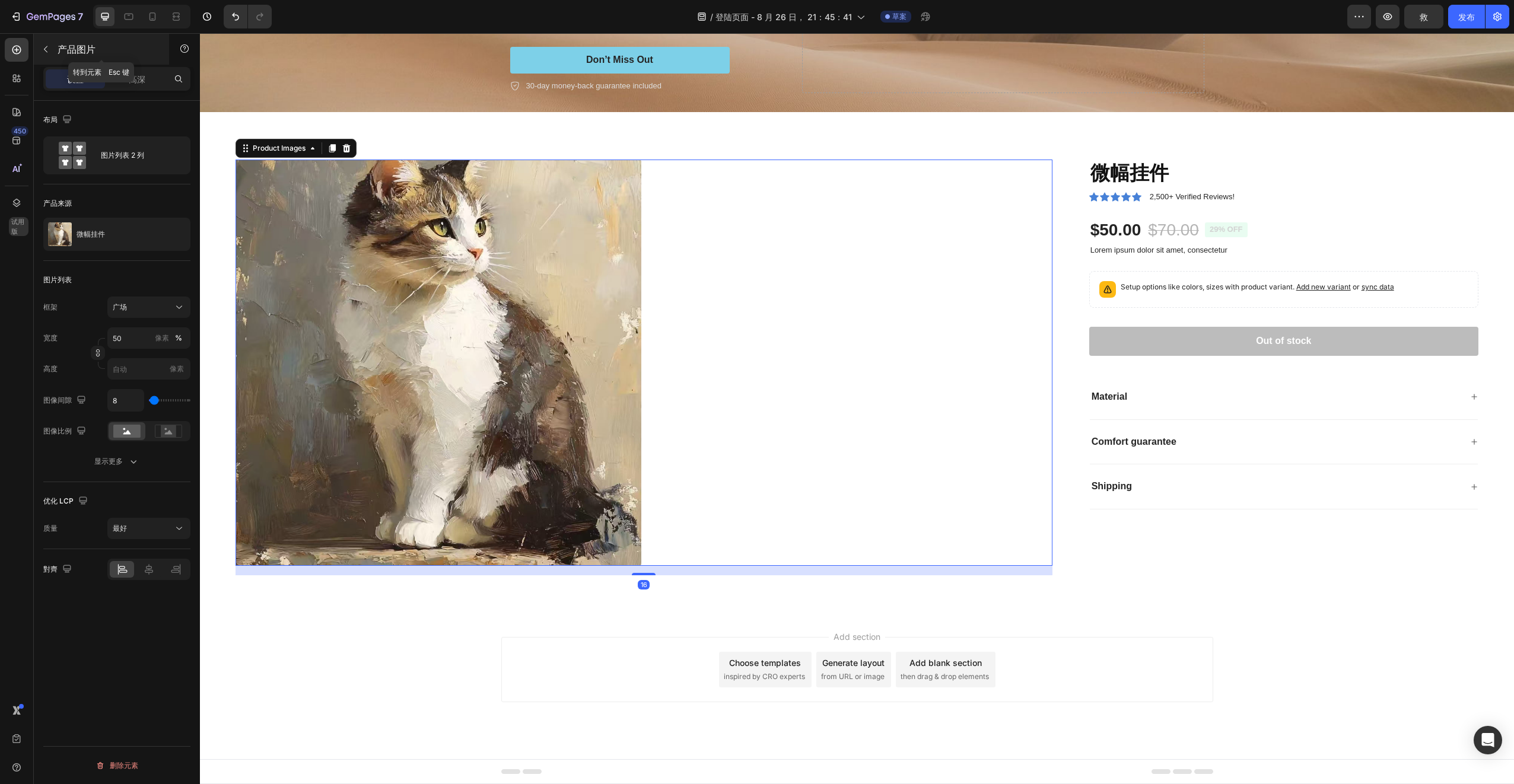
click at [80, 55] on p "产品图片" at bounding box center [108, 49] width 101 height 14
click at [0, 0] on input "text" at bounding box center [0, 0] width 0 height 0
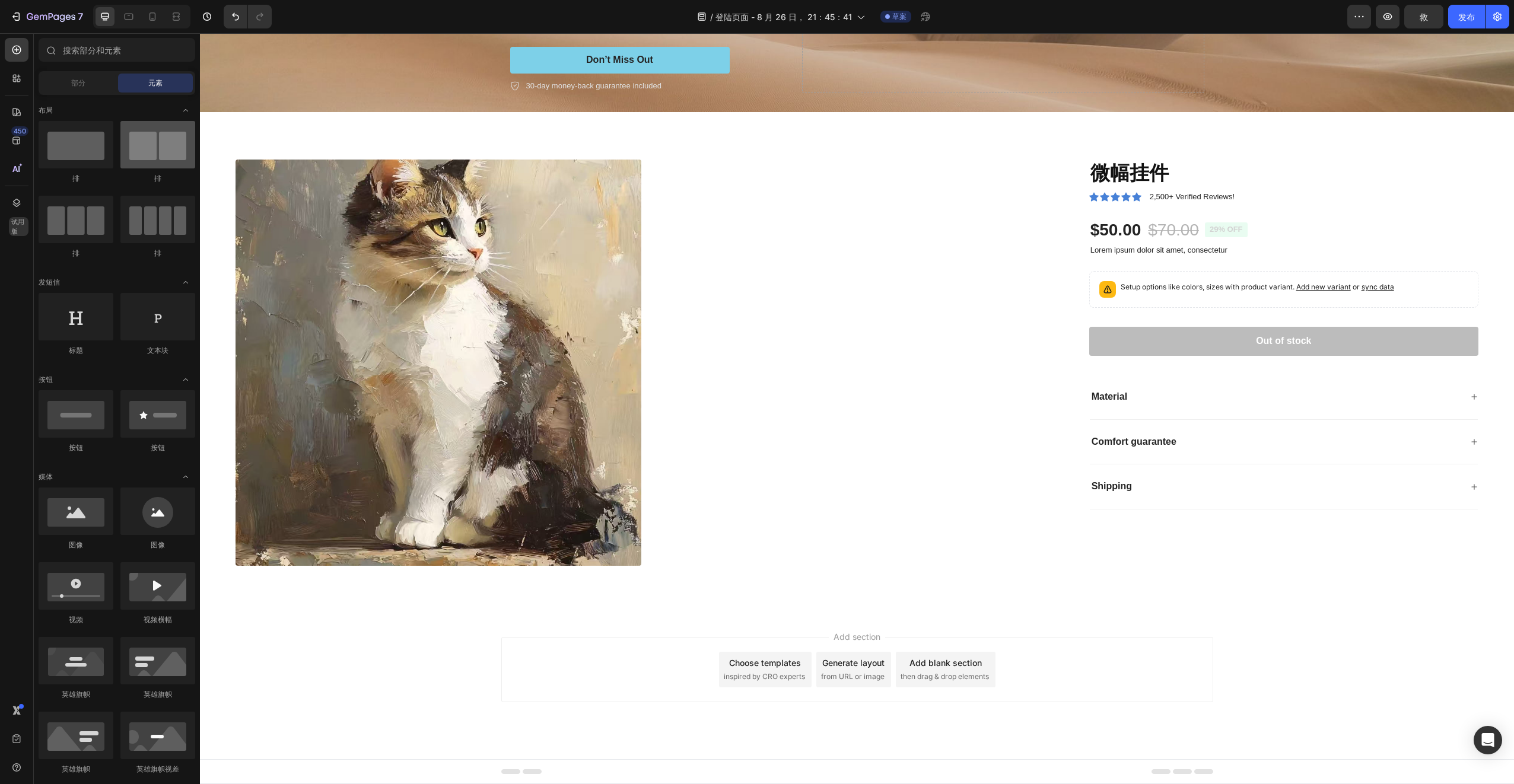
click at [175, 145] on div at bounding box center [158, 145] width 75 height 48
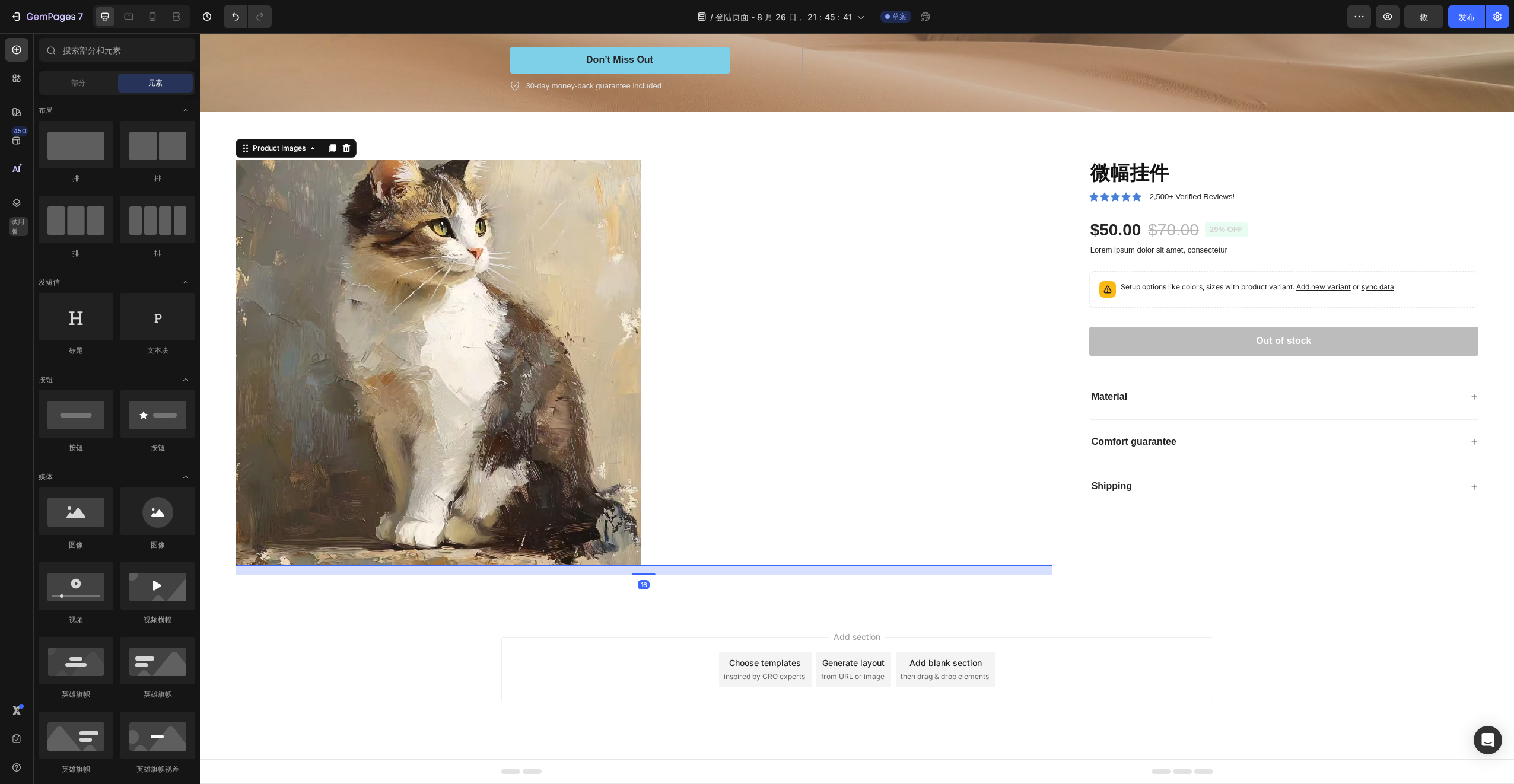
click at [604, 354] on img at bounding box center [439, 362] width 406 height 406
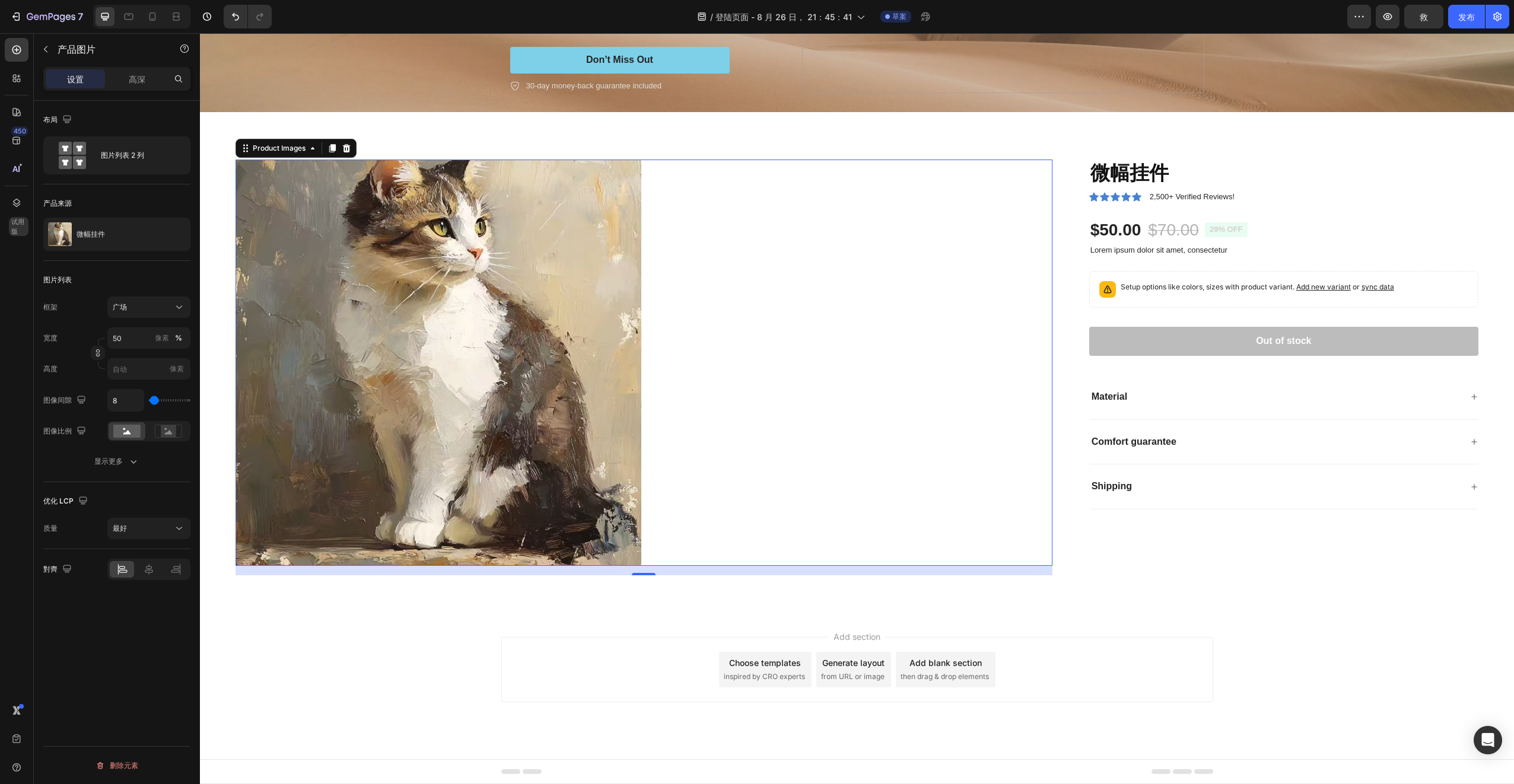
click at [1197, 574] on div "微幅挂件 Product Title Icon Icon Icon Icon Icon Icon List 2,500+ Verified Reviews! …" at bounding box center [1274, 367] width 408 height 415
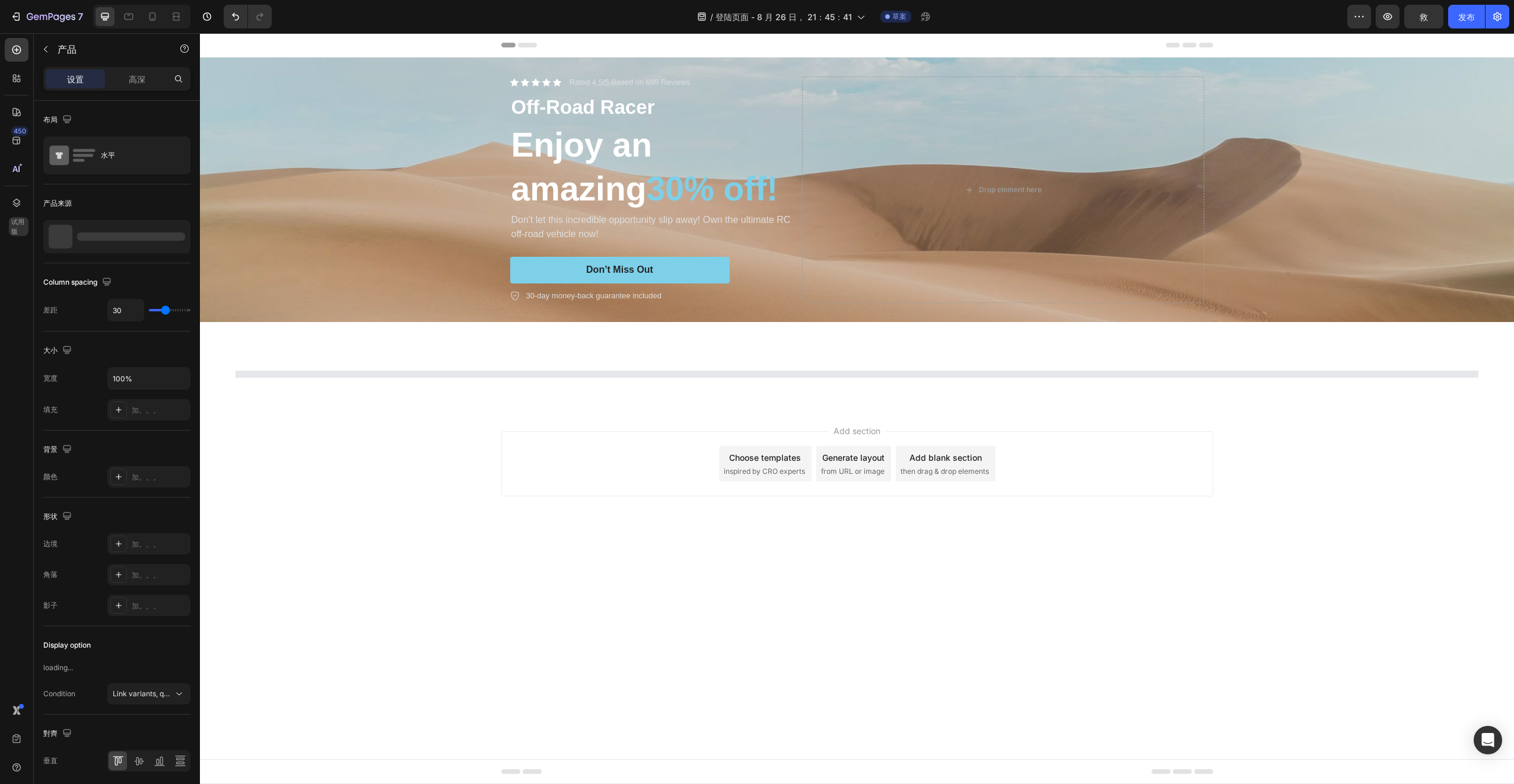
scroll to position [0, 0]
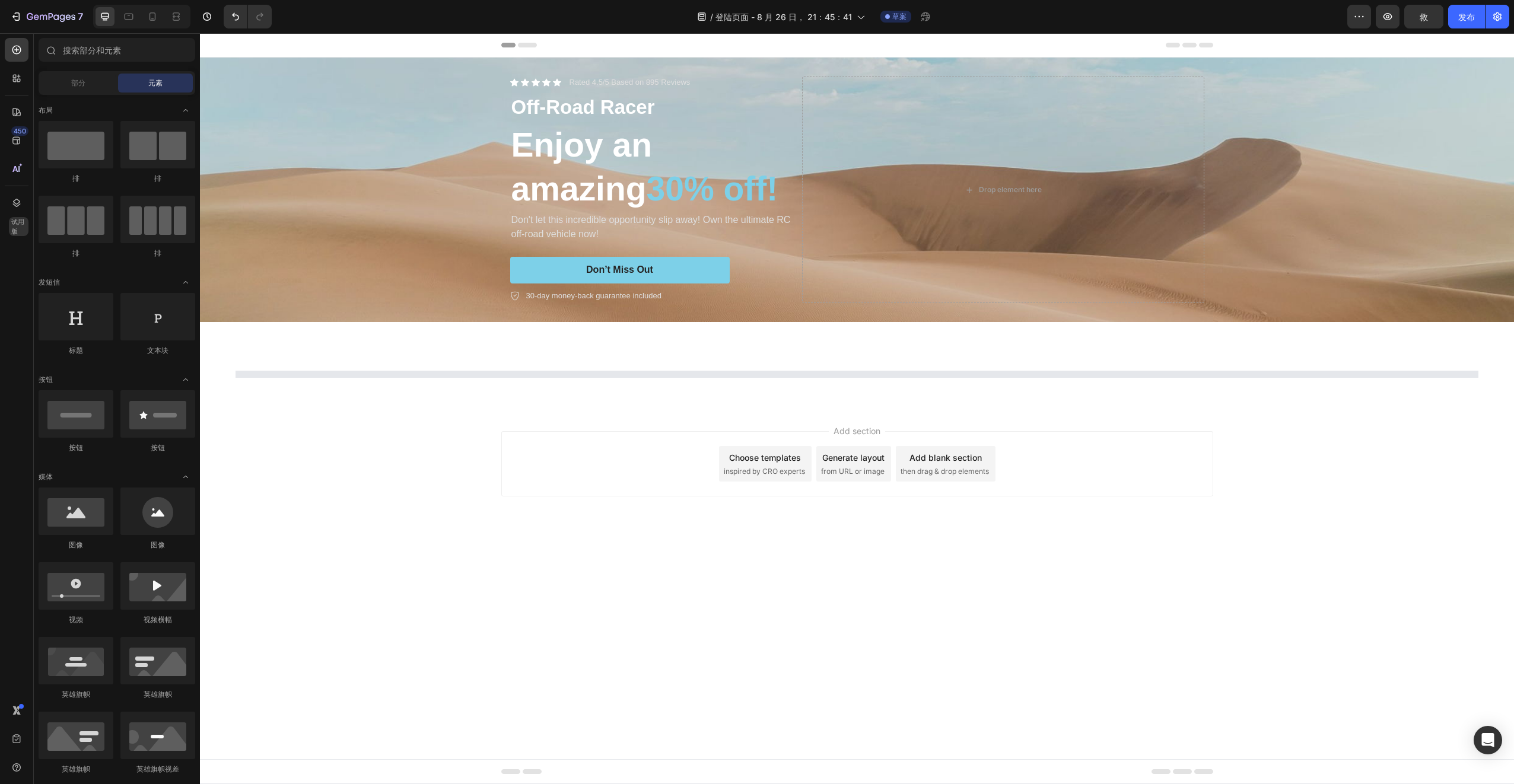
click at [1169, 618] on body "Header Icon Icon Icon Icon Icon Icon List Rated 4.5/5 Based on 895 Reviews Text…" at bounding box center [857, 409] width 1314 height 751
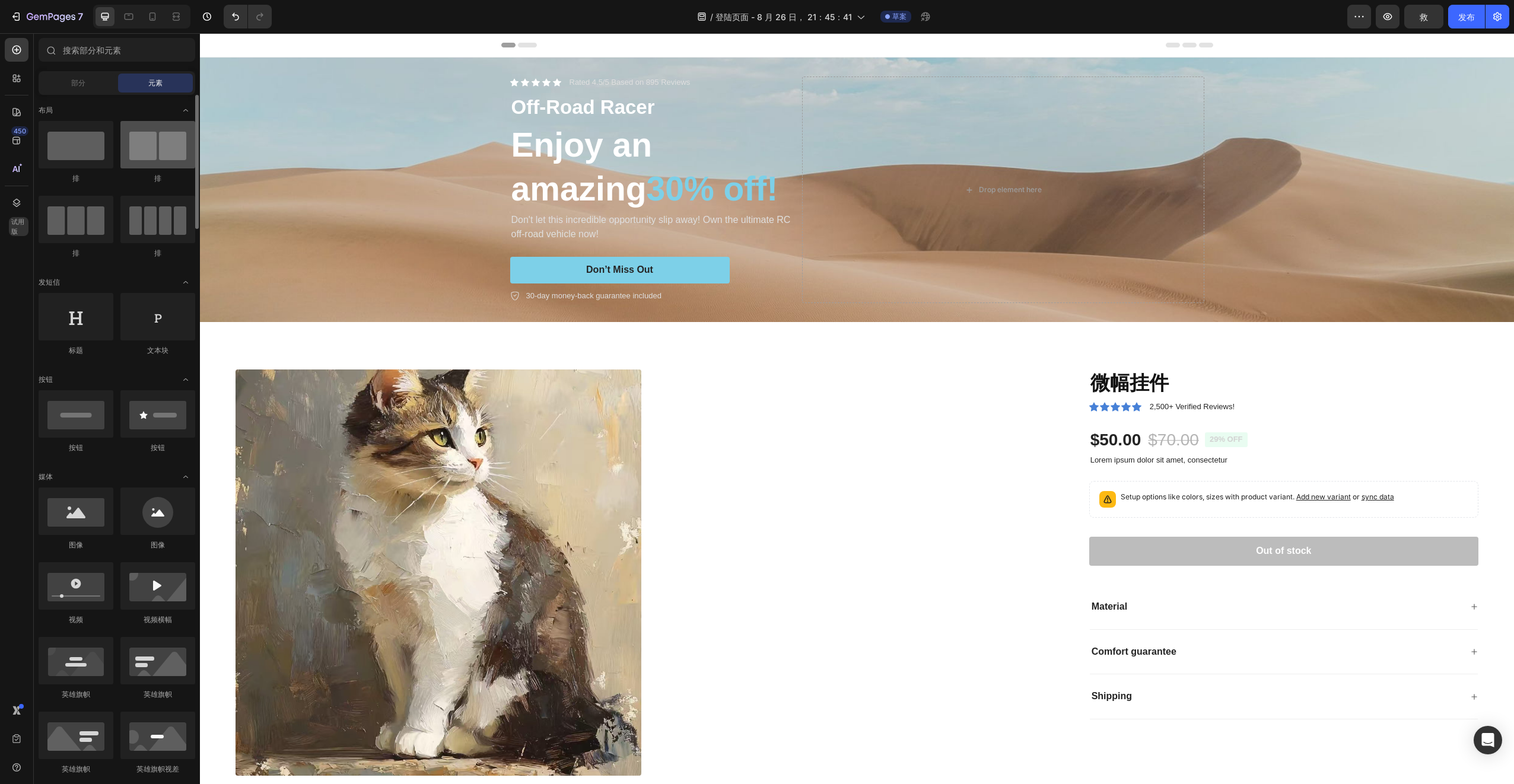
click at [169, 154] on div at bounding box center [158, 145] width 75 height 48
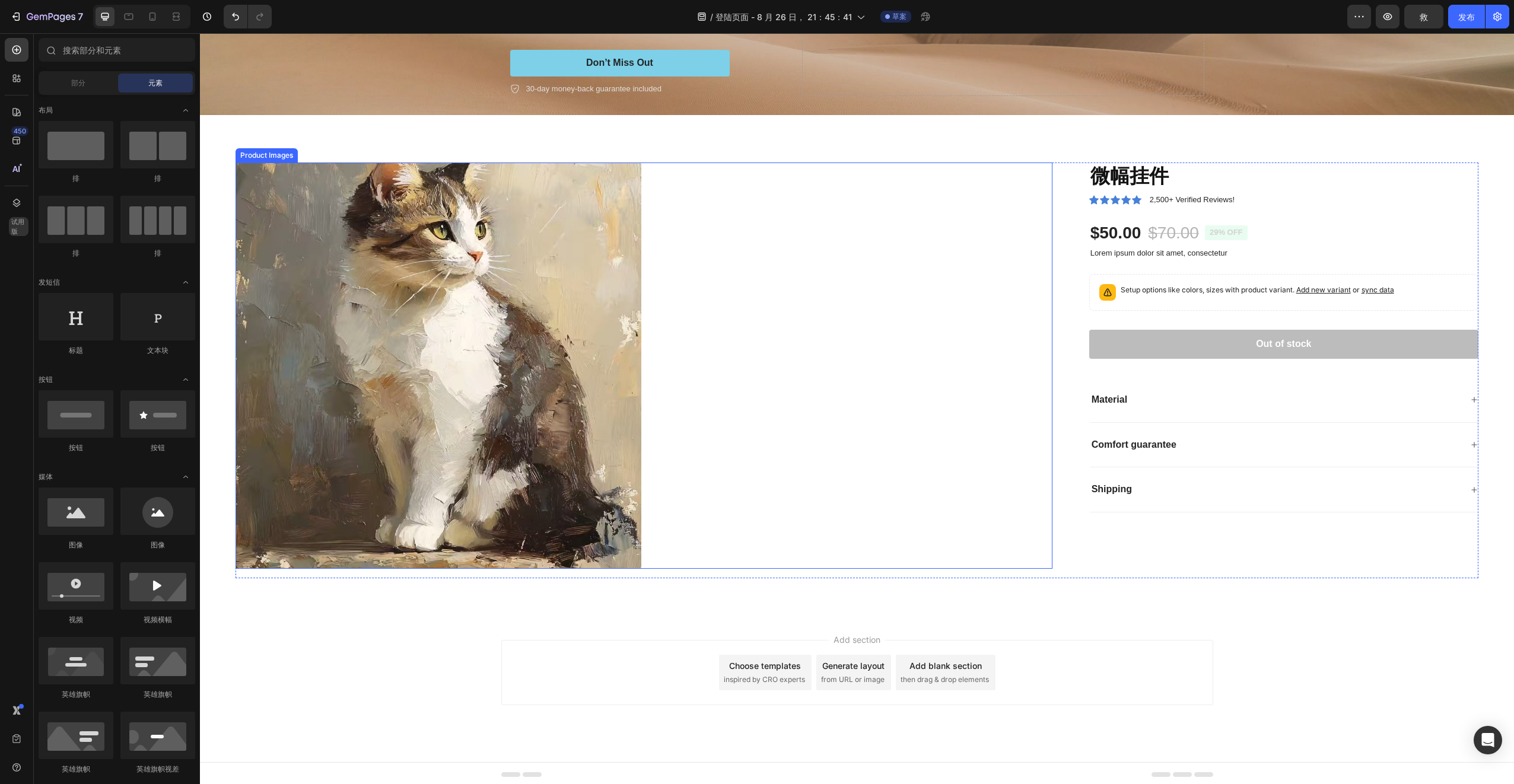
scroll to position [251, 0]
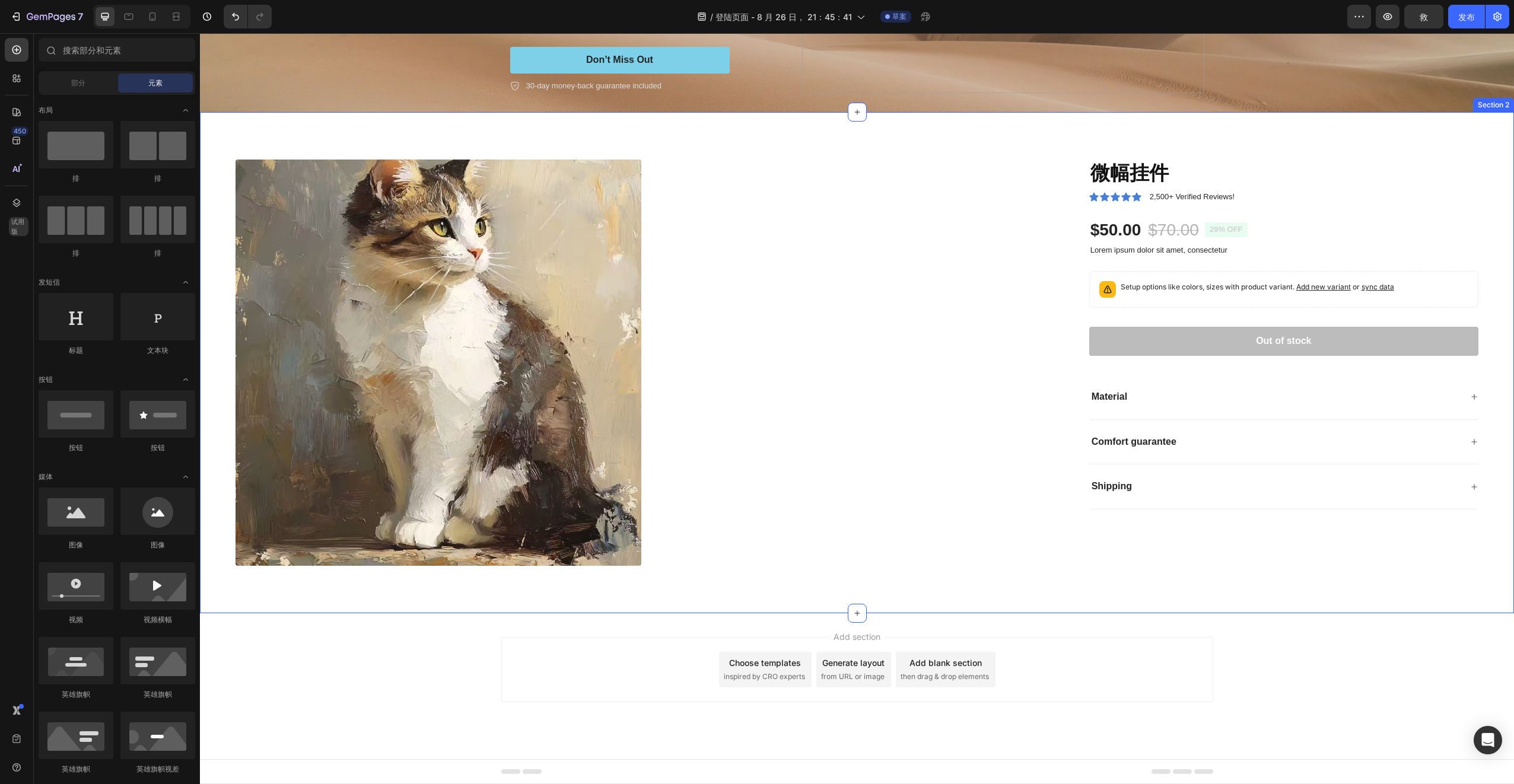
click at [1114, 579] on div "Product Images 微幅挂件 Product Title Icon Icon Icon Icon Icon Icon List 2,500+ Ver…" at bounding box center [857, 372] width 1243 height 424
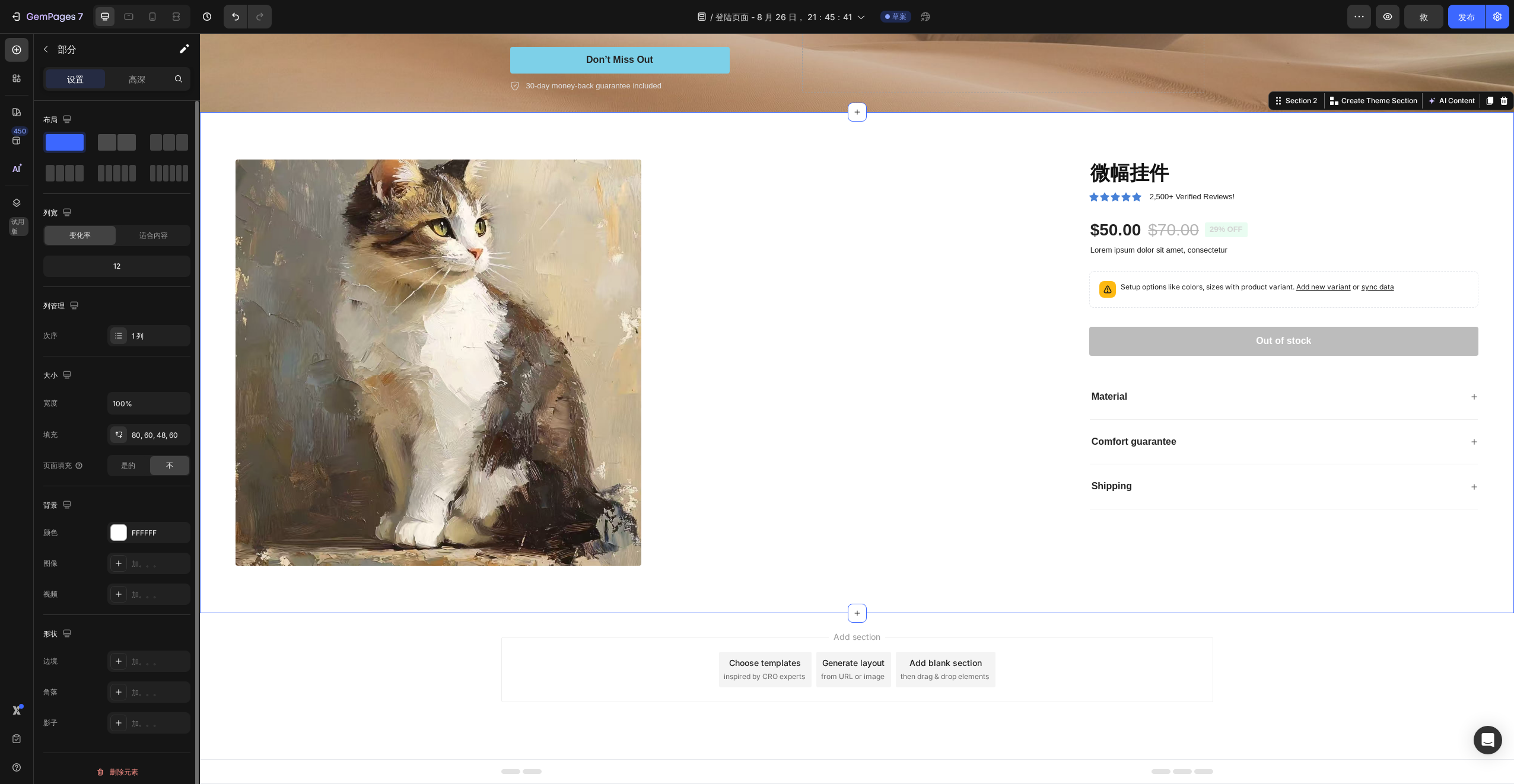
click at [116, 139] on span at bounding box center [106, 142] width 18 height 17
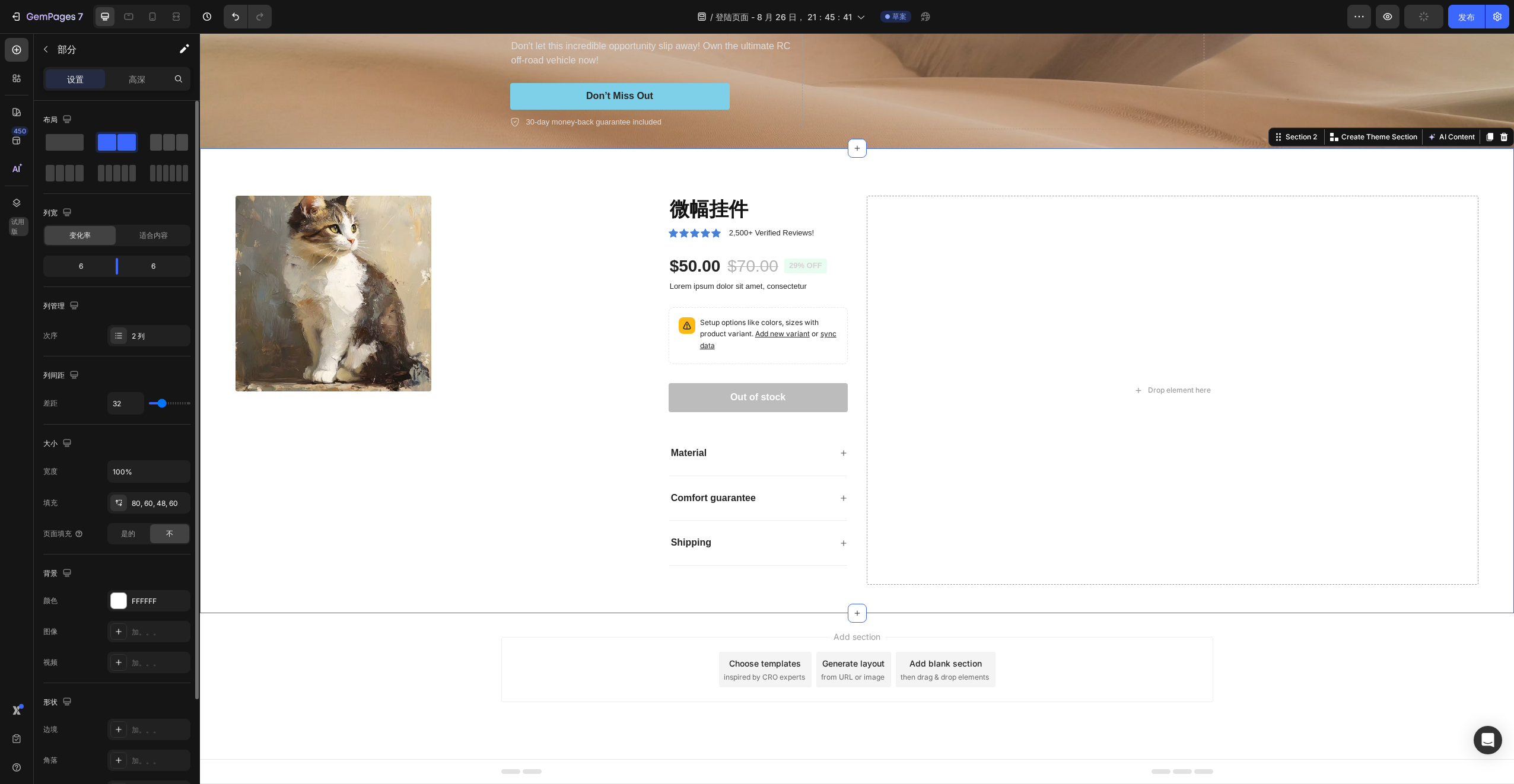
click at [171, 148] on span at bounding box center [169, 142] width 12 height 17
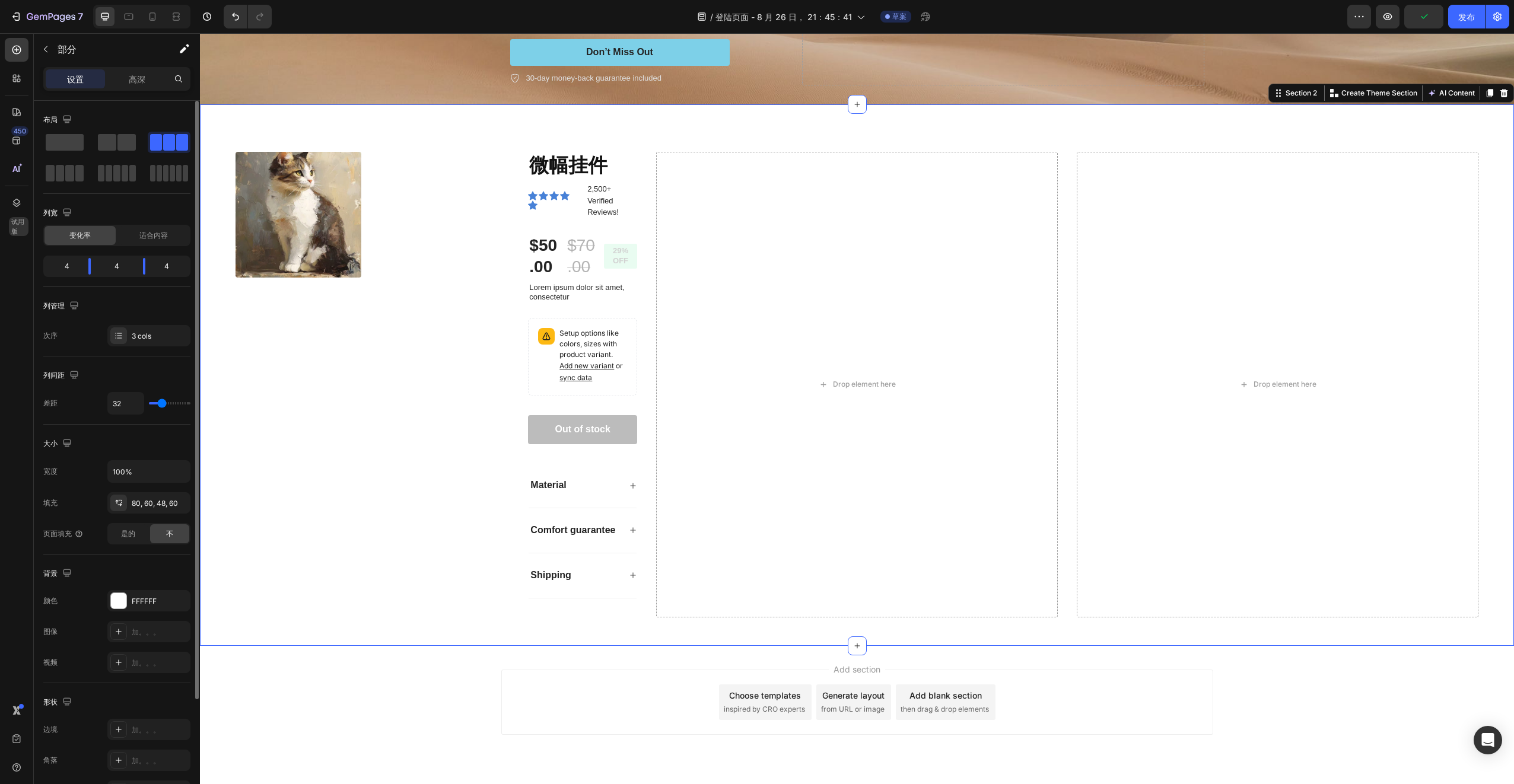
scroll to position [251, 0]
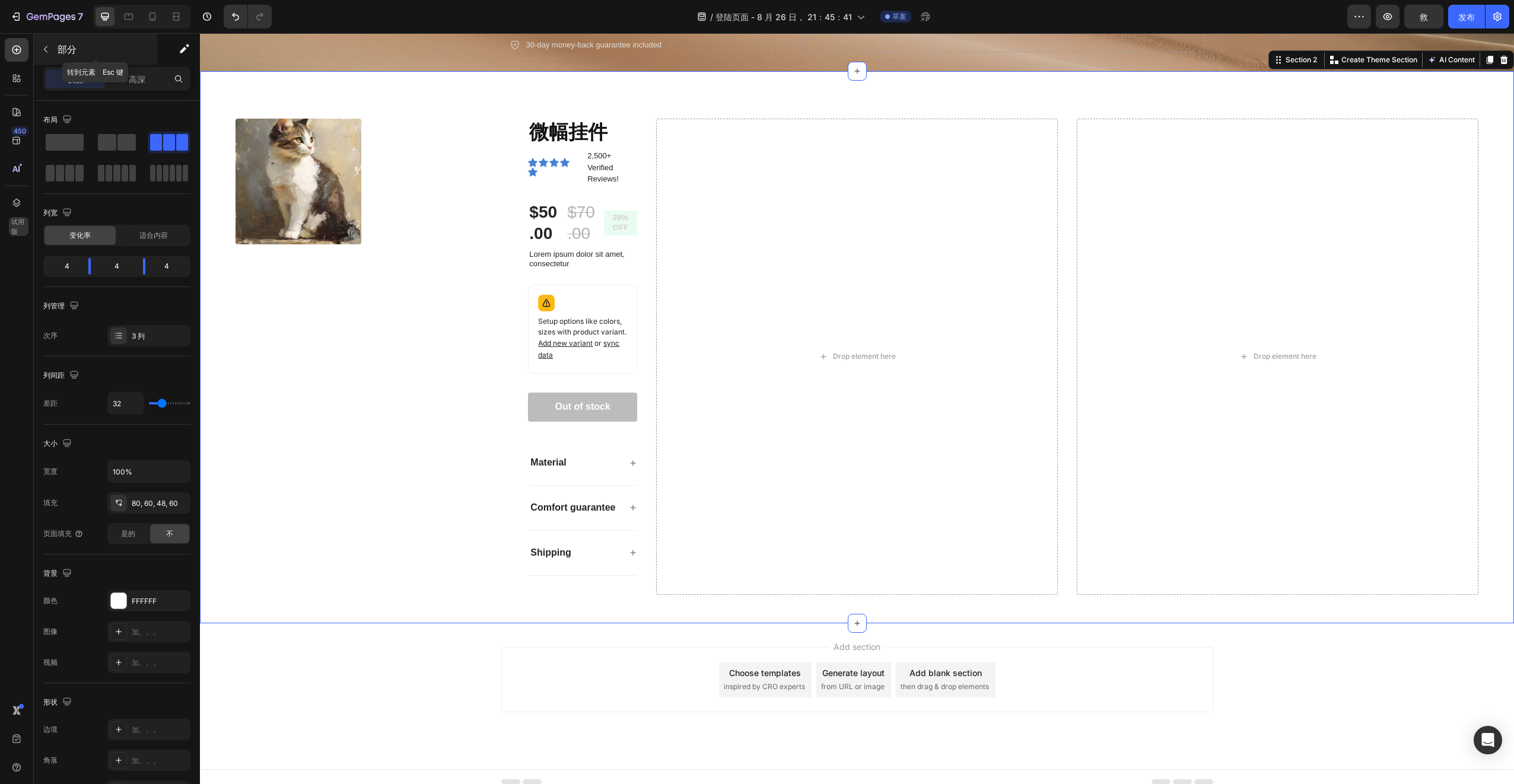
click at [46, 54] on button "button" at bounding box center [46, 49] width 19 height 19
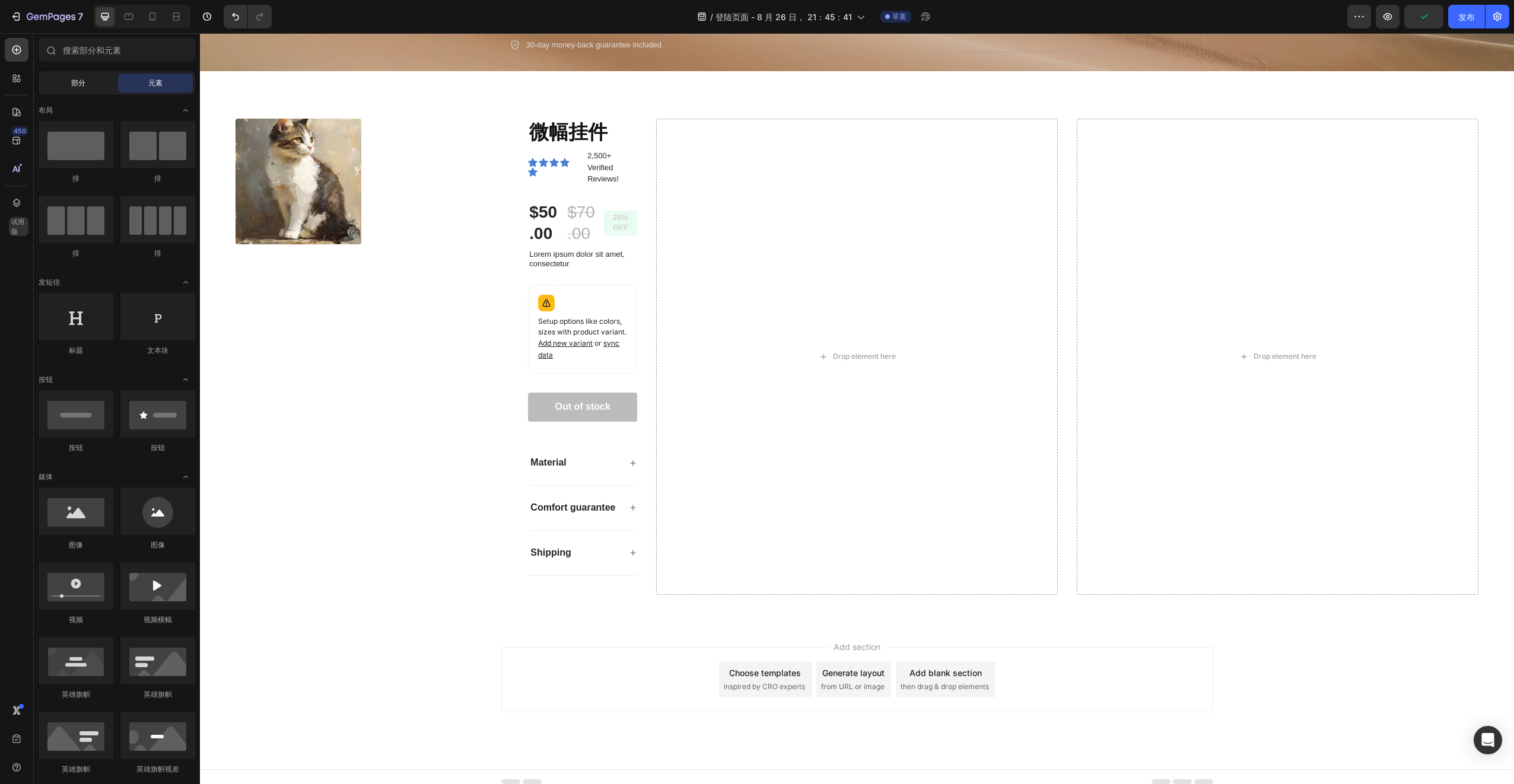
click at [90, 87] on div "部分" at bounding box center [78, 83] width 75 height 19
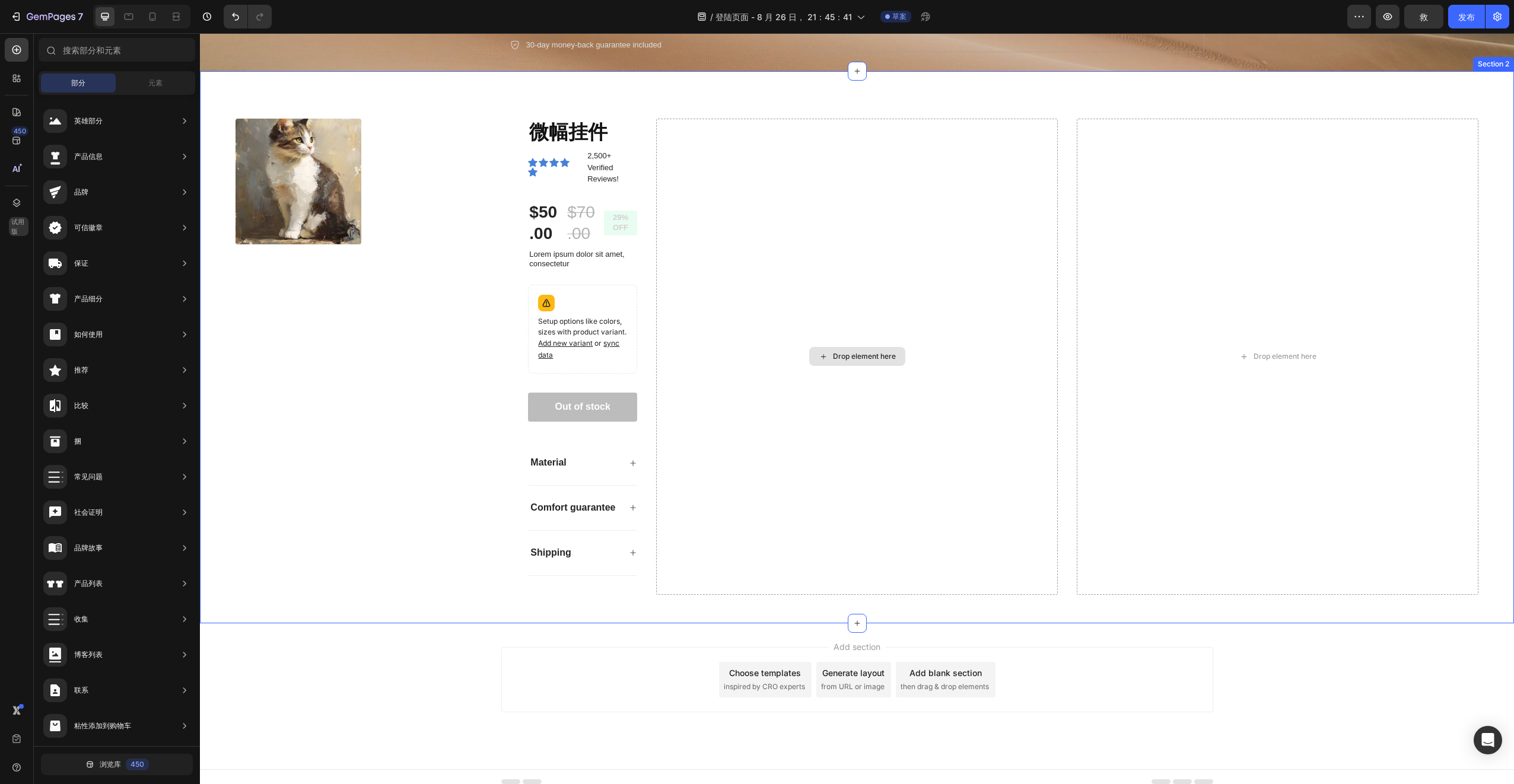
click at [1045, 489] on div "Drop element here" at bounding box center [857, 356] width 402 height 475
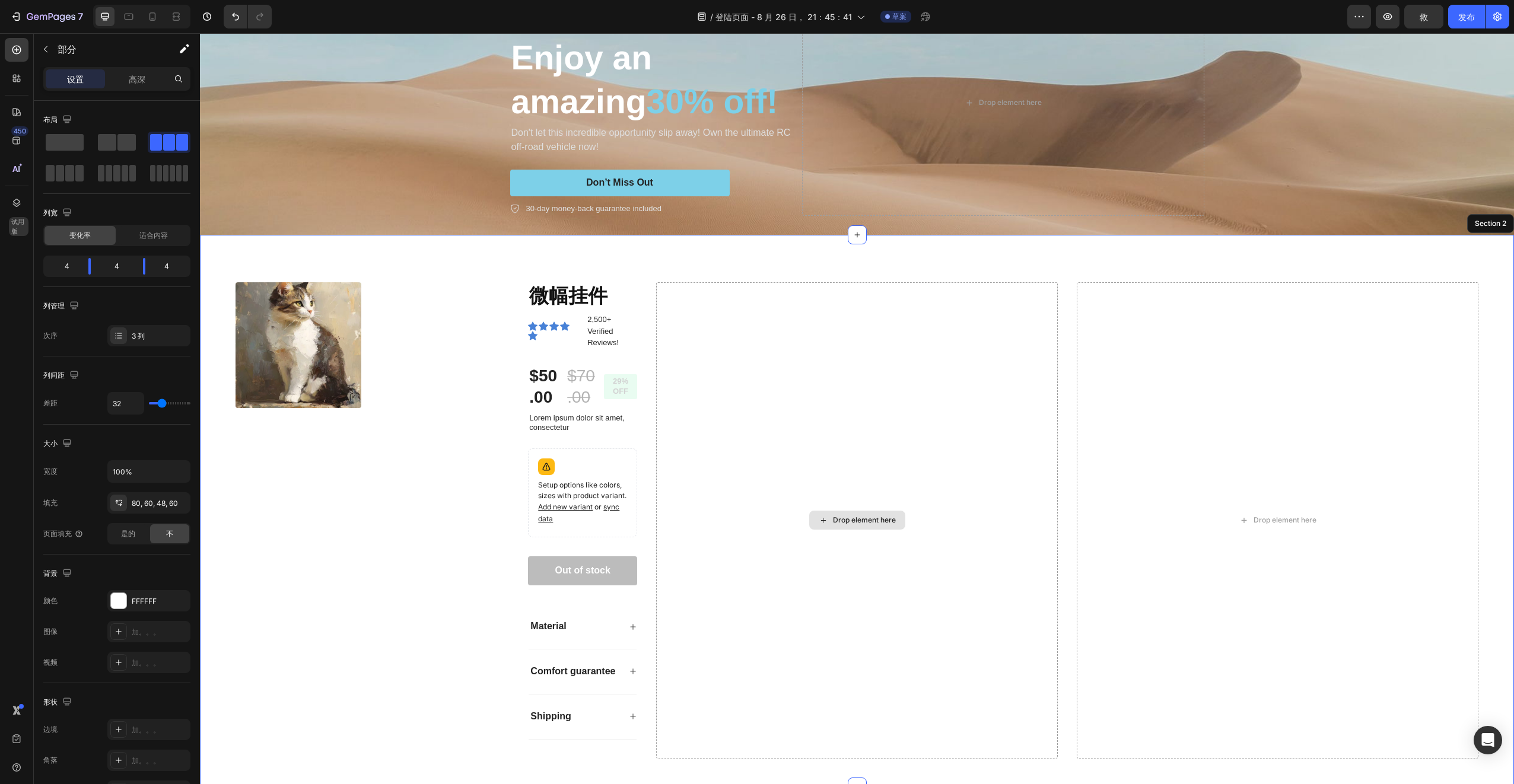
scroll to position [317, 0]
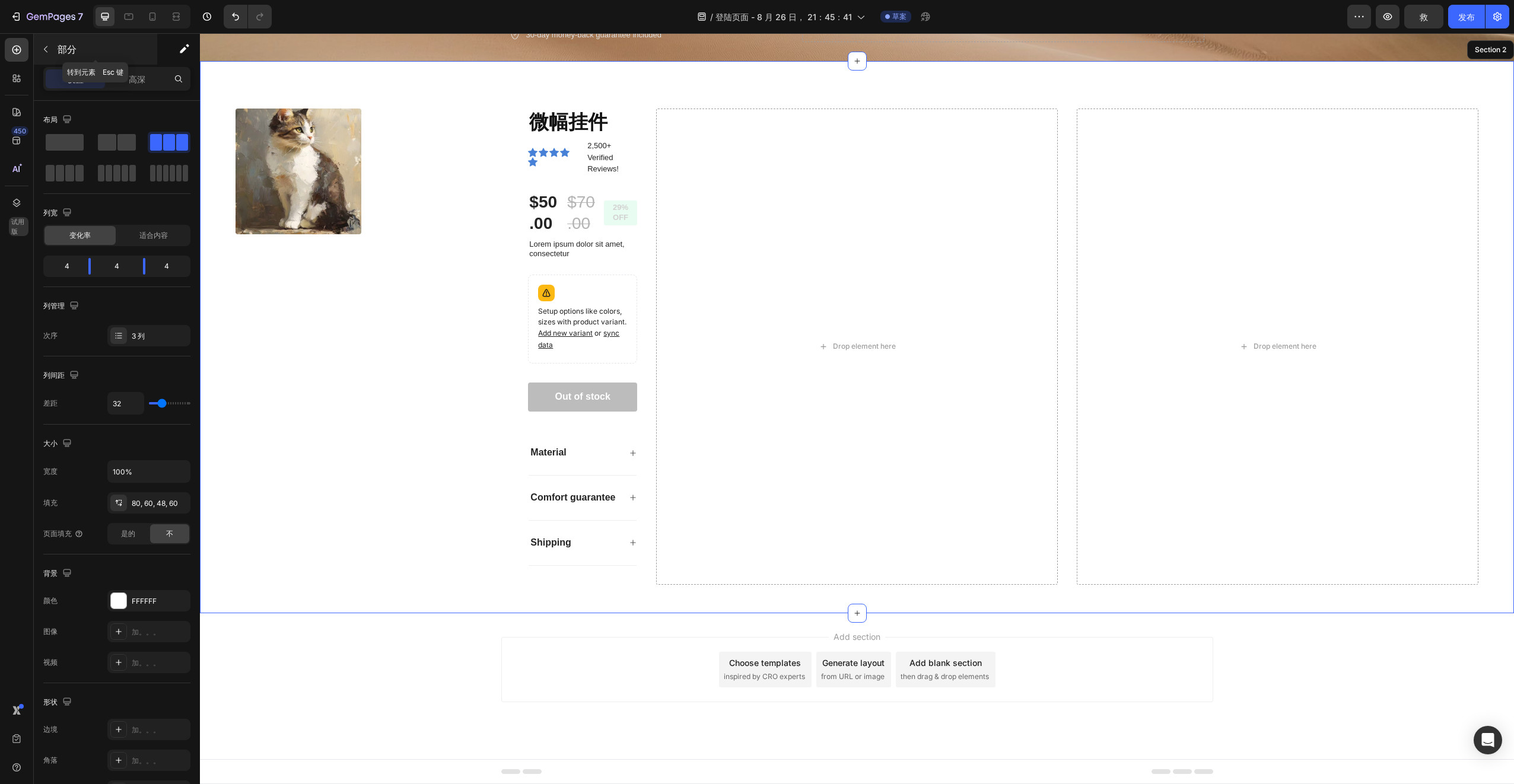
click at [45, 53] on icon "button" at bounding box center [46, 49] width 9 height 9
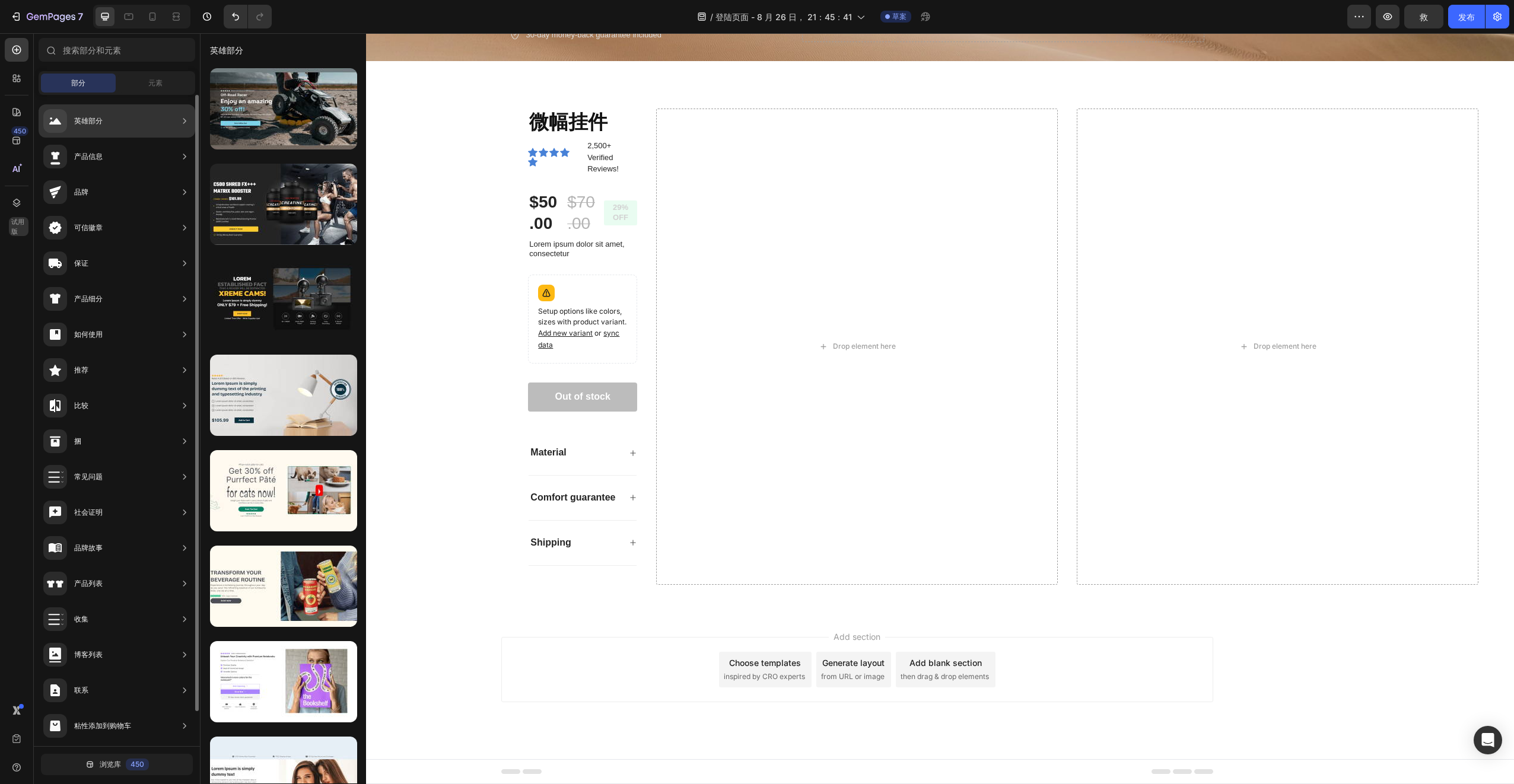
scroll to position [37, 0]
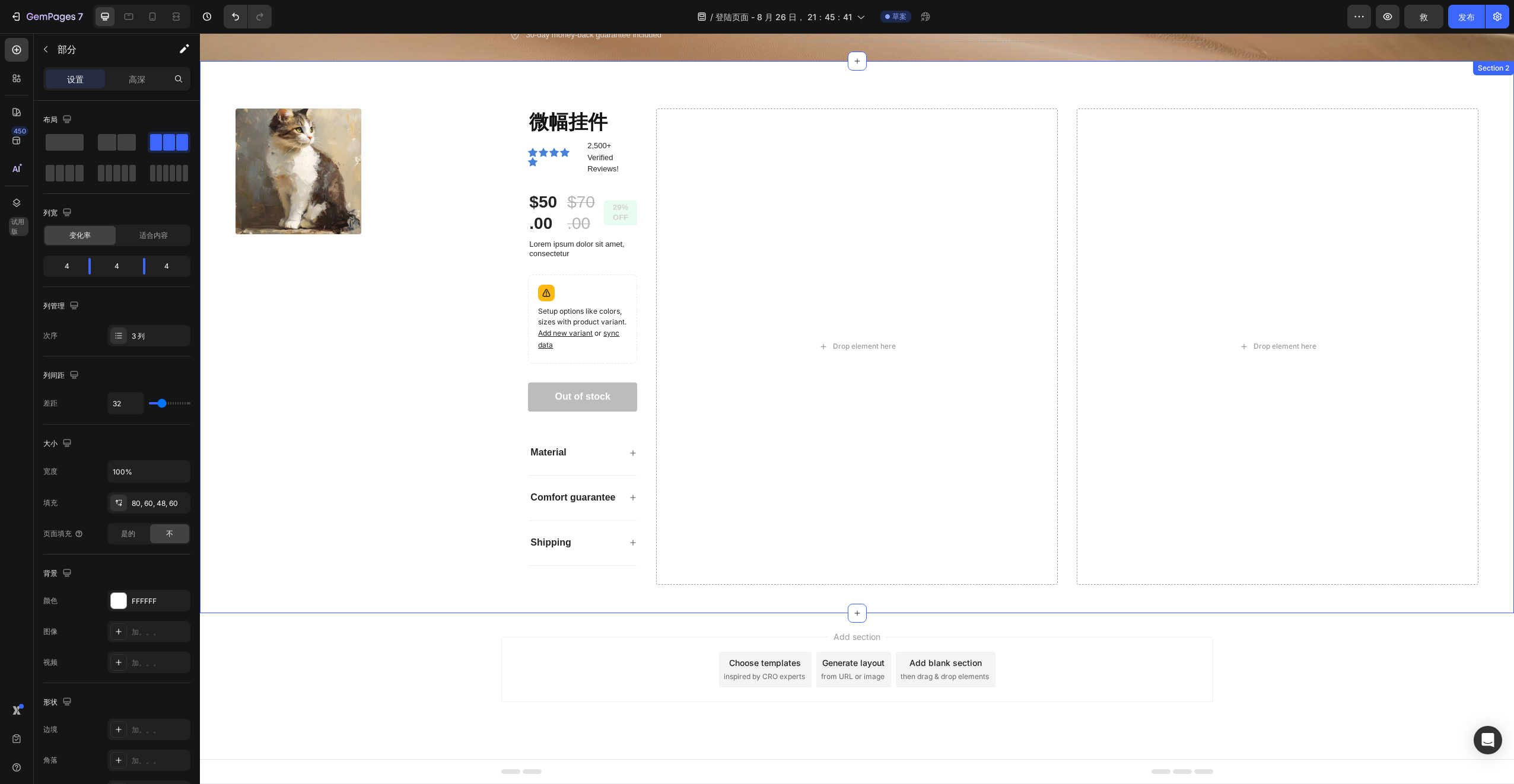
click at [592, 593] on div "Product Images 微幅挂件 Product Title Icon Icon Icon Icon Icon Icon List 2,500+ Ver…" at bounding box center [857, 337] width 1314 height 552
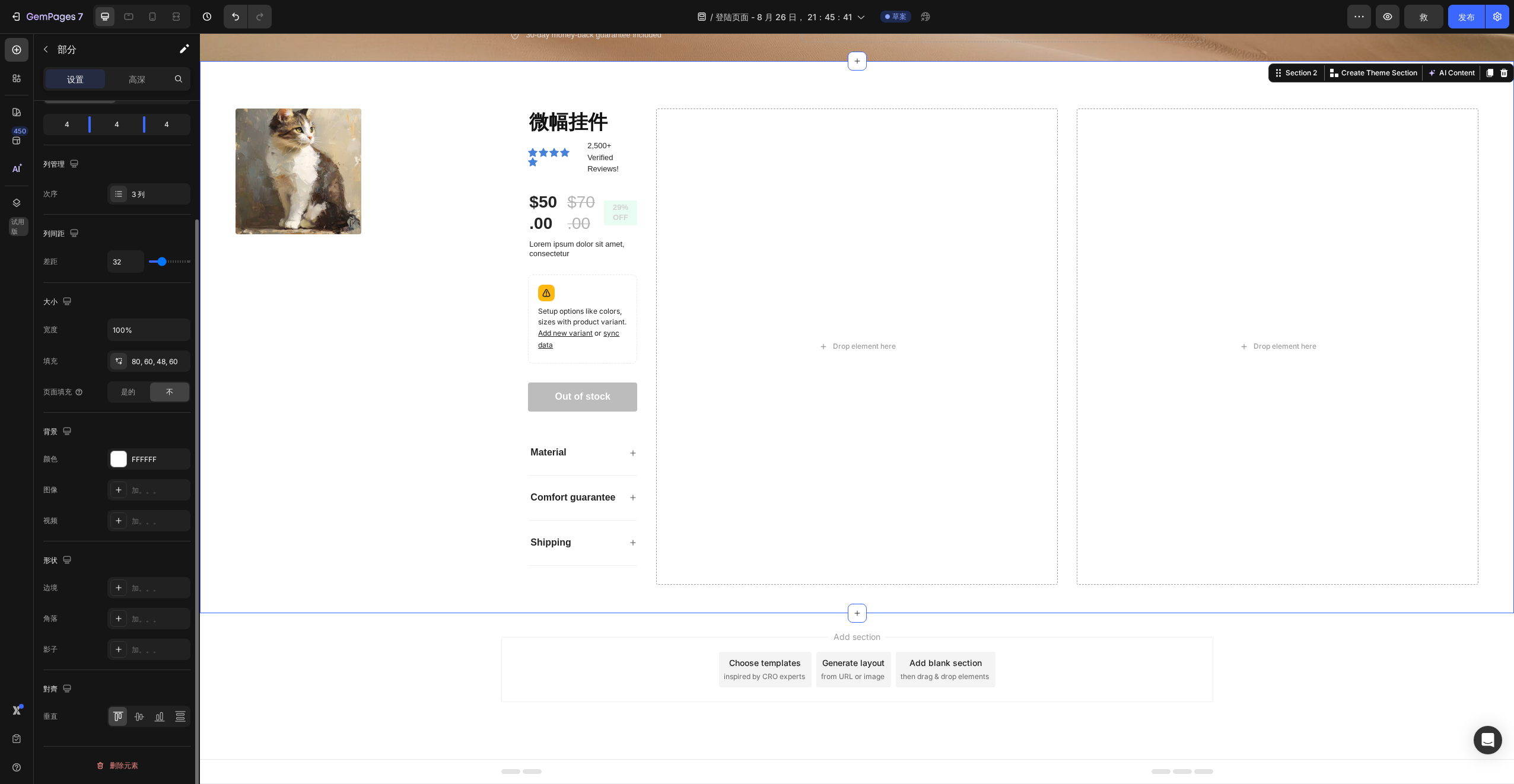
scroll to position [0, 0]
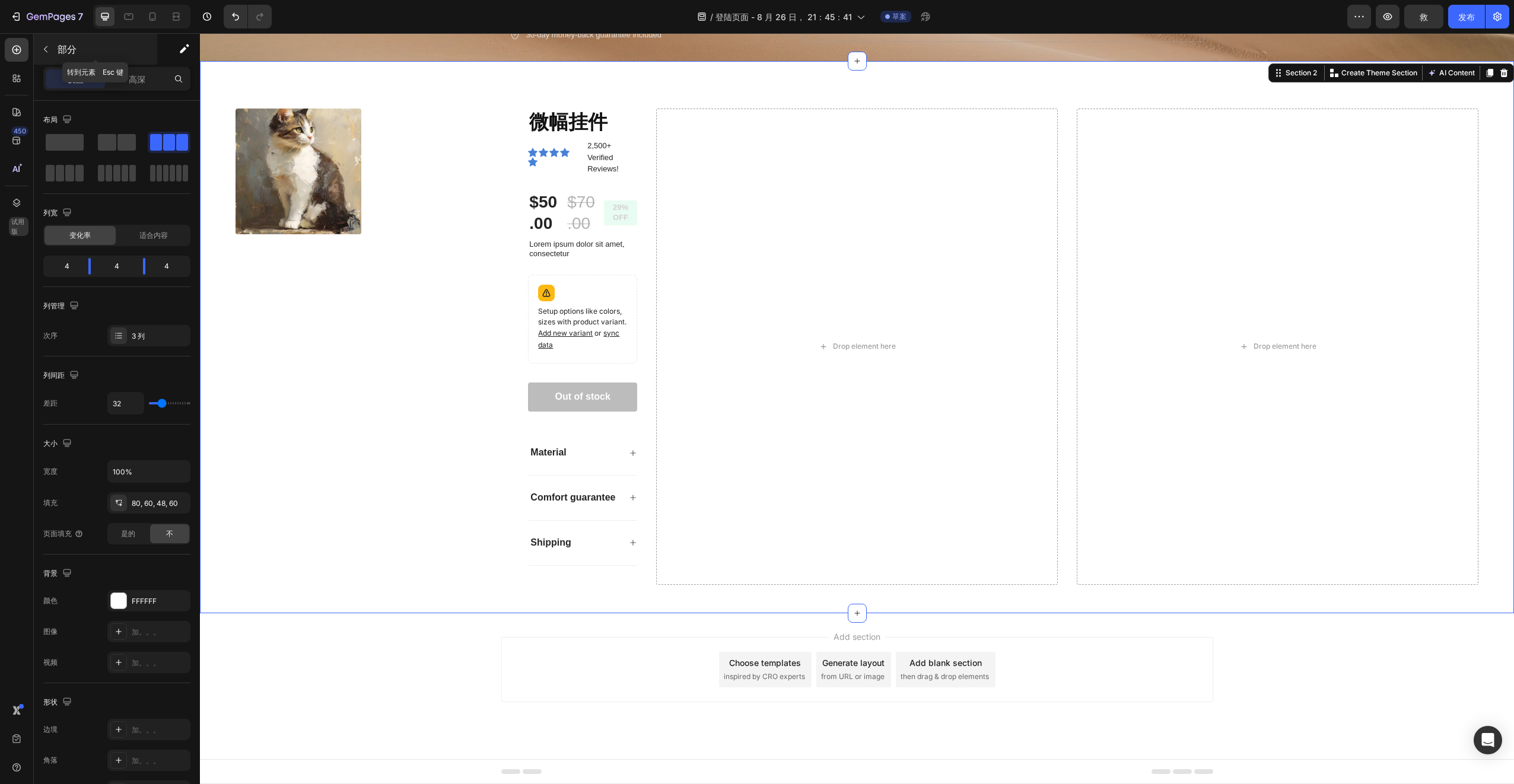
click at [56, 52] on div "部分" at bounding box center [95, 49] width 123 height 31
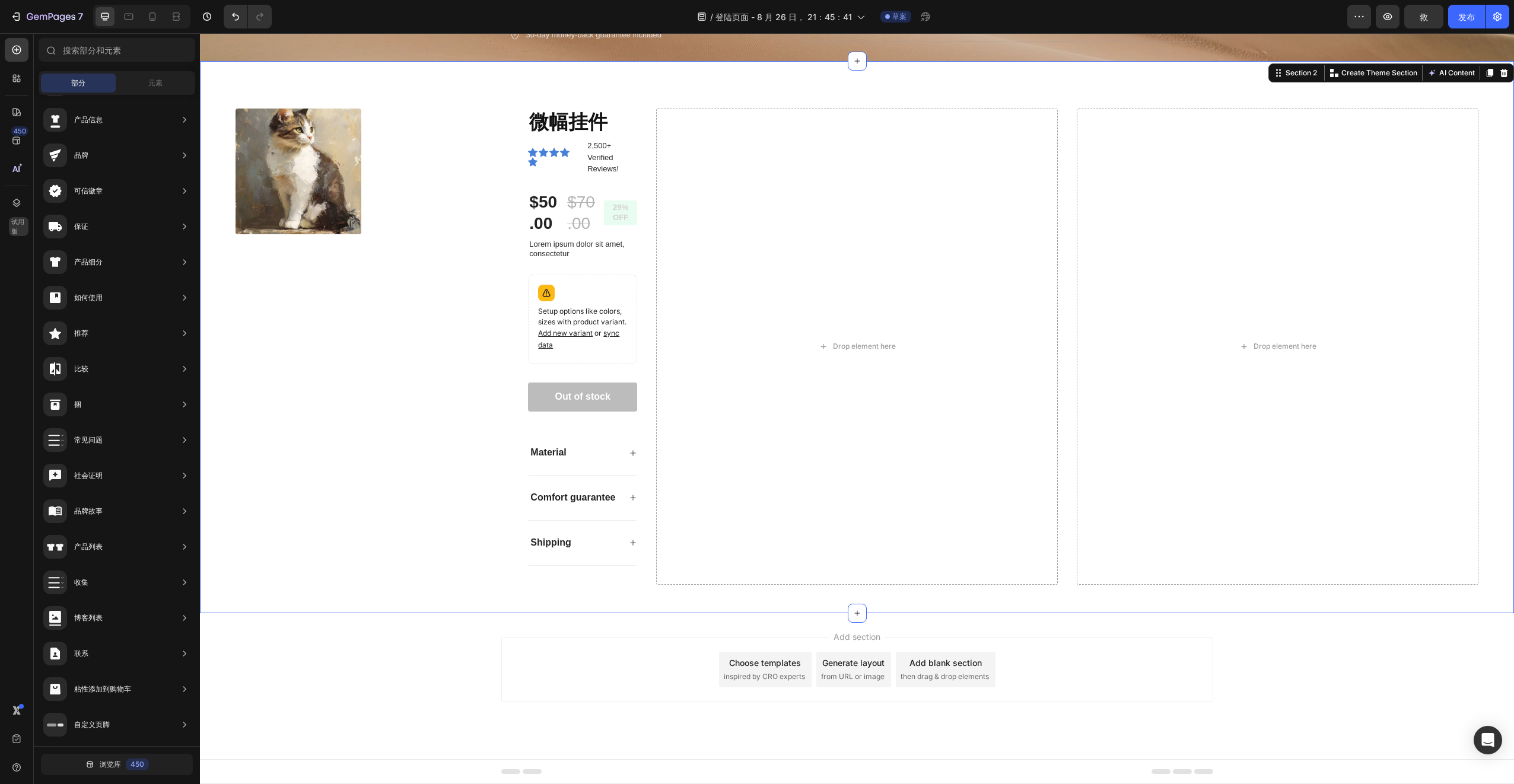
click at [56, 52] on div at bounding box center [50, 50] width 23 height 23
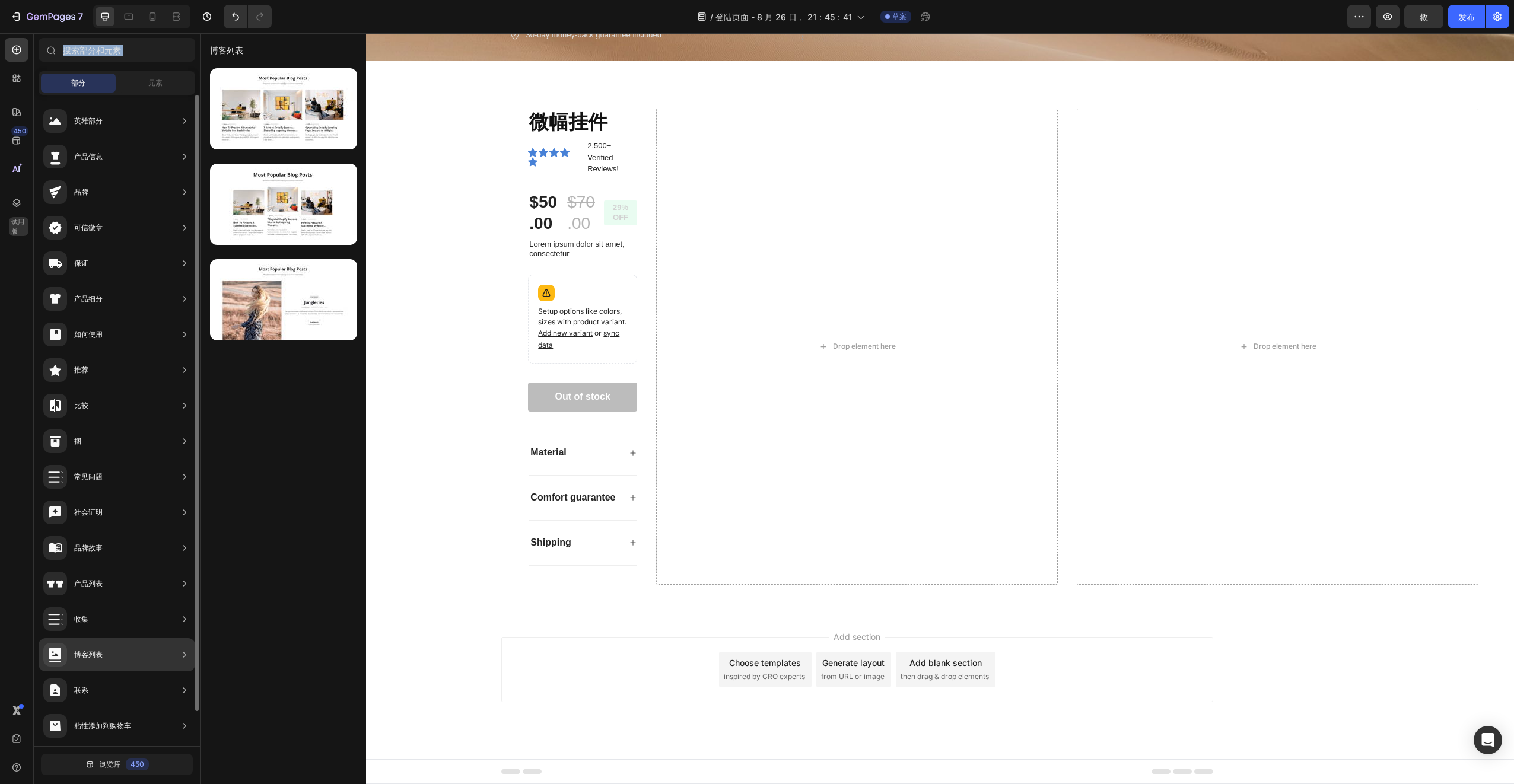
scroll to position [37, 0]
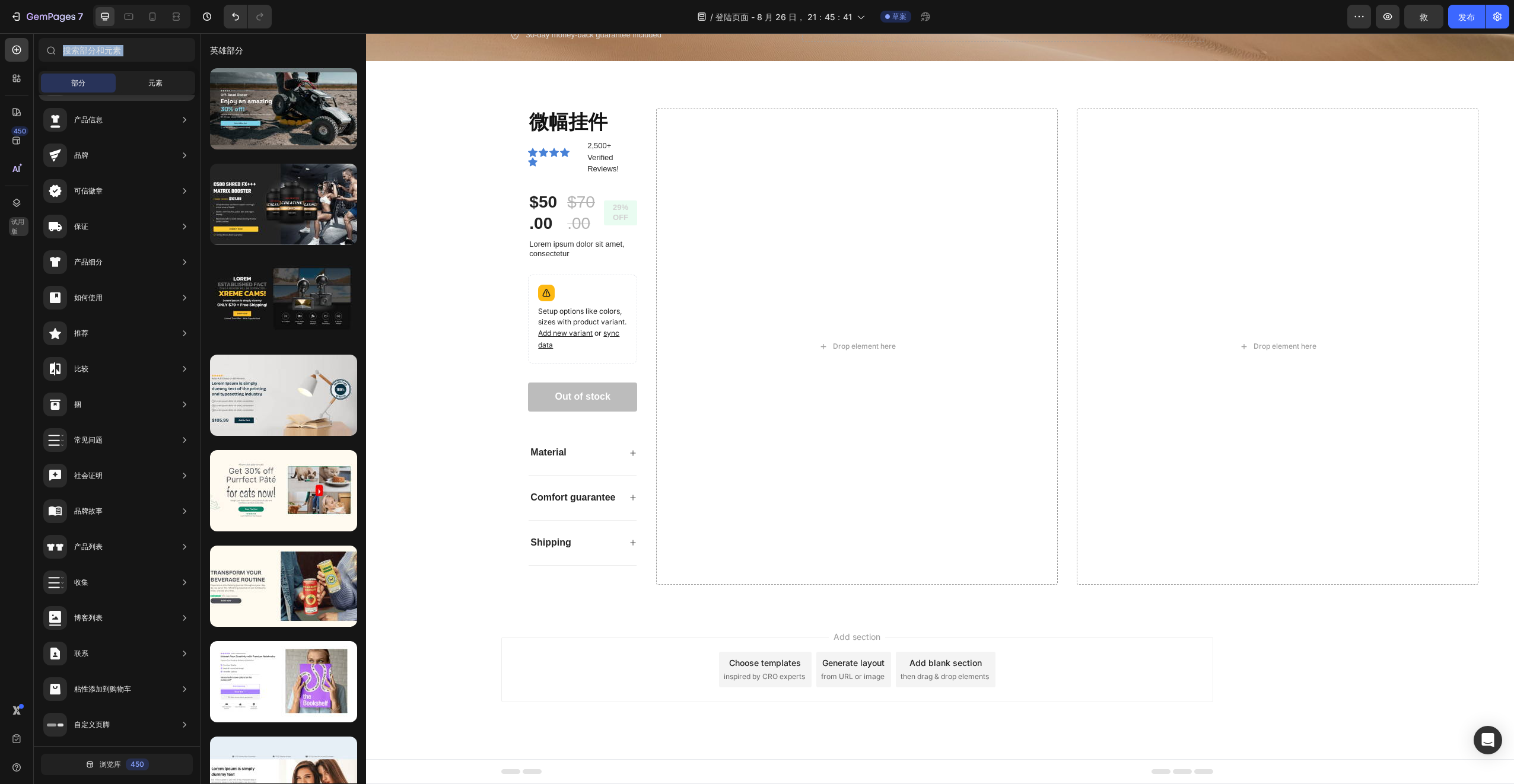
click at [155, 82] on span "元素" at bounding box center [155, 83] width 14 height 11
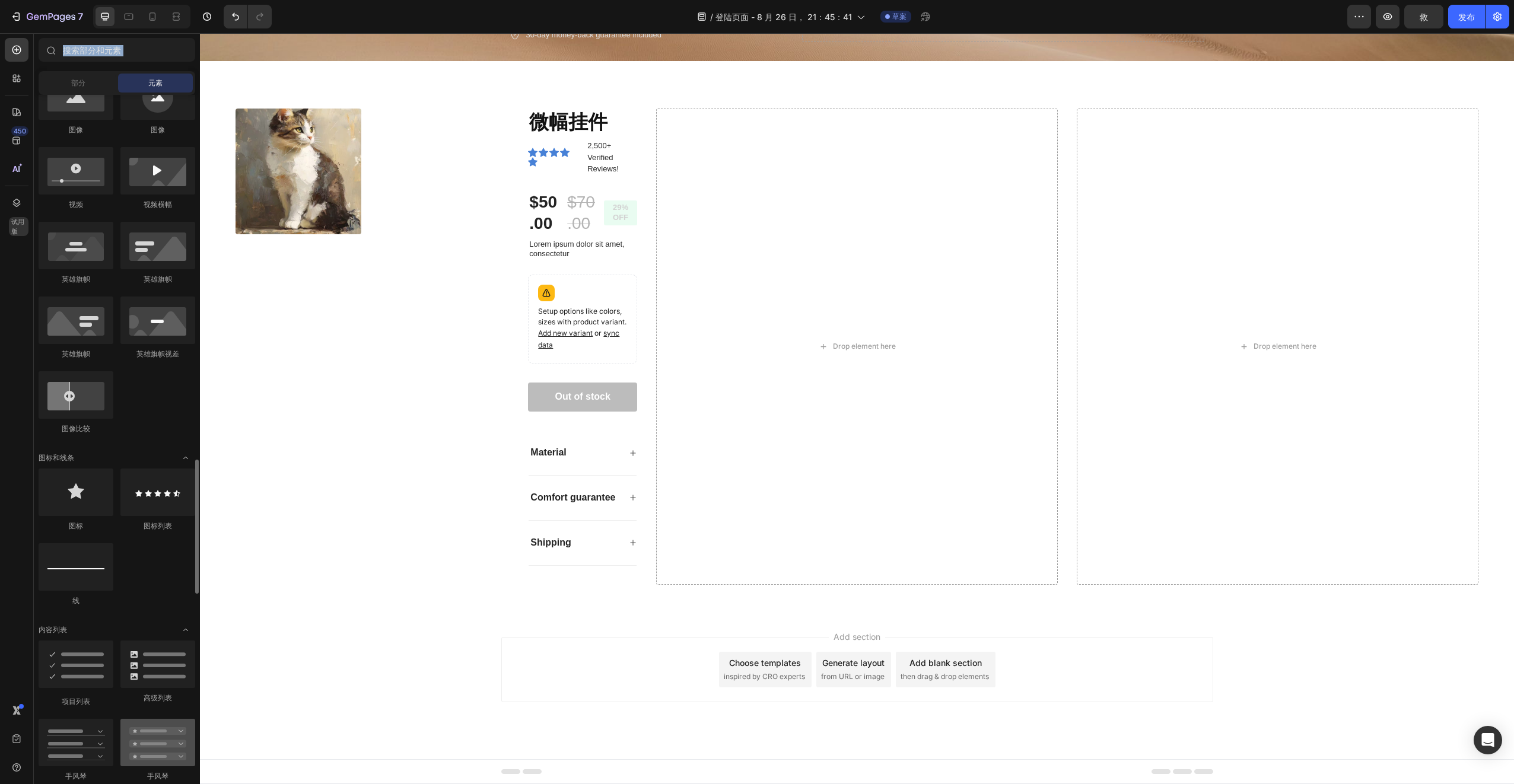
scroll to position [830, 0]
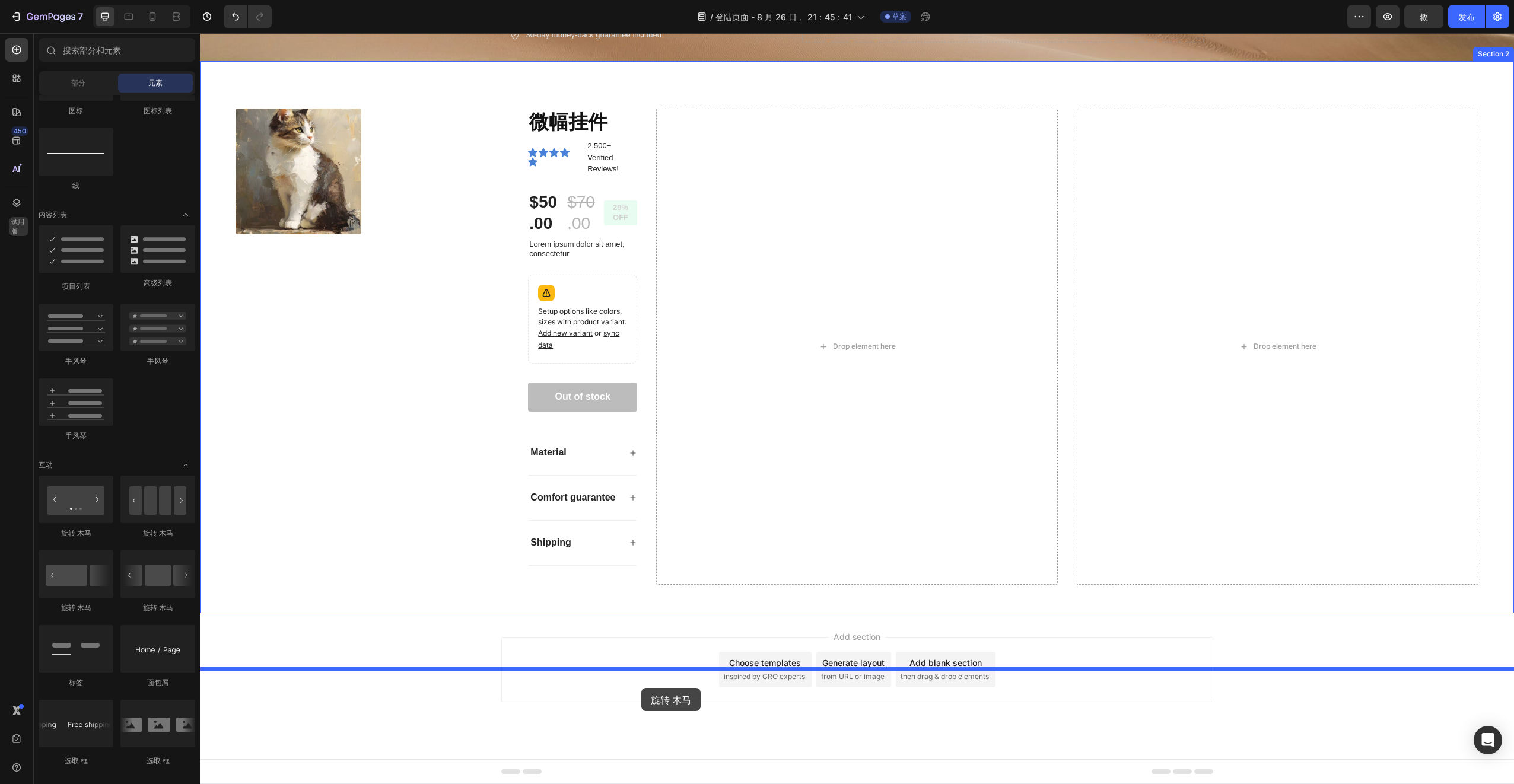
drag, startPoint x: 347, startPoint y: 545, endPoint x: 641, endPoint y: 689, distance: 327.4
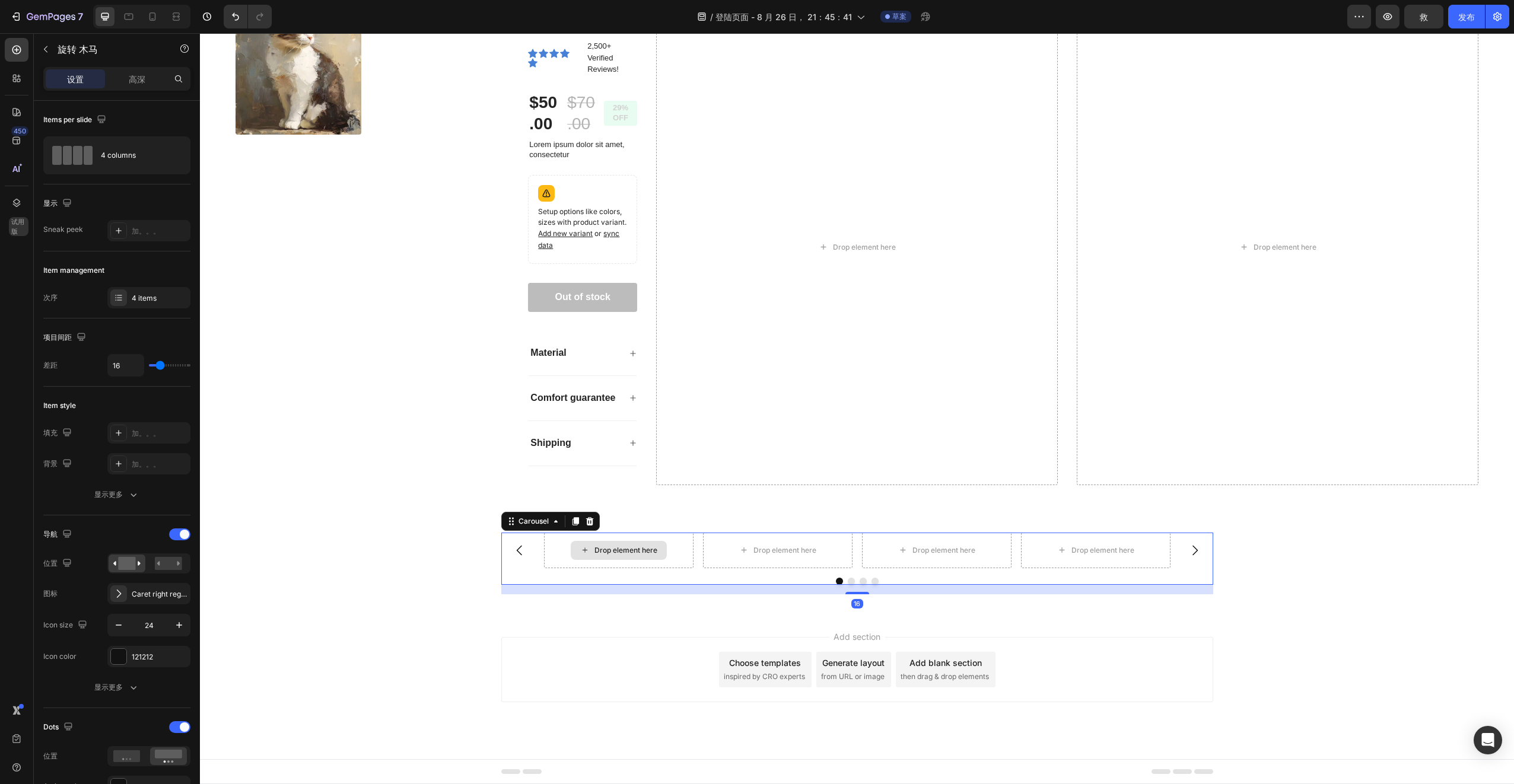
scroll to position [416, 0]
click at [516, 550] on icon "Carousel Back Arrow" at bounding box center [519, 550] width 5 height 10
click at [516, 552] on icon "Carousel Back Arrow" at bounding box center [519, 550] width 5 height 10
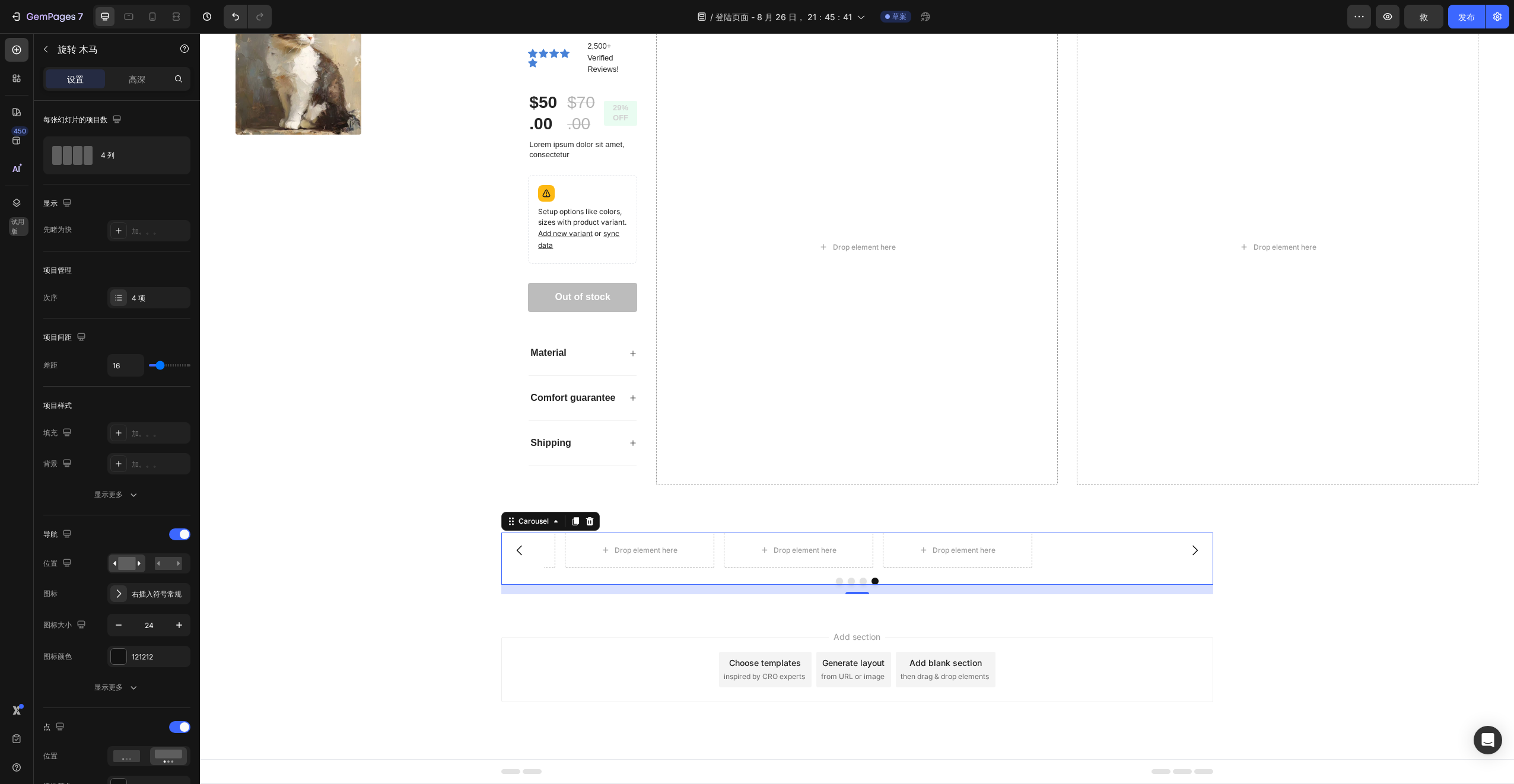
click at [518, 554] on icon "Carousel Back Arrow" at bounding box center [519, 550] width 14 height 14
click at [518, 554] on icon "Carousel Back Arrow" at bounding box center [519, 550] width 14 height 14
click at [524, 552] on button "Carousel Back Arrow" at bounding box center [520, 550] width 33 height 33
click at [639, 552] on div "Drop element here" at bounding box center [626, 550] width 63 height 9
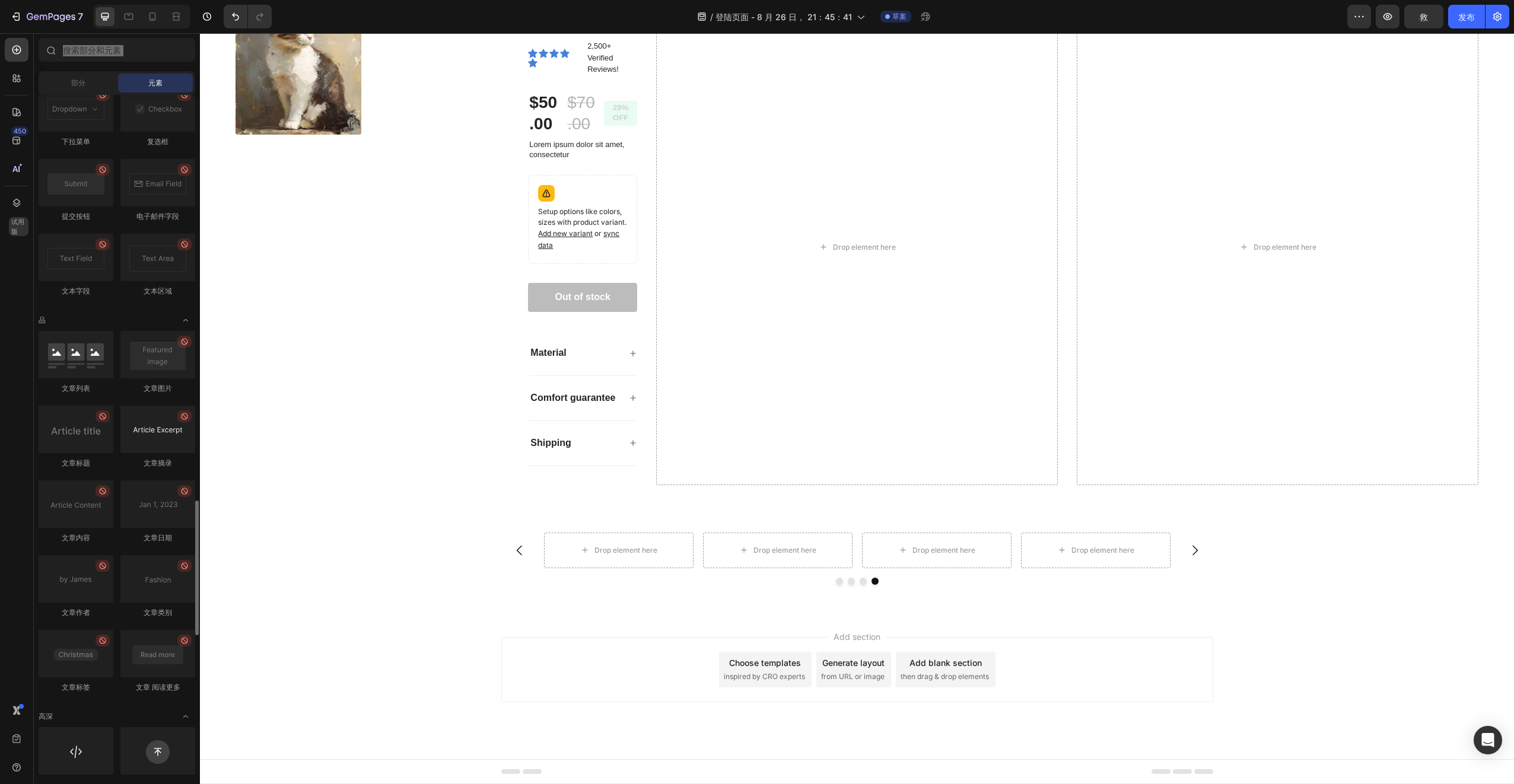
scroll to position [2807, 0]
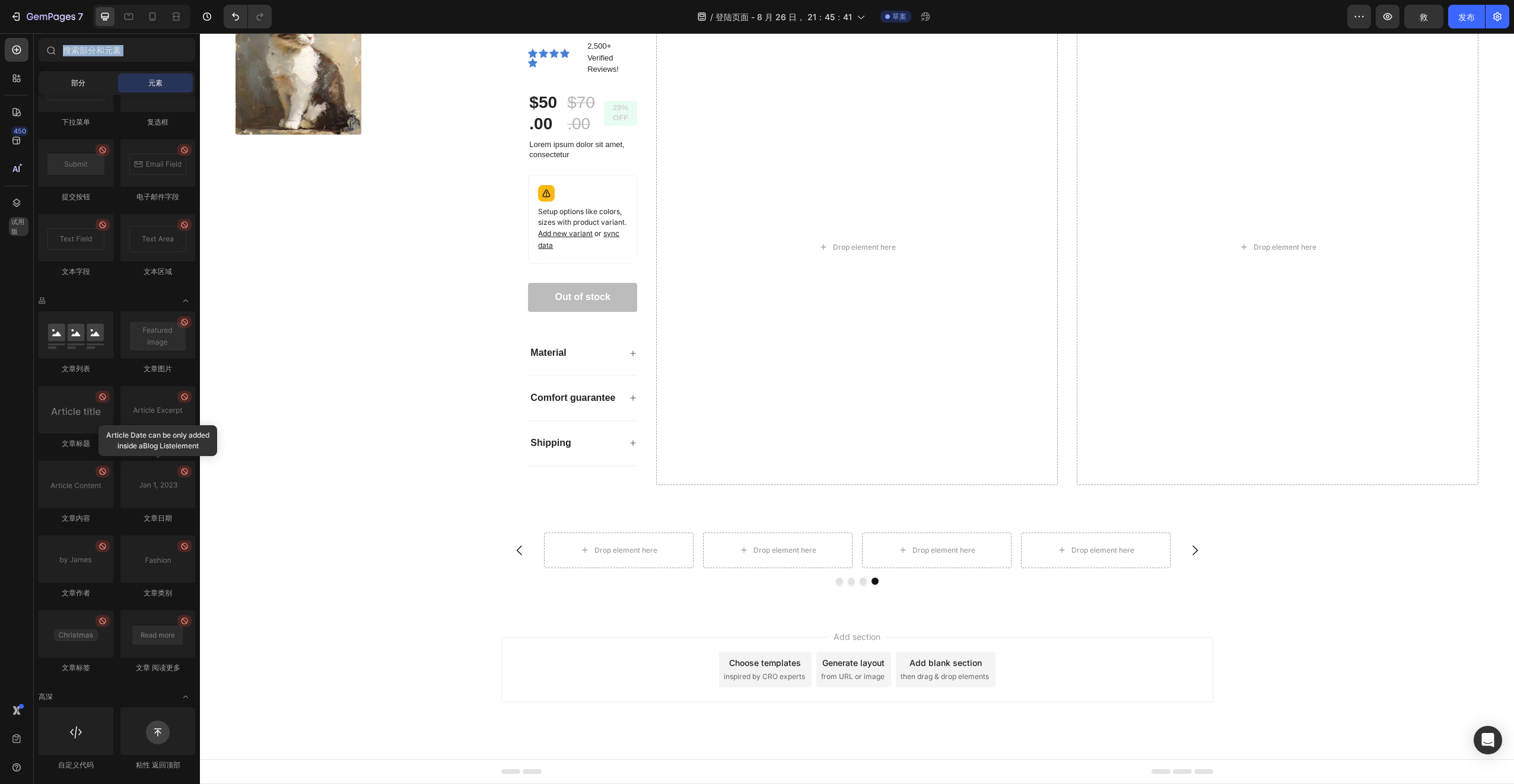
click at [88, 77] on div "部分" at bounding box center [78, 83] width 75 height 19
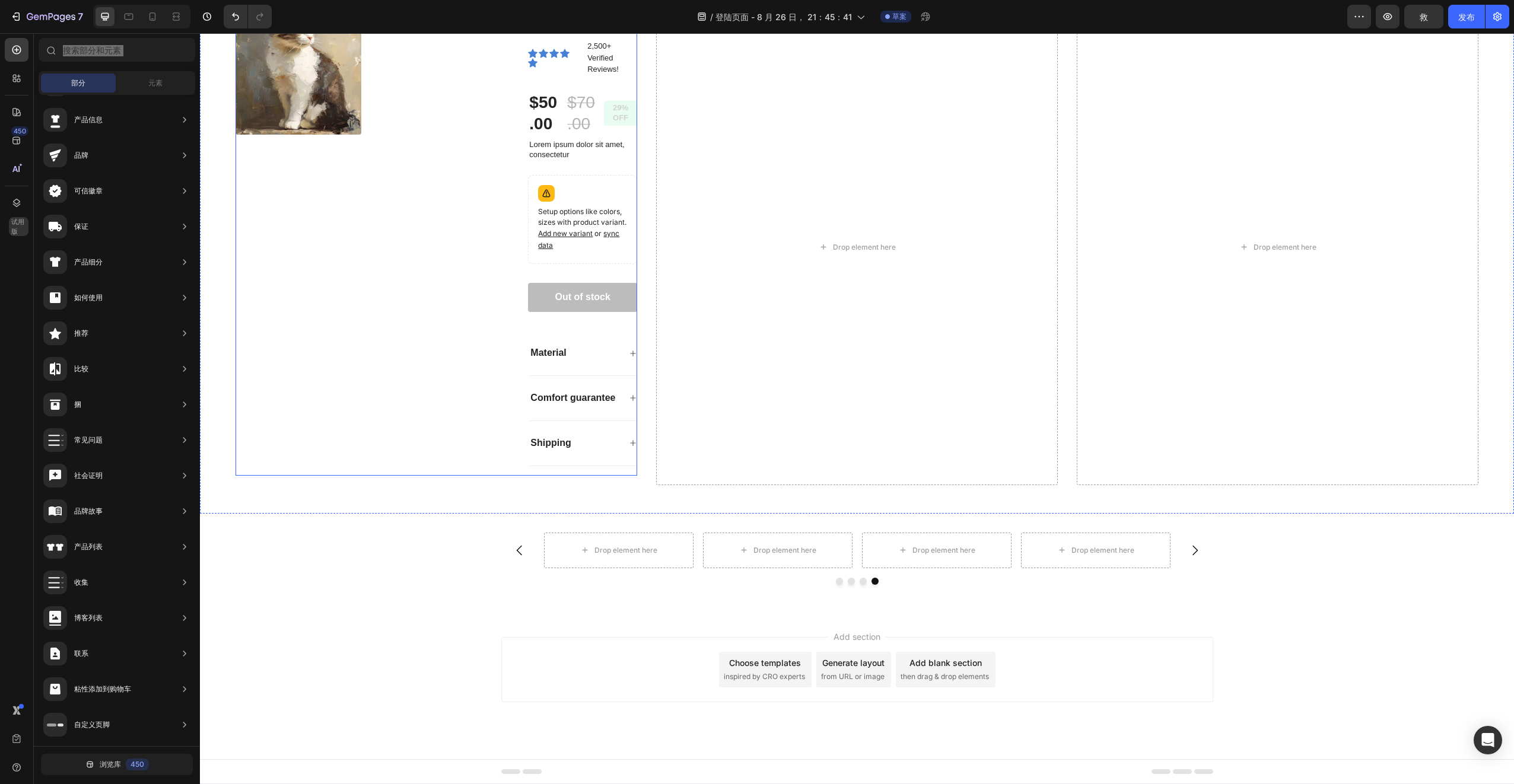
click at [461, 261] on div "Product Images" at bounding box center [364, 242] width 256 height 466
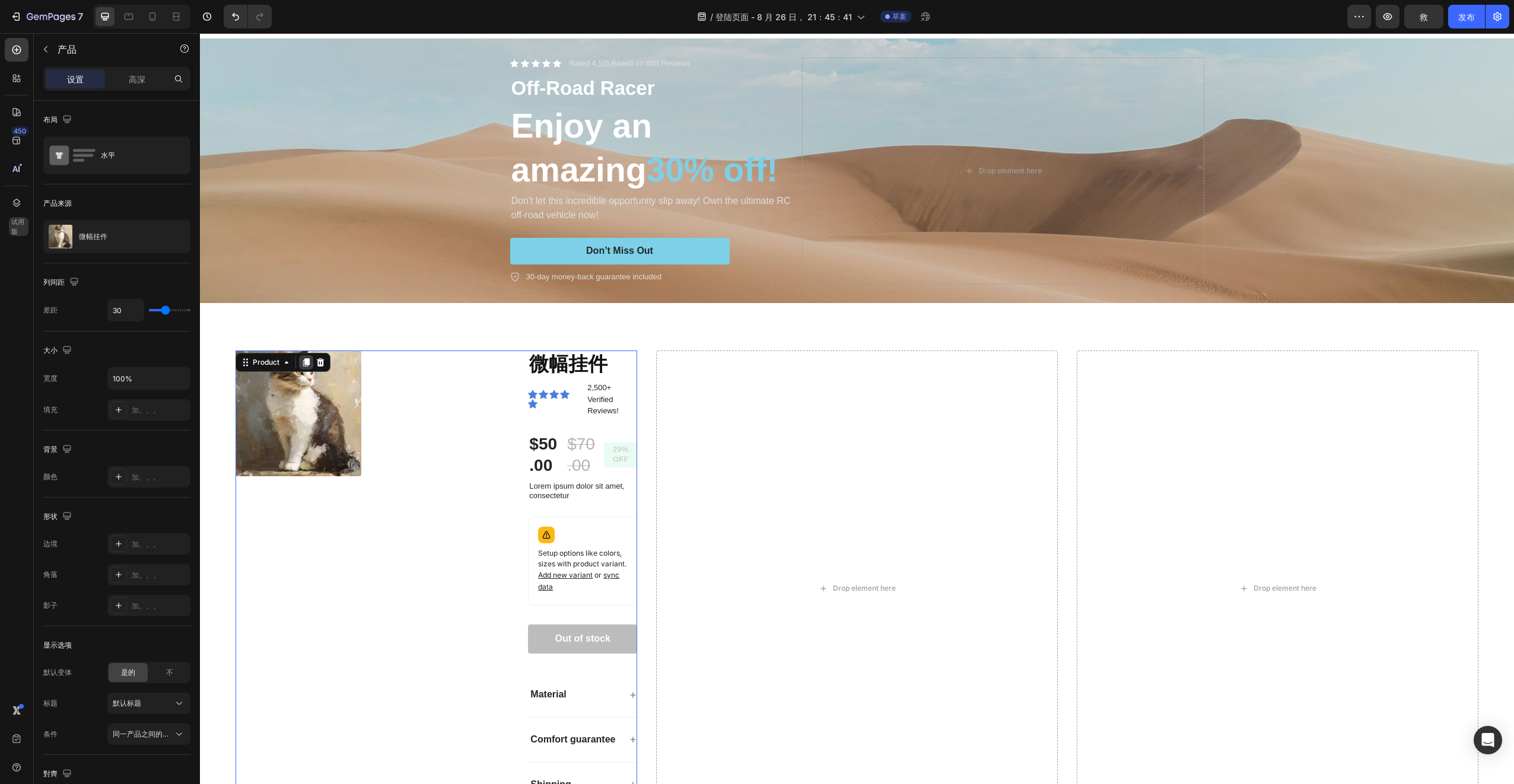
scroll to position [0, 0]
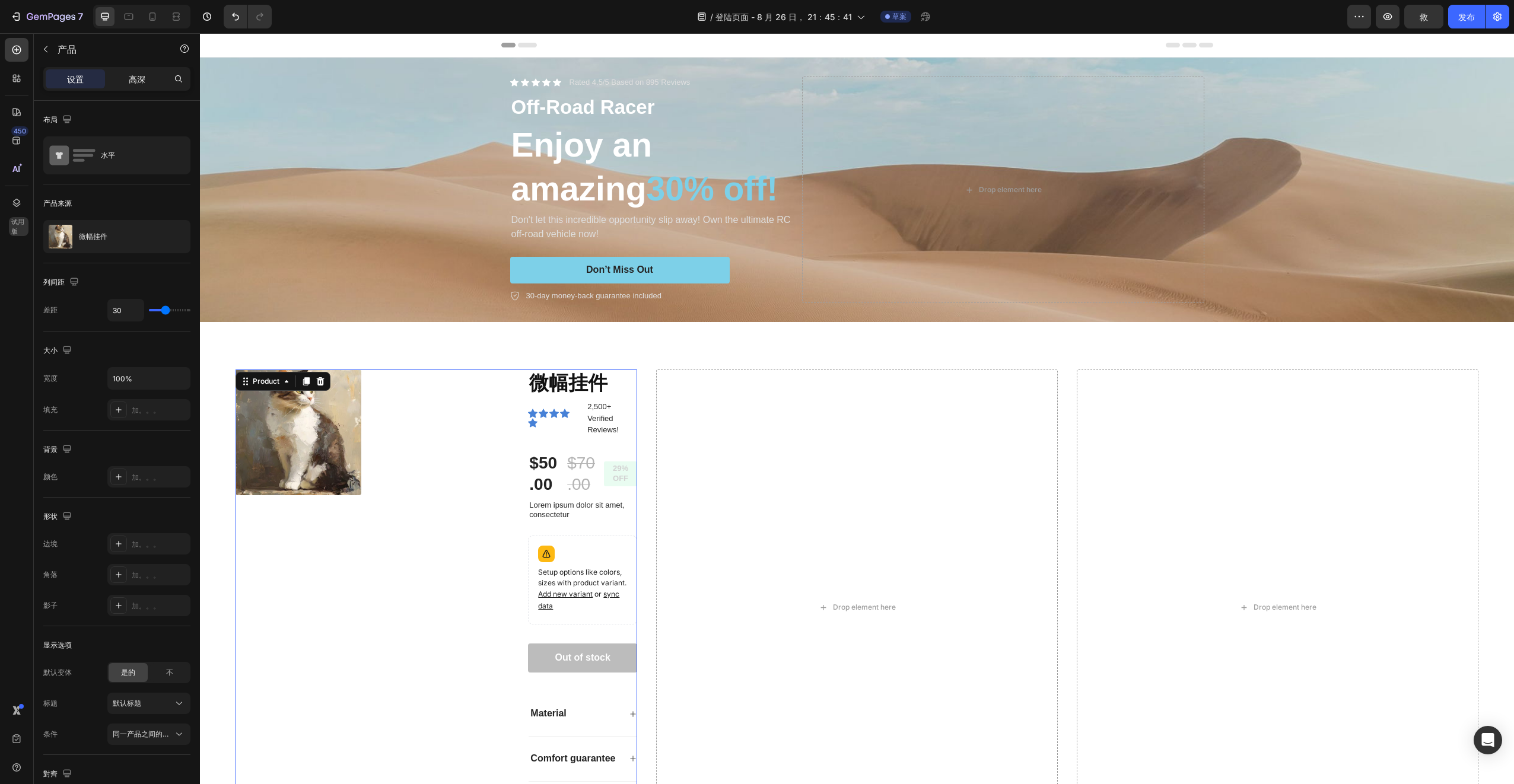
click at [142, 83] on p "高深" at bounding box center [137, 79] width 17 height 13
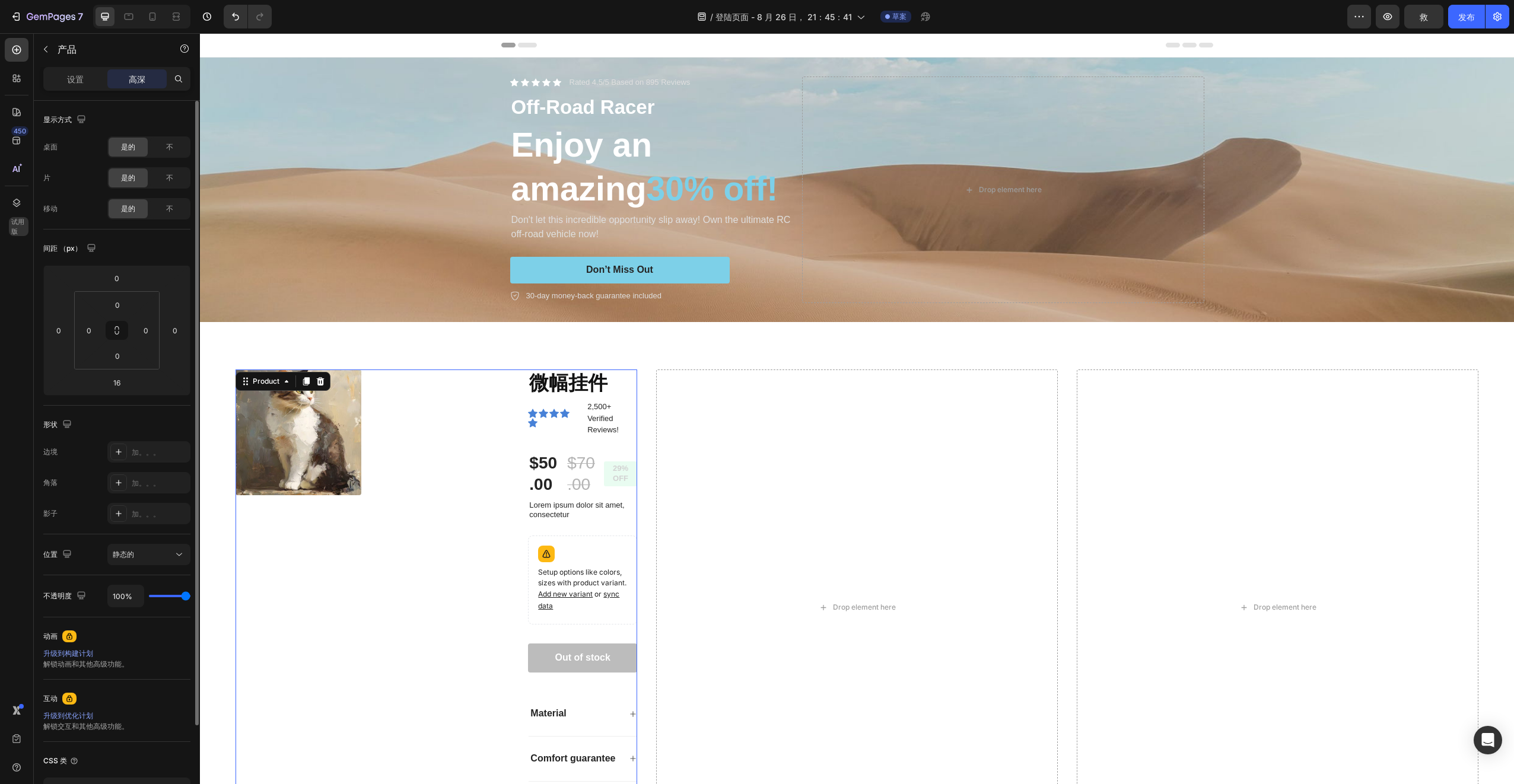
click at [73, 648] on div "升级到构建计划" at bounding box center [117, 653] width 147 height 11
click at [70, 655] on div "升级到构建计划" at bounding box center [117, 653] width 147 height 11
click at [39, 42] on button "button" at bounding box center [46, 49] width 19 height 19
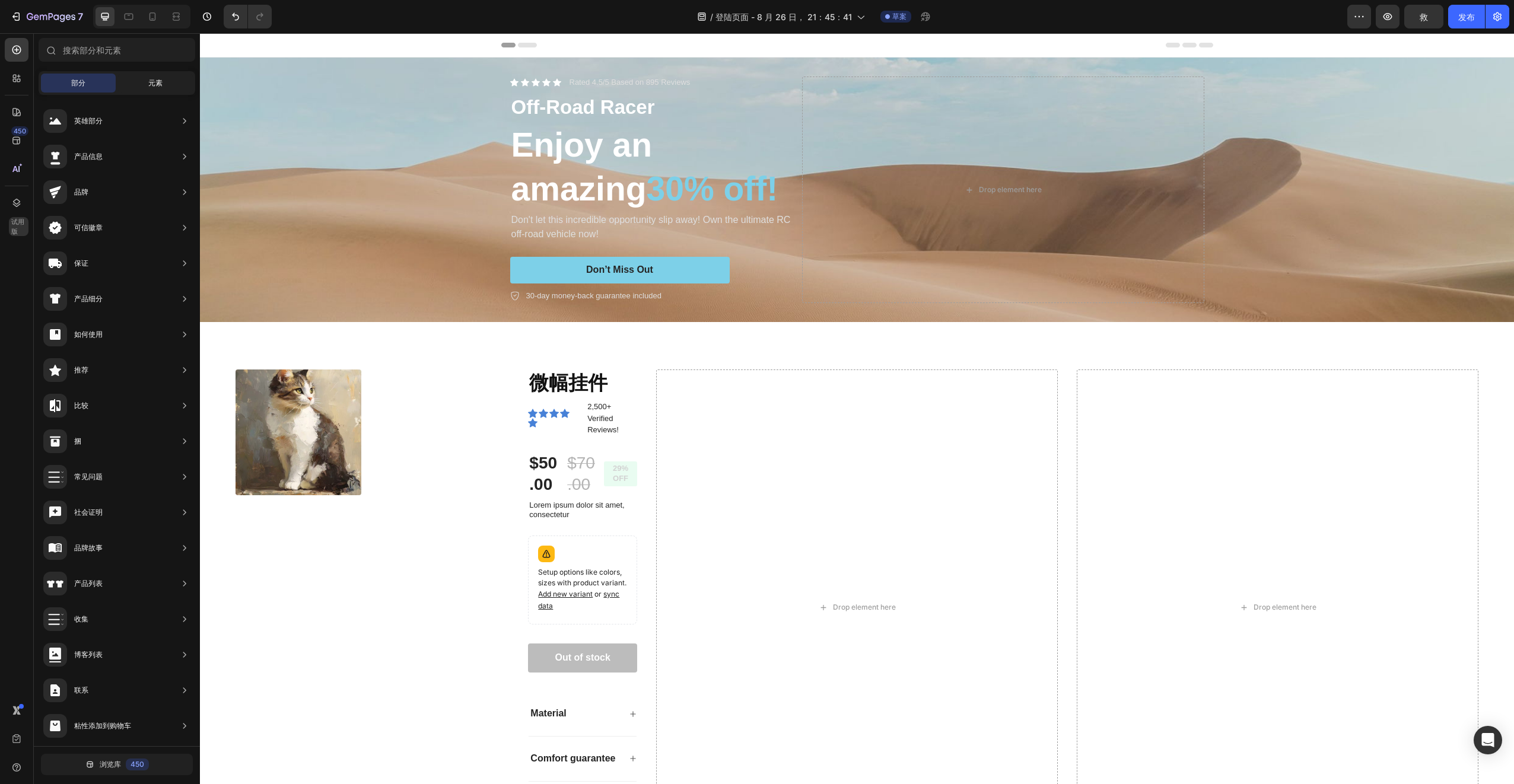
click at [173, 91] on div "元素" at bounding box center [155, 83] width 75 height 19
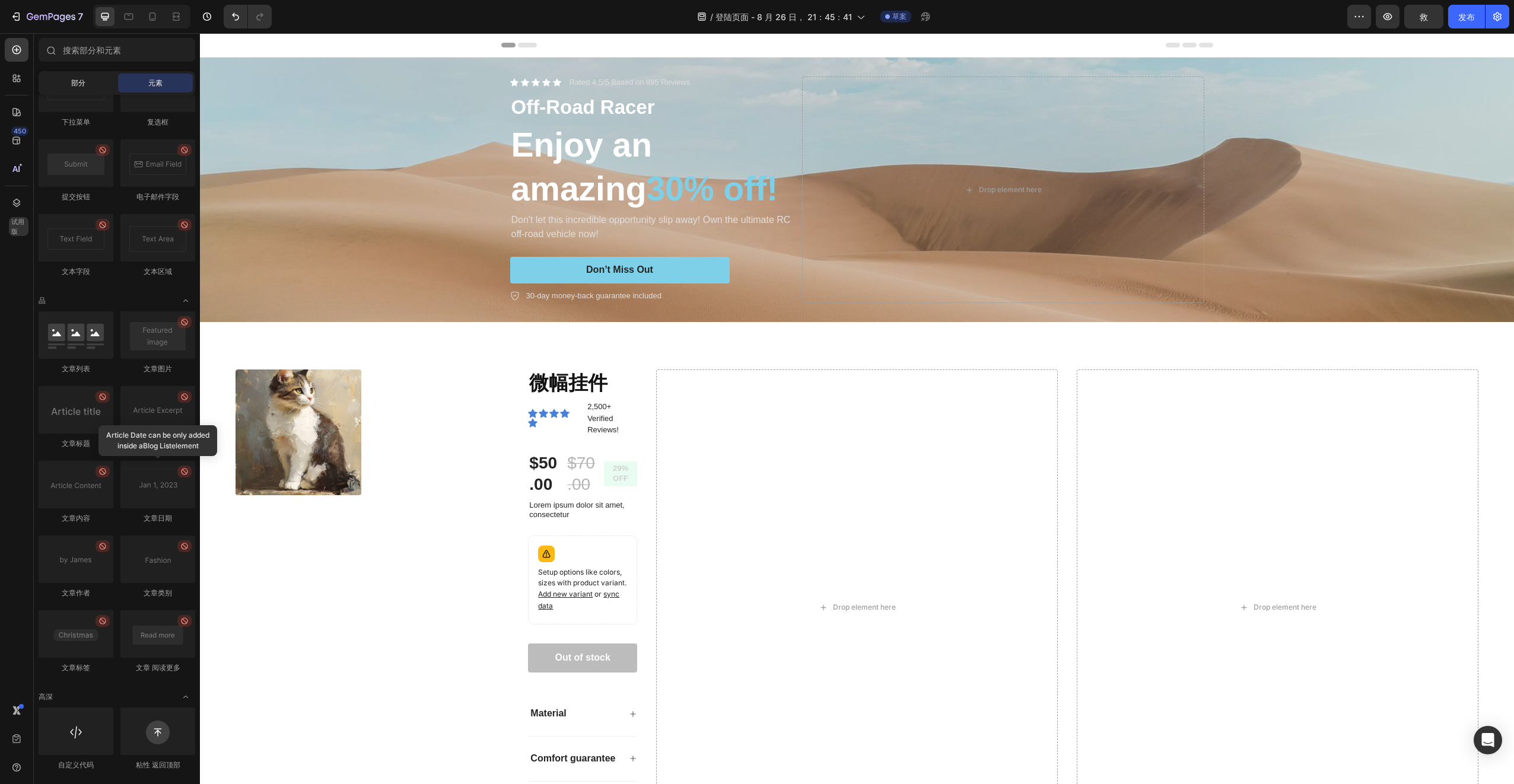
click at [72, 89] on div "部分" at bounding box center [78, 83] width 75 height 19
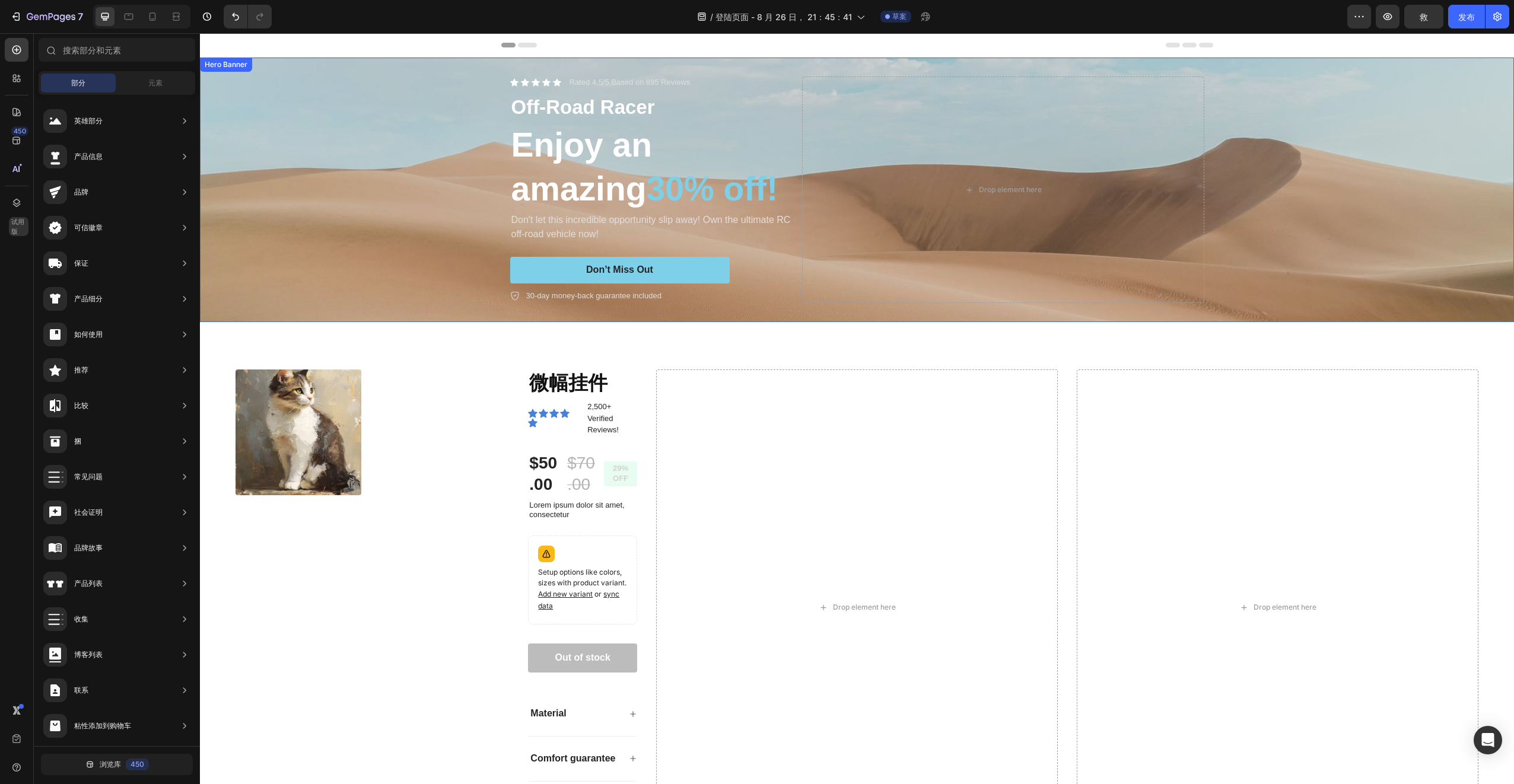
scroll to position [237, 0]
